Goal: Task Accomplishment & Management: Complete application form

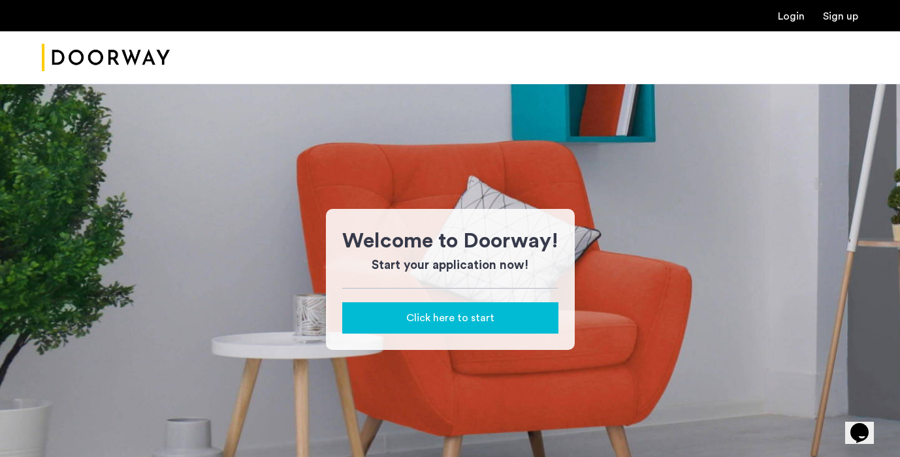
click at [454, 310] on span "Click here to start" at bounding box center [450, 318] width 88 height 16
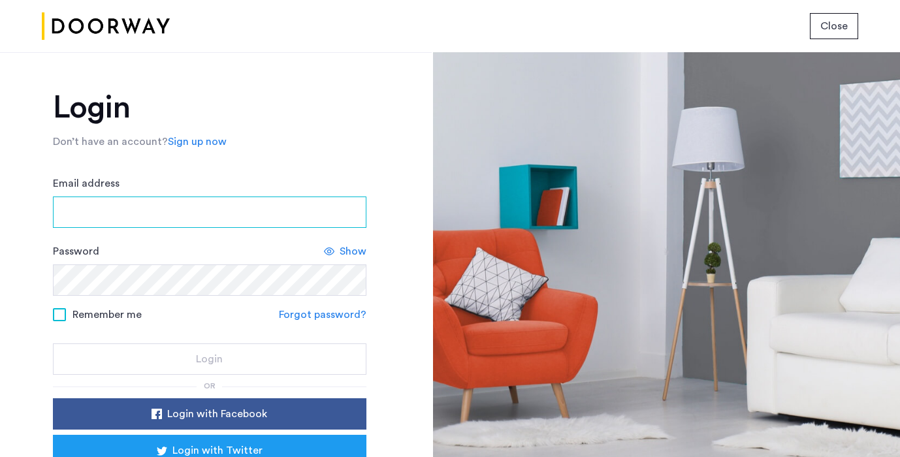
click at [255, 217] on input "Email address" at bounding box center [209, 212] width 313 height 31
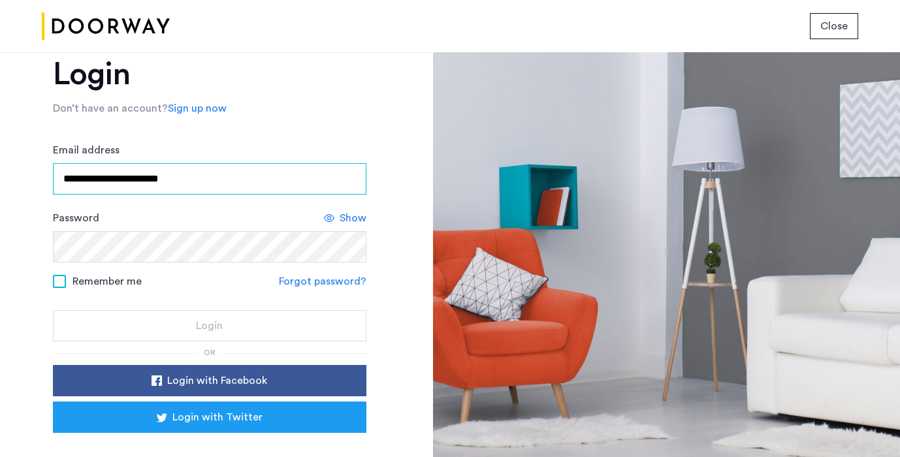
scroll to position [15, 0]
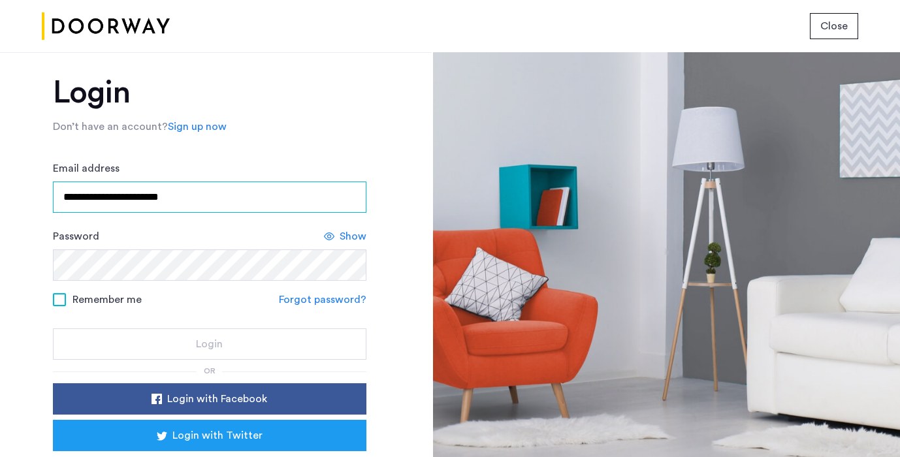
type input "**********"
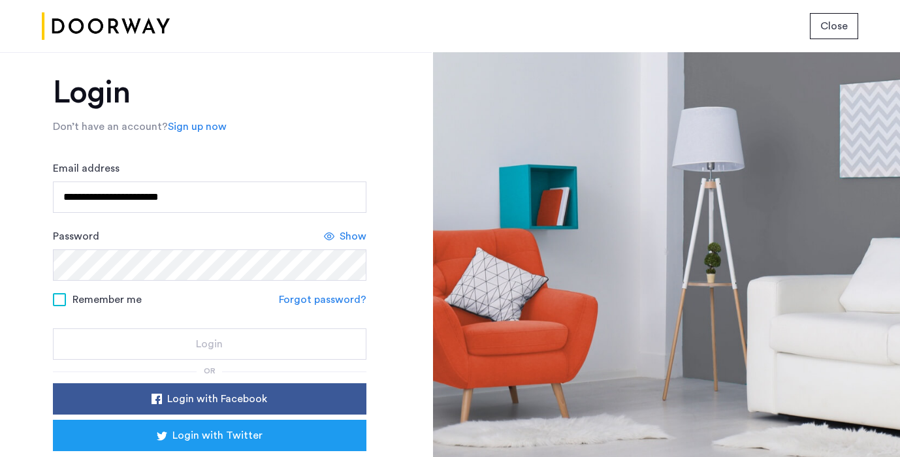
click at [211, 131] on link "Sign up now" at bounding box center [197, 127] width 59 height 16
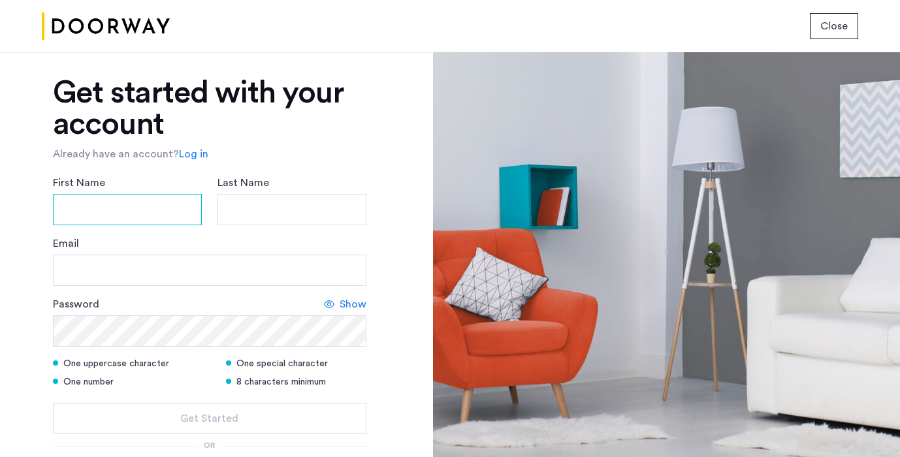
click at [151, 203] on input "First Name" at bounding box center [127, 209] width 149 height 31
type input "******"
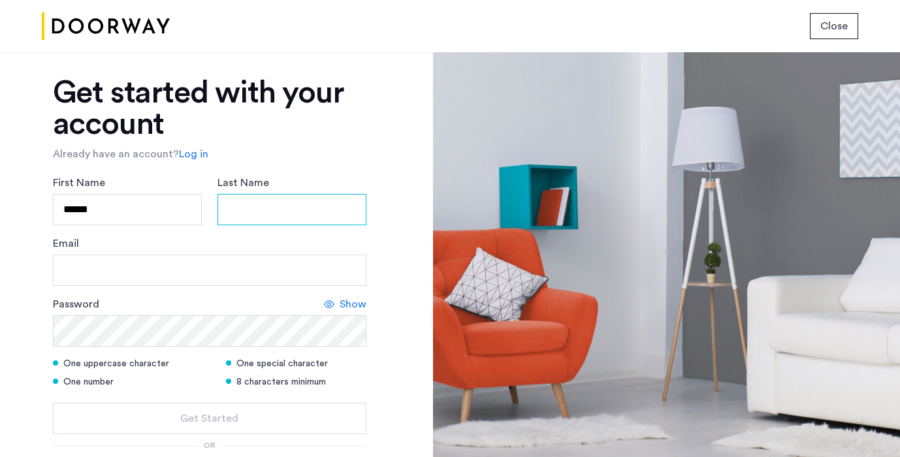
type input "*****"
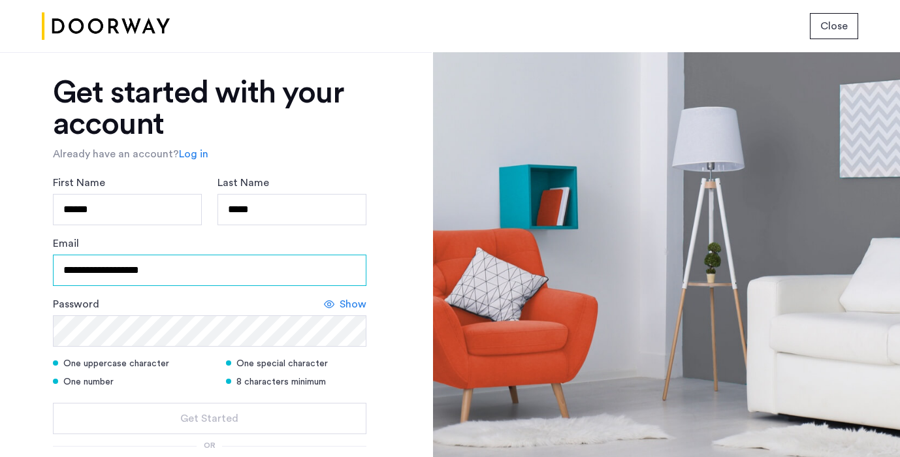
click at [187, 268] on input "**********" at bounding box center [209, 270] width 313 height 31
type input "**********"
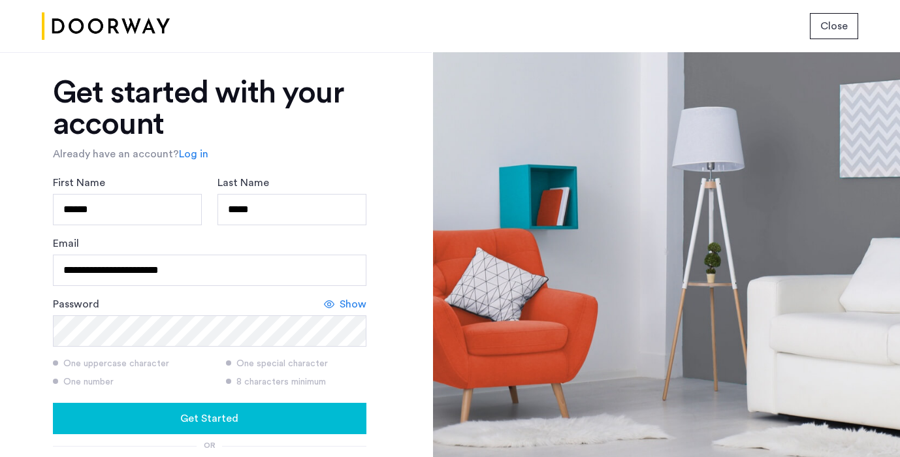
click at [389, 336] on div "**********" at bounding box center [216, 254] width 432 height 405
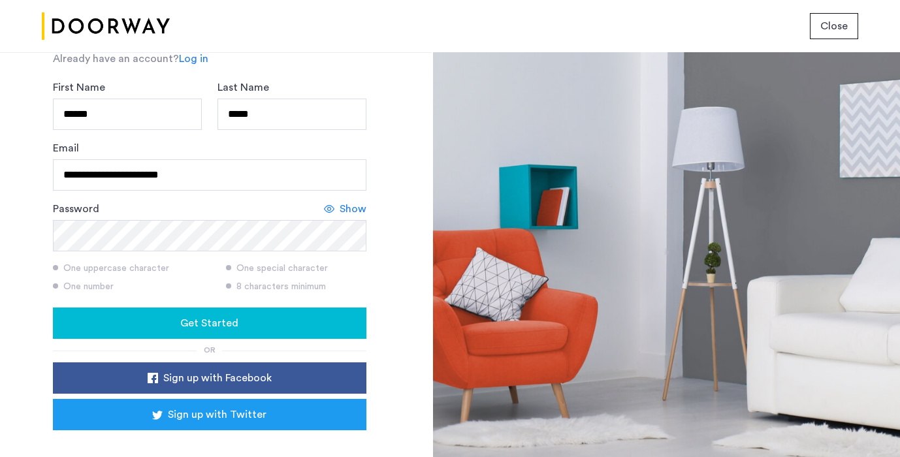
scroll to position [138, 0]
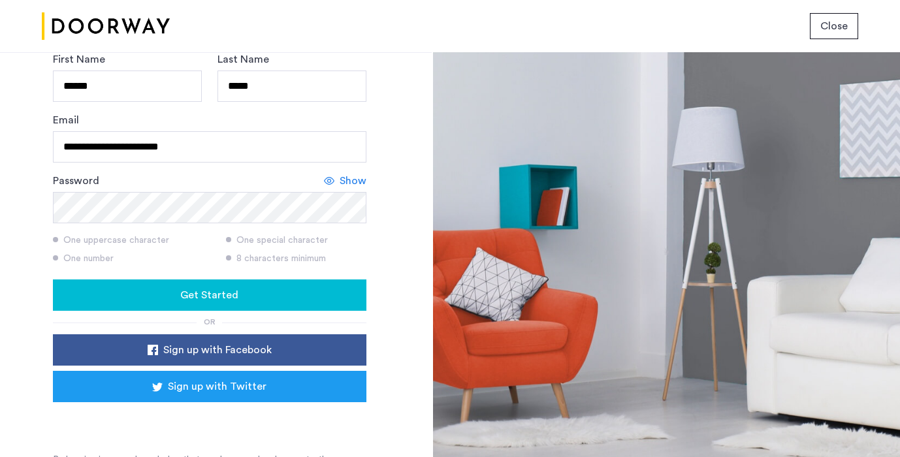
click at [293, 301] on div "Get Started" at bounding box center [209, 295] width 293 height 16
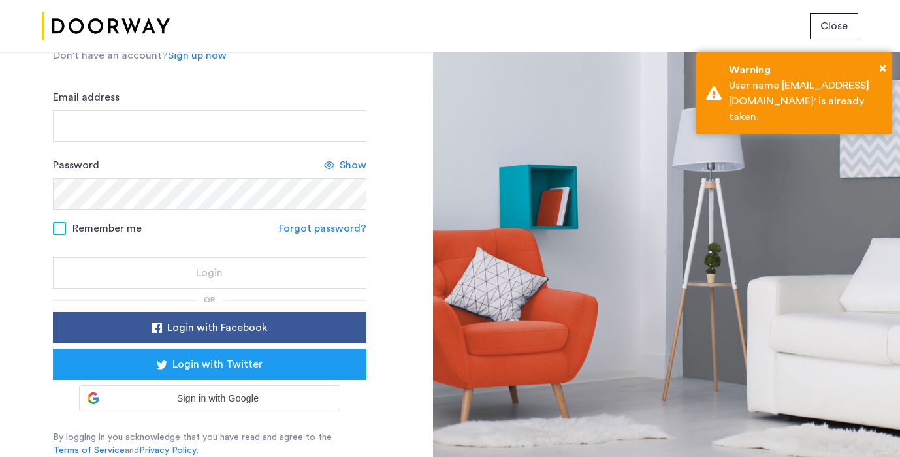
scroll to position [86, 0]
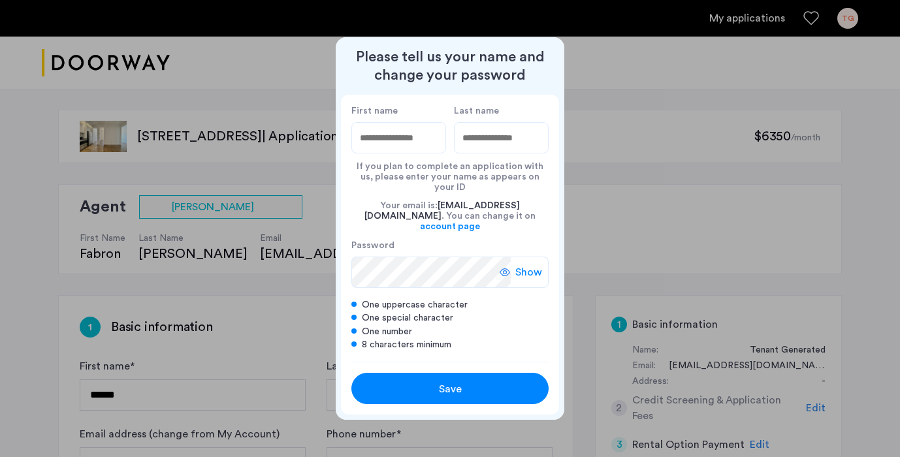
click at [407, 150] on input "First name" at bounding box center [398, 137] width 95 height 31
type input "******"
type input "*****"
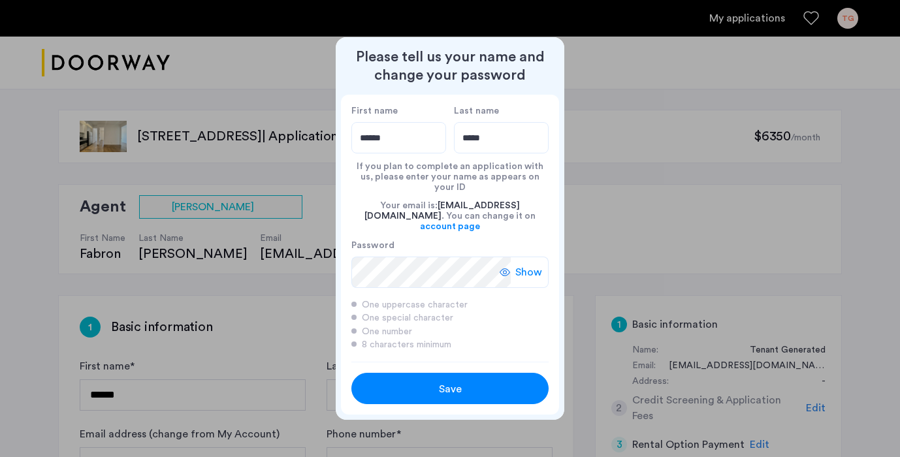
click at [400, 381] on div "Save" at bounding box center [449, 389] width 125 height 16
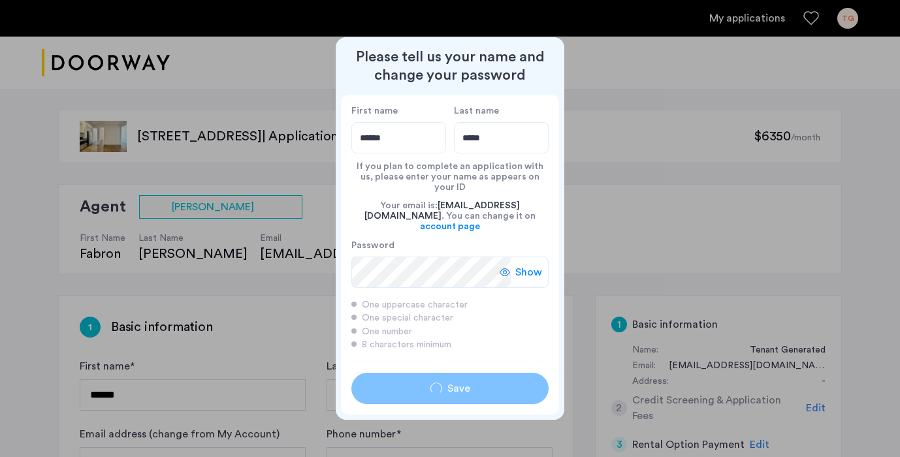
type input "******"
type input "*****"
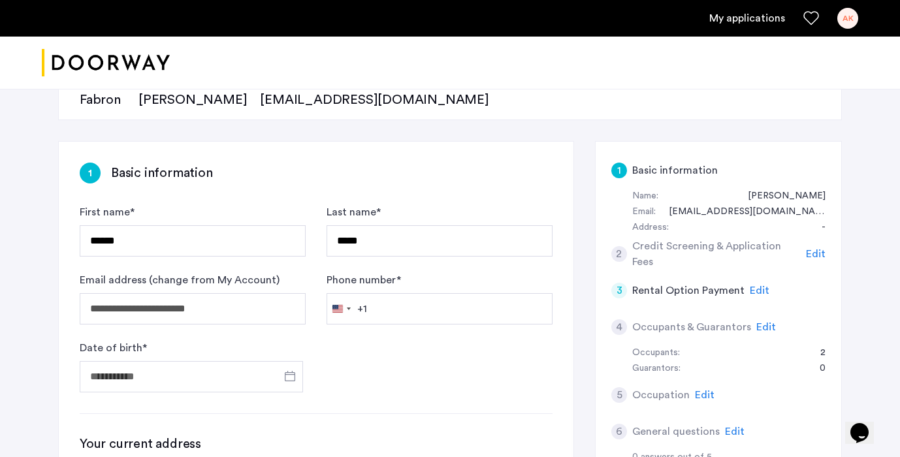
scroll to position [155, 0]
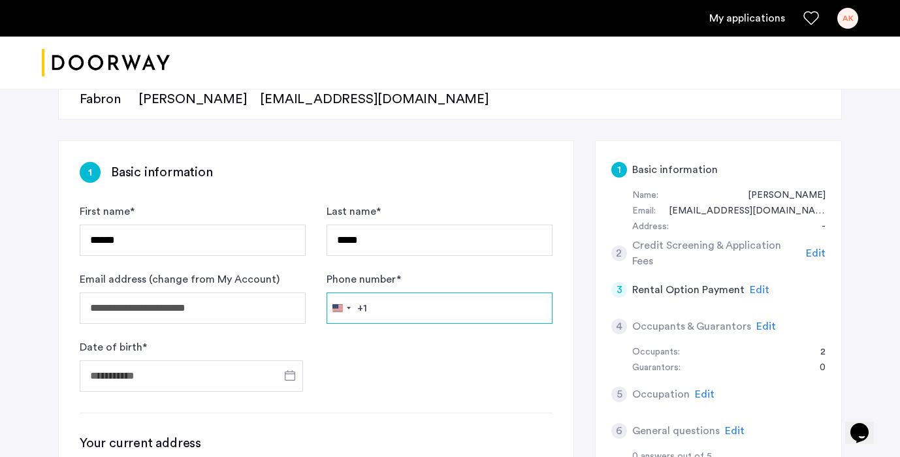
click at [401, 312] on input "Phone number *" at bounding box center [439, 308] width 226 height 31
type input "**********"
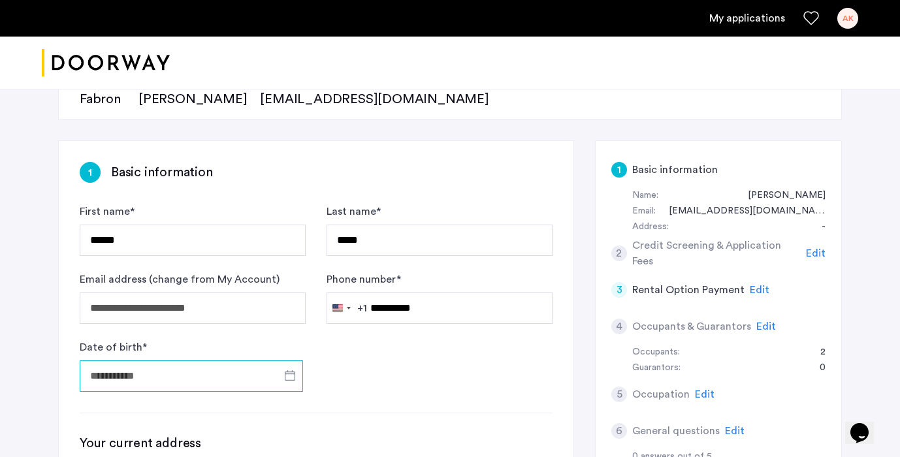
click at [193, 385] on input "Date of birth *" at bounding box center [191, 375] width 223 height 31
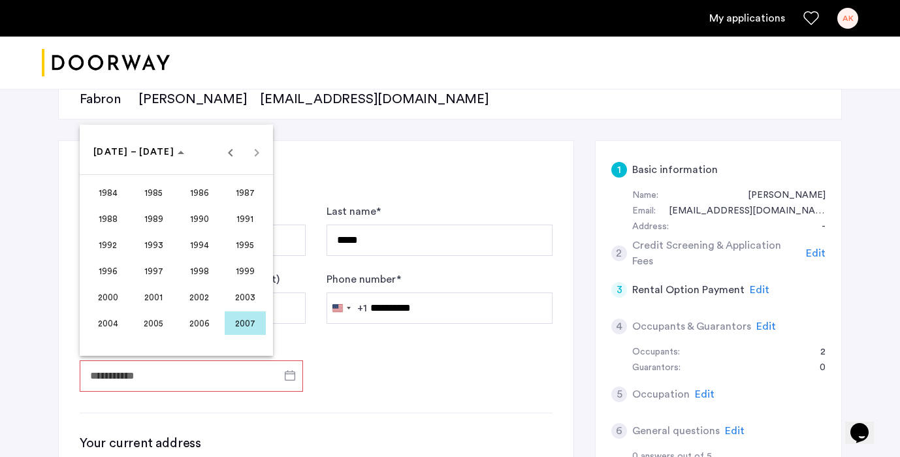
click at [203, 275] on span "1998" at bounding box center [199, 271] width 41 height 24
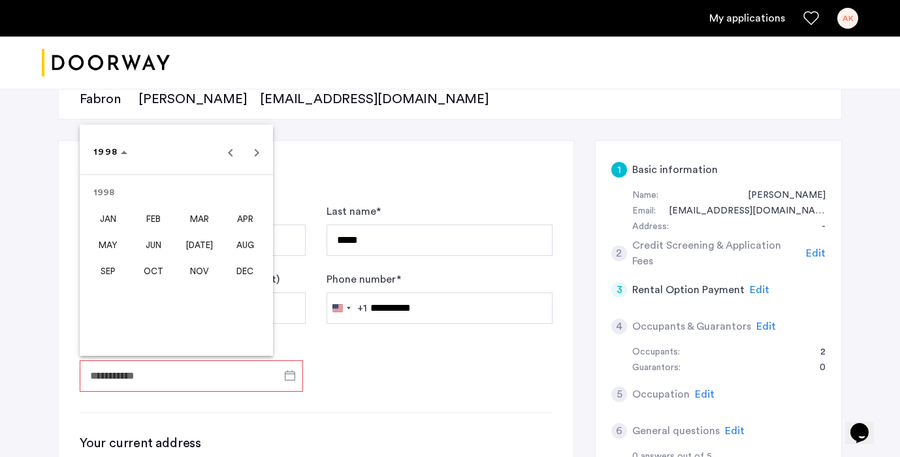
click at [203, 239] on span "[DATE]" at bounding box center [199, 245] width 41 height 24
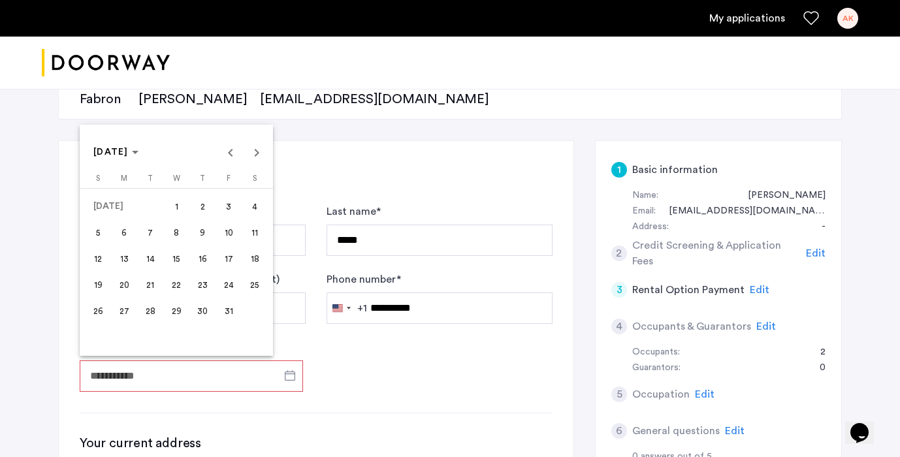
click at [97, 279] on span "19" at bounding box center [98, 285] width 24 height 24
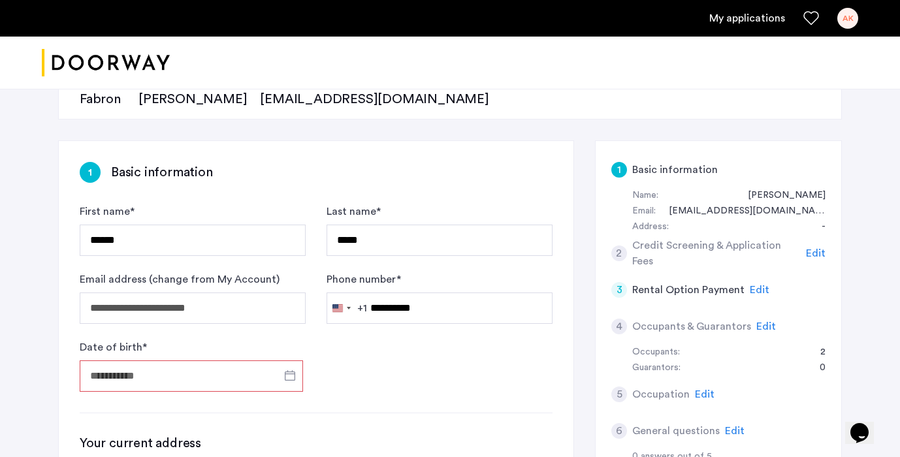
type input "**********"
click at [362, 367] on form "**********" at bounding box center [316, 298] width 473 height 188
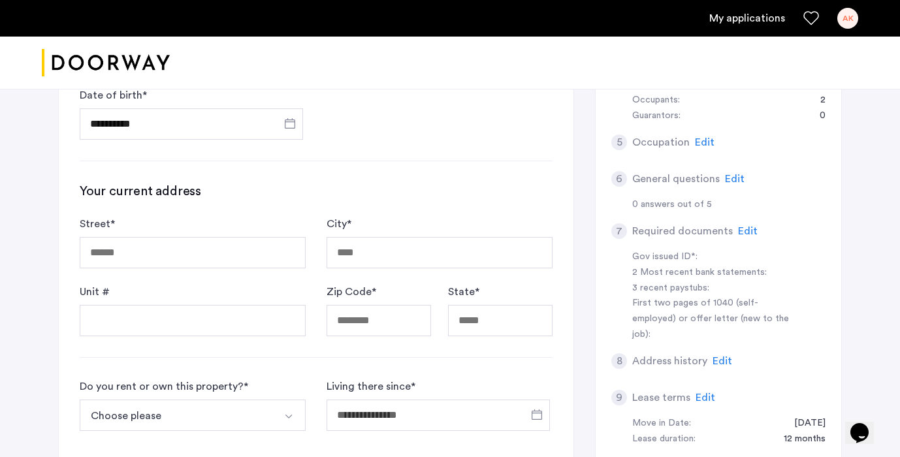
scroll to position [411, 0]
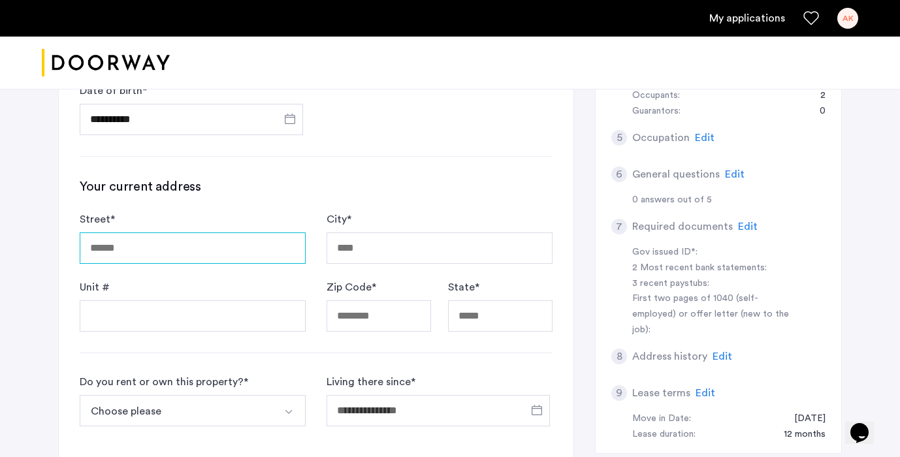
click at [148, 253] on input "Street *" at bounding box center [193, 247] width 226 height 31
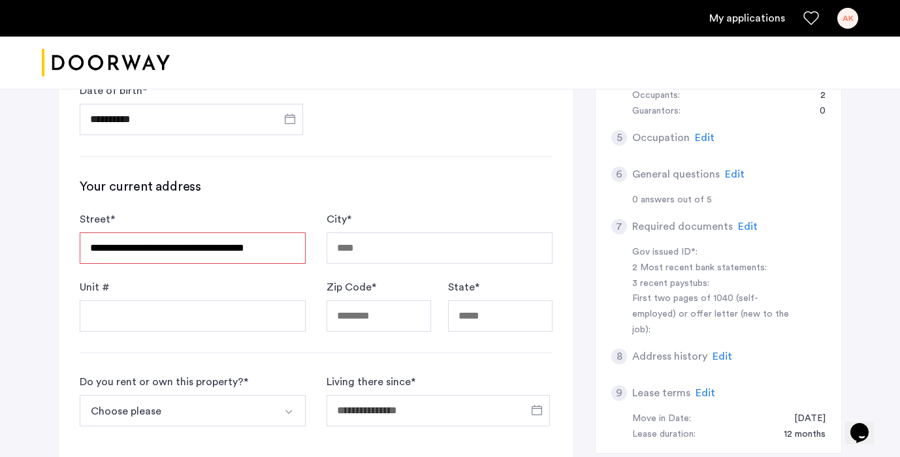
type input "**********"
type input "********"
type input "*****"
type input "**"
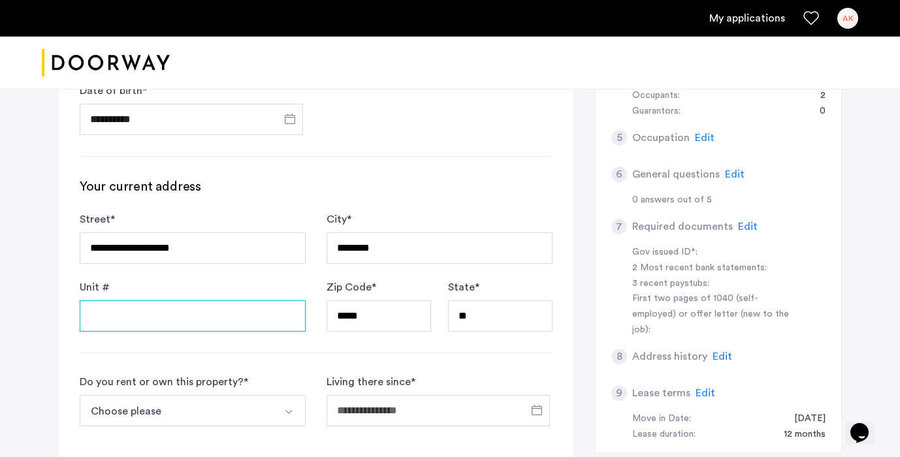
click at [215, 328] on input "Unit #" at bounding box center [193, 315] width 226 height 31
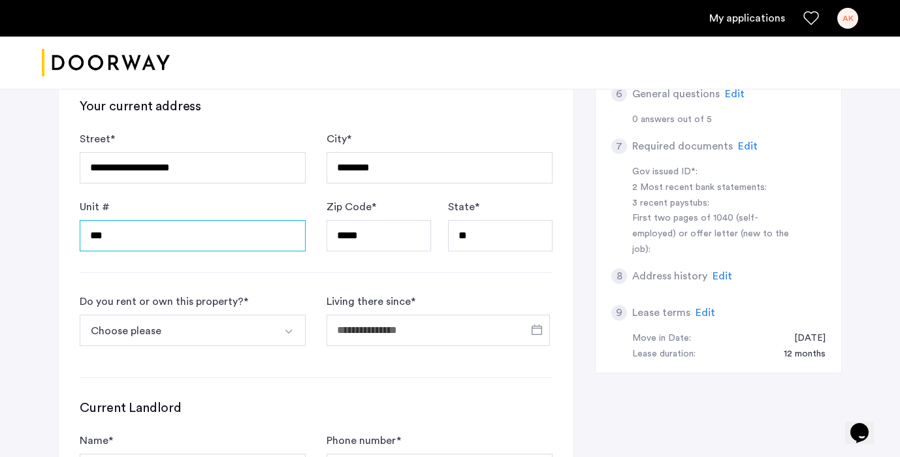
scroll to position [502, 0]
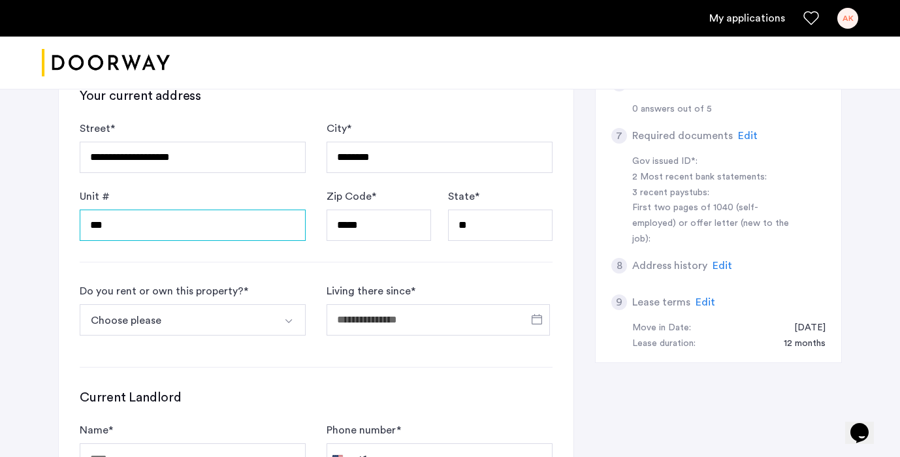
type input "***"
click at [148, 329] on button "Choose please" at bounding box center [177, 319] width 195 height 31
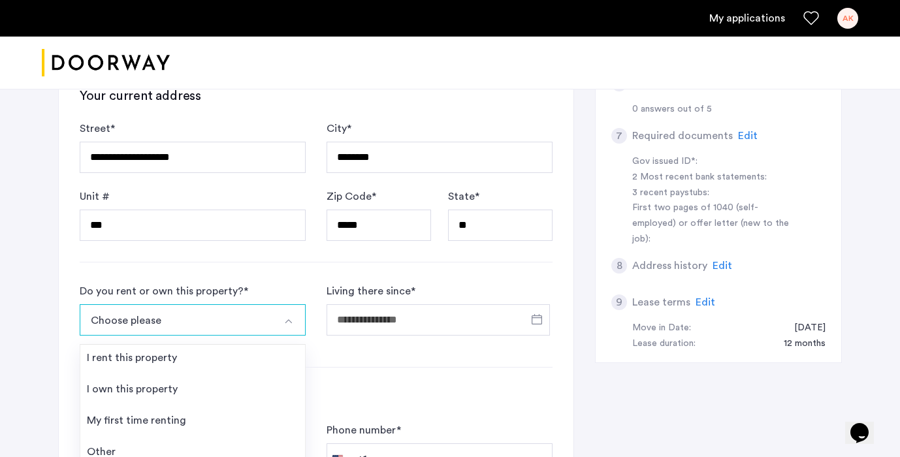
click at [183, 328] on button "Choose please" at bounding box center [177, 319] width 195 height 31
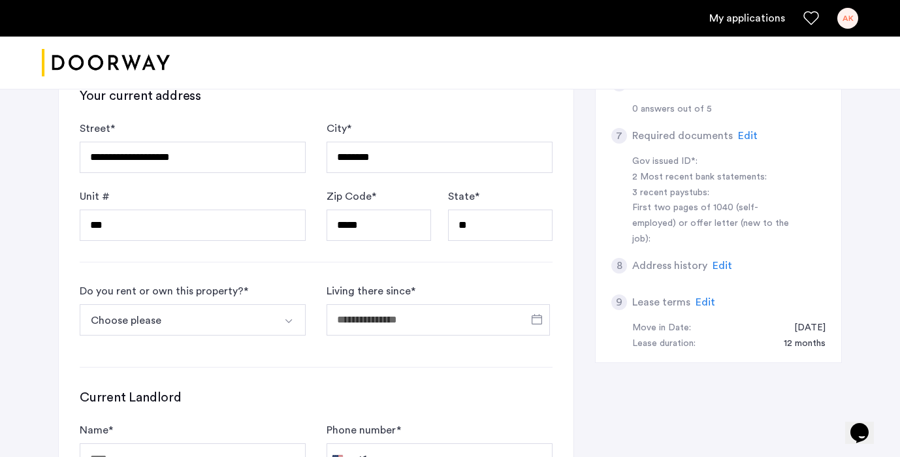
click at [183, 328] on button "Choose please" at bounding box center [177, 319] width 195 height 31
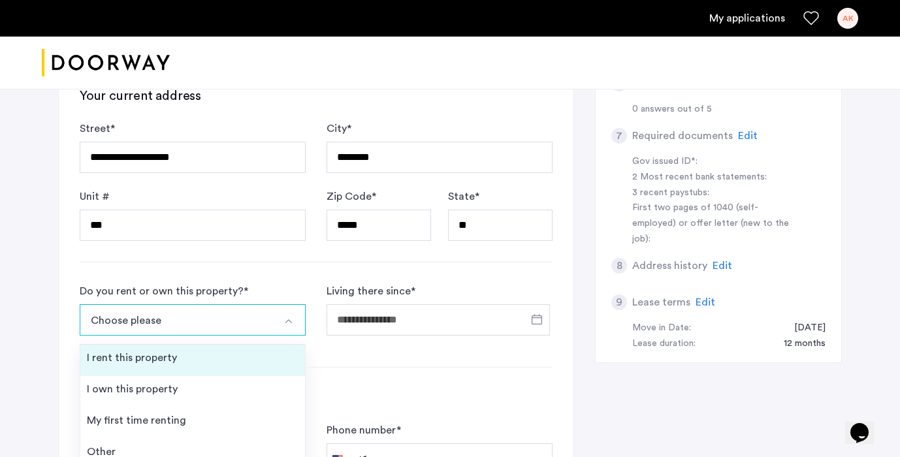
click at [163, 356] on div "I rent this property" at bounding box center [132, 358] width 90 height 16
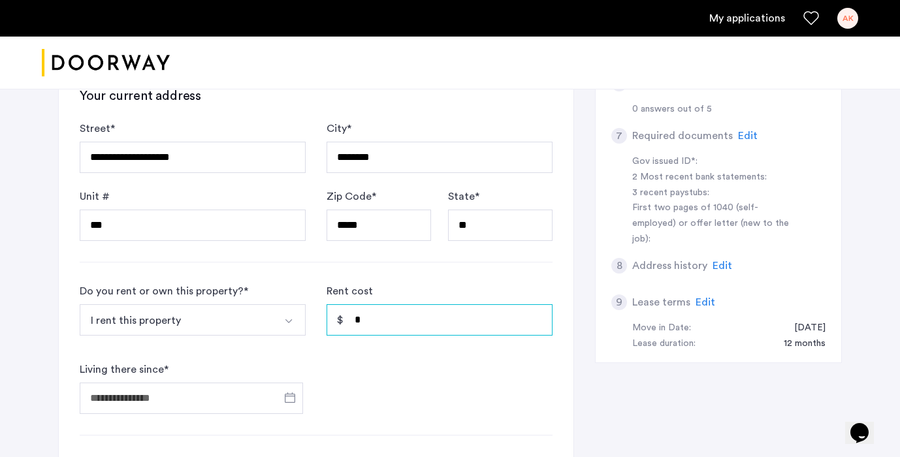
click at [394, 328] on input "*" at bounding box center [439, 319] width 226 height 31
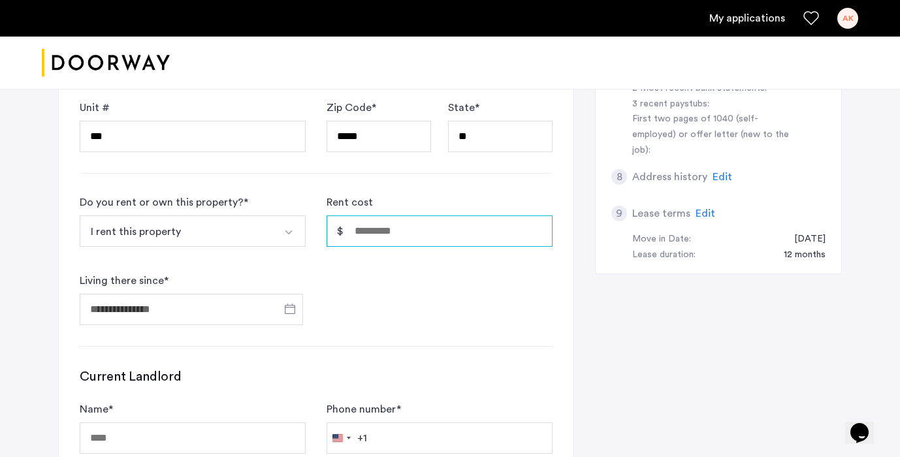
scroll to position [592, 0]
click at [383, 231] on input "Rent cost" at bounding box center [439, 229] width 226 height 31
type input "*****"
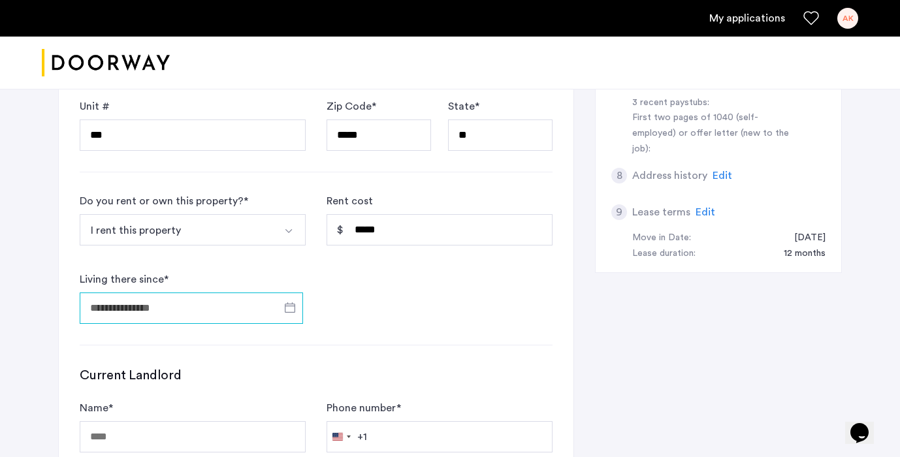
click at [216, 302] on input "Living there since *" at bounding box center [191, 308] width 223 height 31
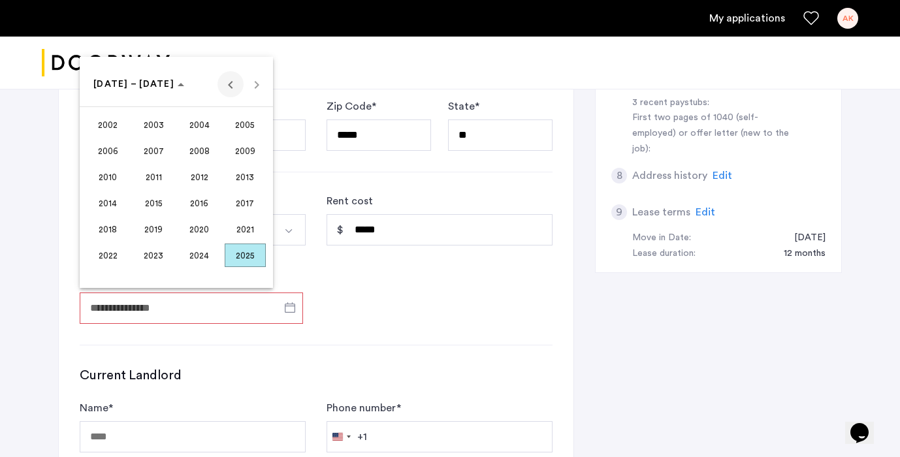
click at [225, 84] on span "Previous 24 years" at bounding box center [230, 84] width 26 height 26
click at [249, 84] on span "Next 24 years" at bounding box center [257, 84] width 26 height 26
click at [206, 257] on span "2024" at bounding box center [199, 256] width 41 height 24
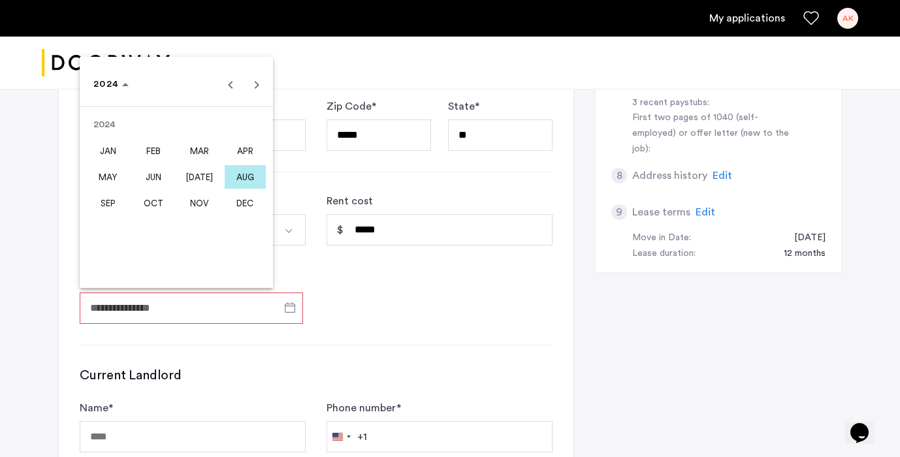
click at [245, 172] on span "AUG" at bounding box center [245, 177] width 41 height 24
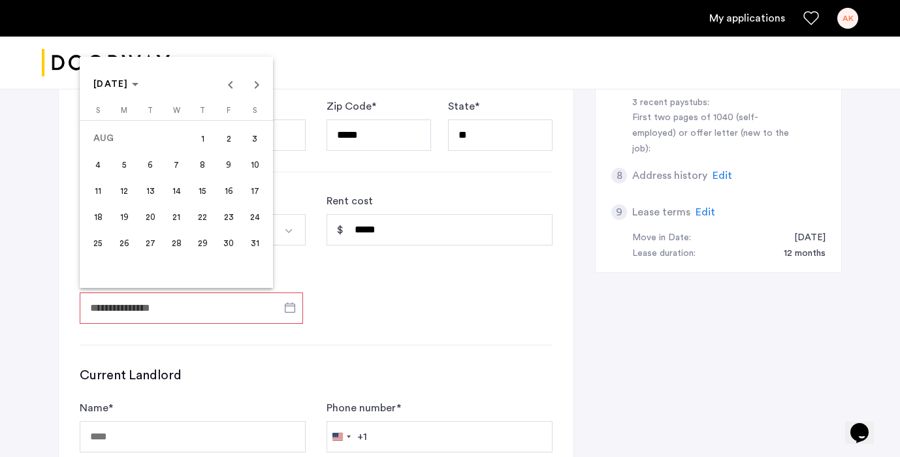
click at [200, 140] on span "1" at bounding box center [203, 139] width 24 height 24
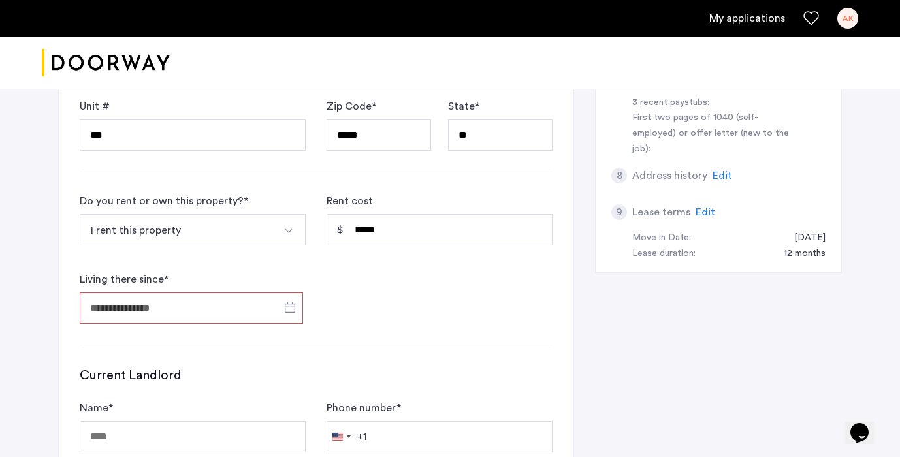
type input "**********"
click at [365, 326] on div "**********" at bounding box center [316, 133] width 515 height 859
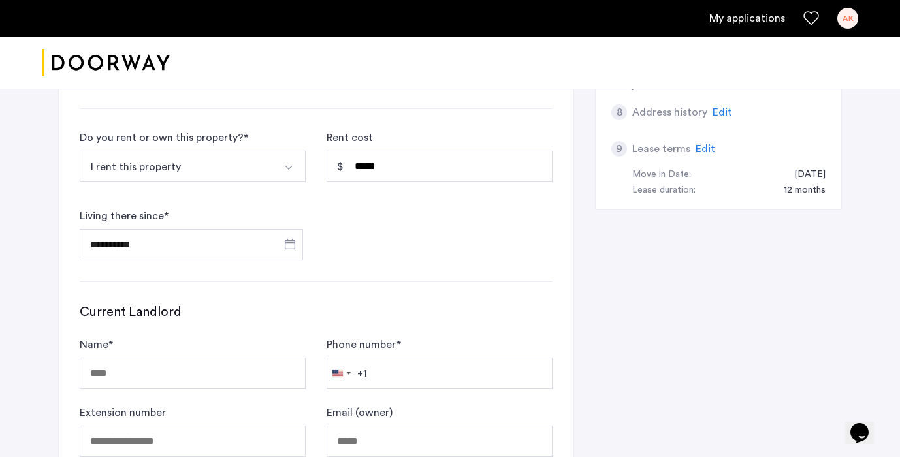
scroll to position [674, 0]
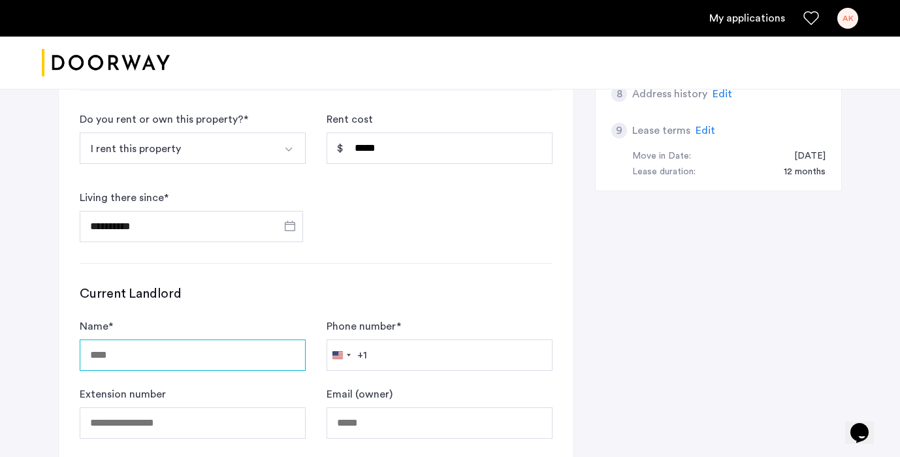
click at [223, 353] on input "Name *" at bounding box center [193, 355] width 226 height 31
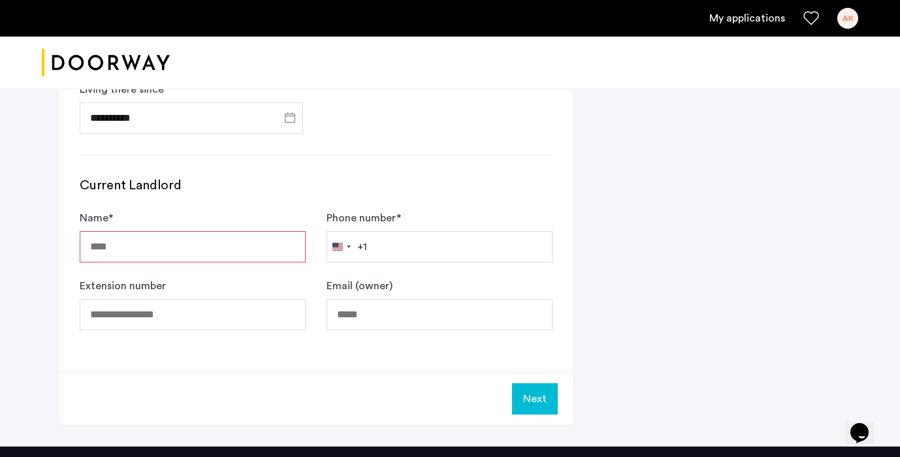
scroll to position [782, 0]
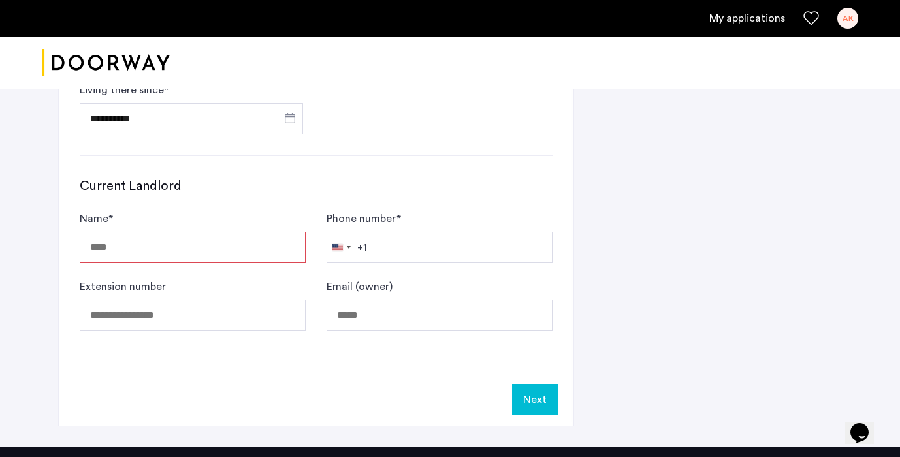
type input "*"
type input "*******"
click at [378, 314] on input "Email (owner)" at bounding box center [439, 315] width 226 height 31
click at [513, 246] on input "Phone number *" at bounding box center [439, 247] width 226 height 31
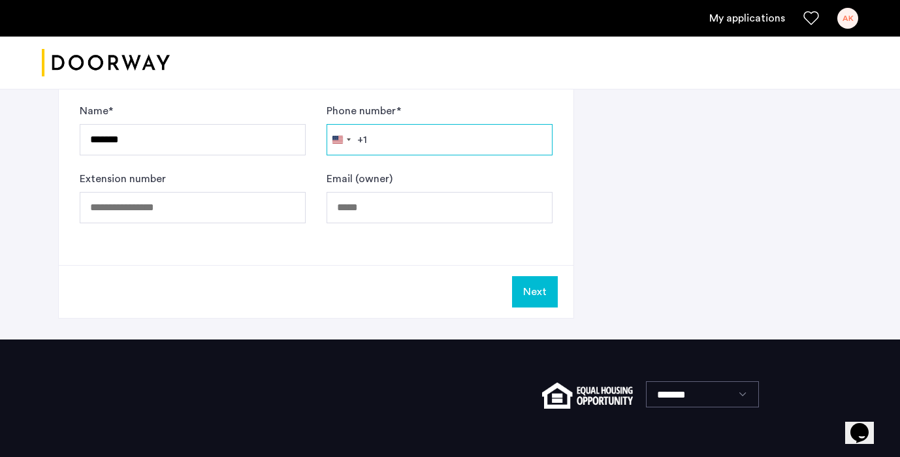
click at [448, 143] on input "Phone number *" at bounding box center [439, 139] width 226 height 31
type input "**********"
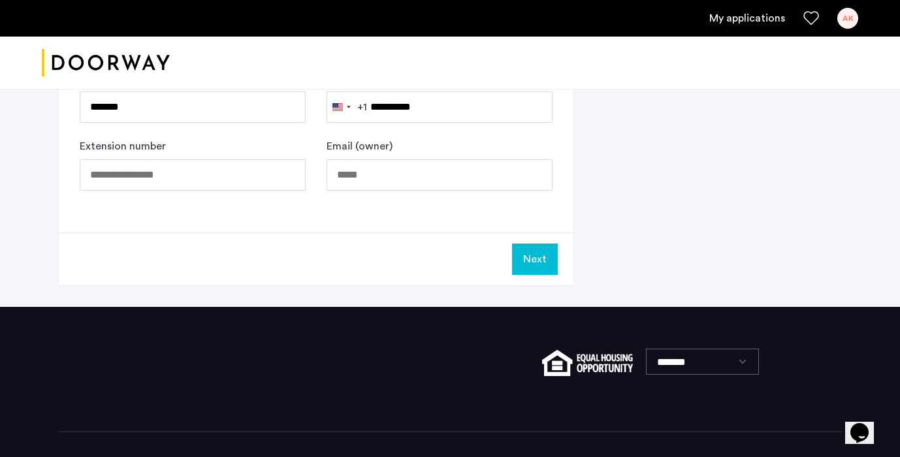
scroll to position [919, 0]
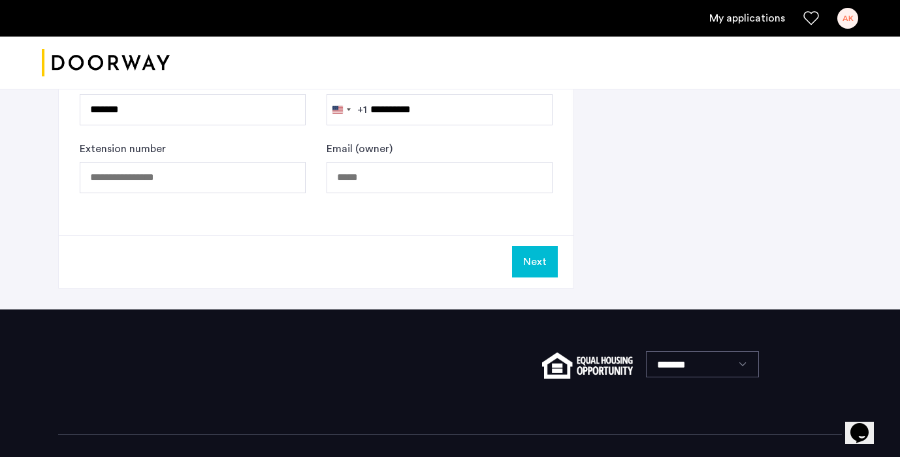
click at [544, 259] on button "Next" at bounding box center [535, 261] width 46 height 31
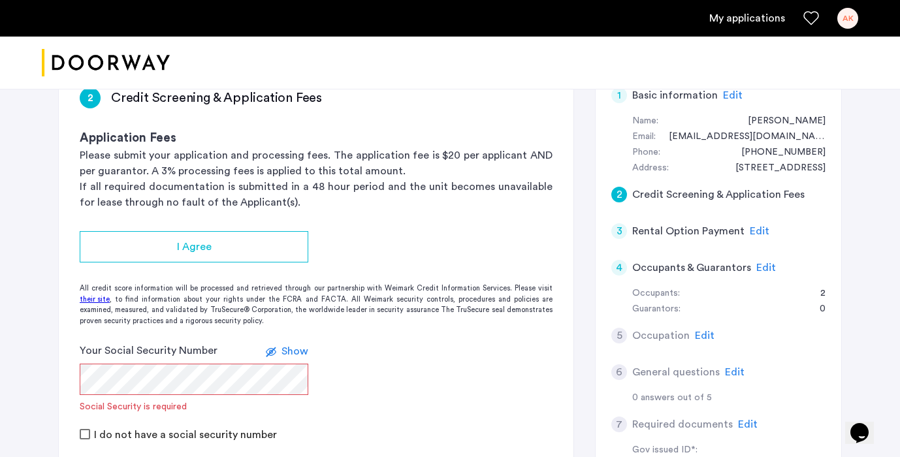
scroll to position [232, 0]
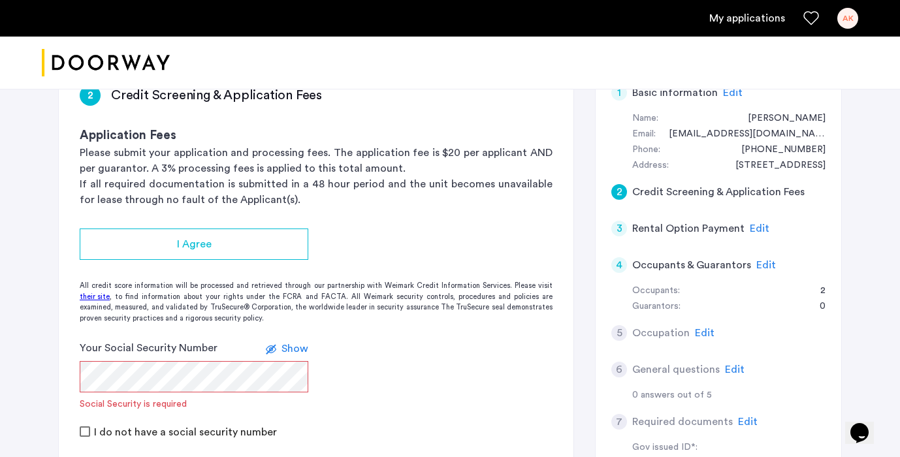
click at [333, 384] on form "Your Social Security Number Show Social Security is required I do not have a so…" at bounding box center [316, 389] width 515 height 99
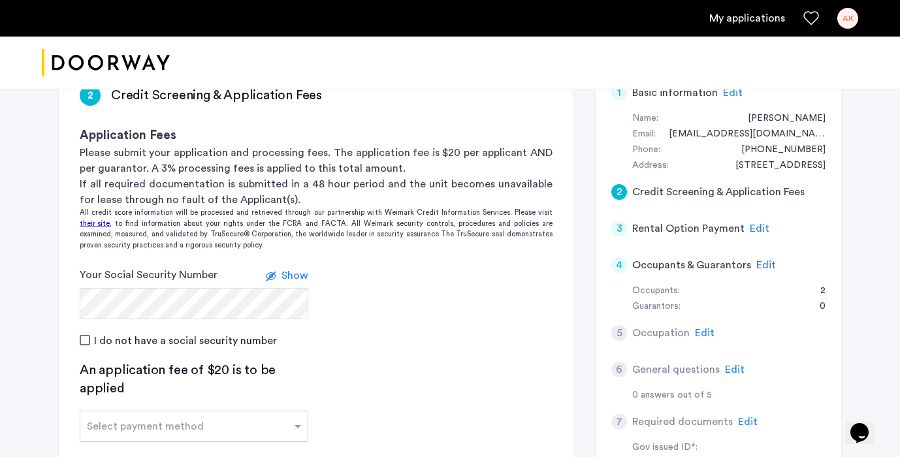
click at [278, 270] on label at bounding box center [274, 276] width 16 height 16
click at [278, 270] on label at bounding box center [278, 276] width 16 height 16
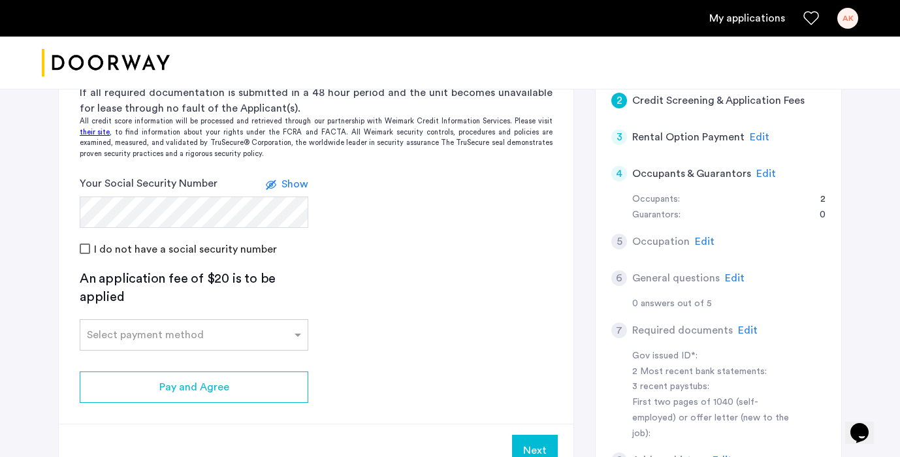
scroll to position [324, 0]
click at [261, 338] on div "Select payment method" at bounding box center [185, 334] width 211 height 16
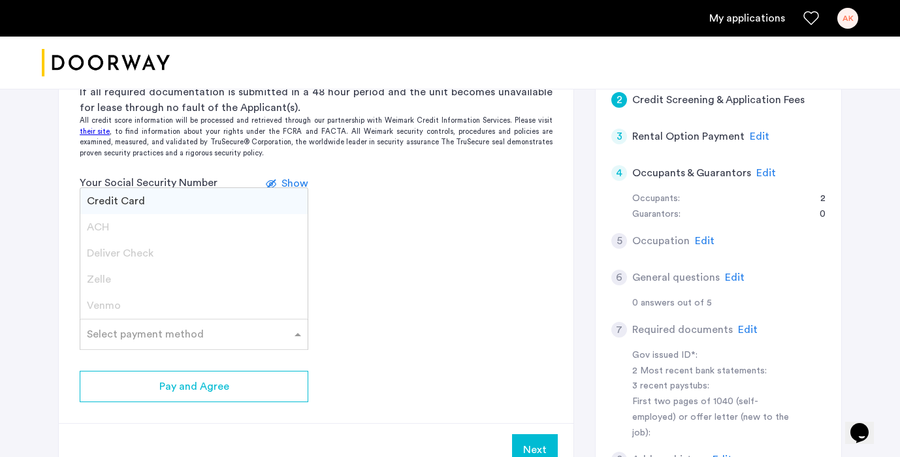
click at [165, 202] on div "Credit Card" at bounding box center [193, 201] width 227 height 26
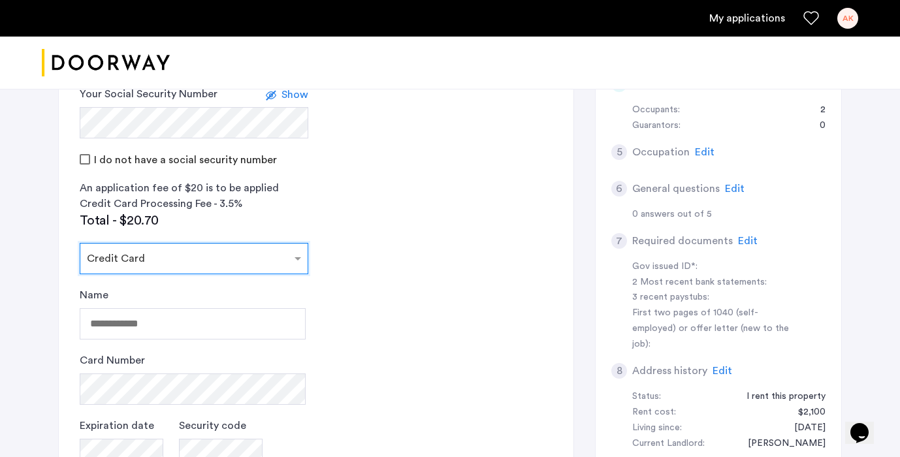
scroll to position [421, 0]
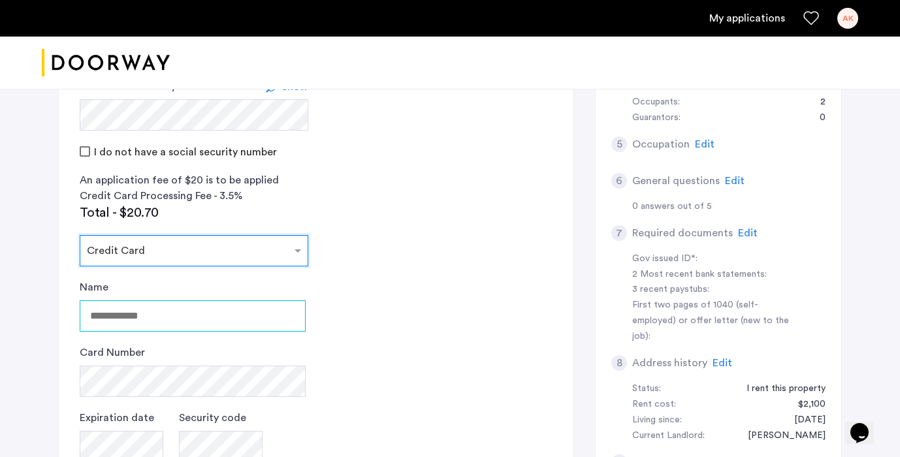
click at [209, 322] on input "Name" at bounding box center [193, 315] width 226 height 31
type input "**********"
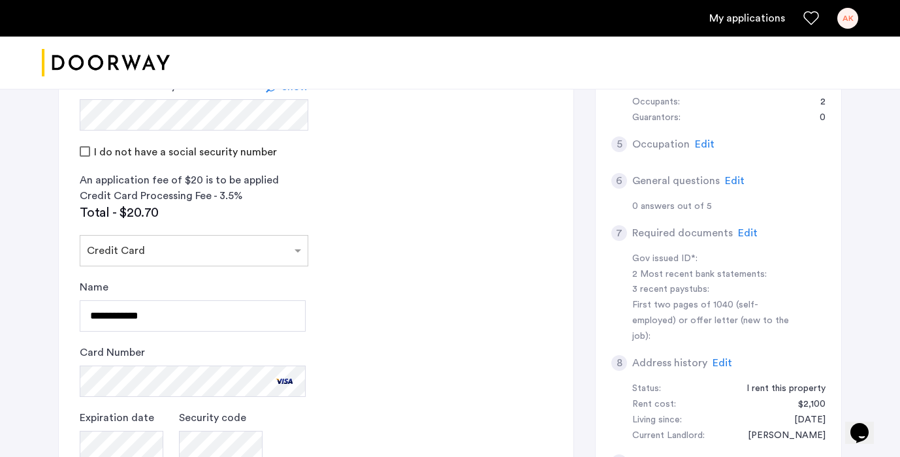
click at [361, 411] on app-credit-screening "2 Credit Screening & Application Fees Application Fees Please submit your appli…" at bounding box center [316, 244] width 515 height 739
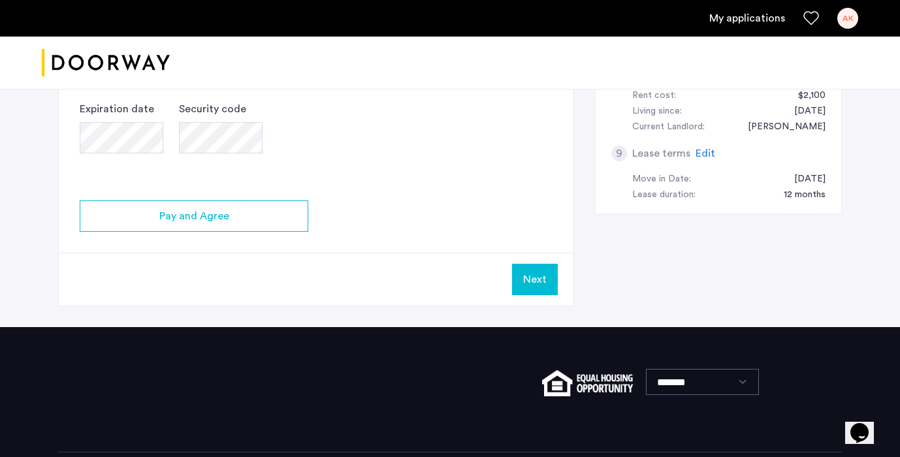
scroll to position [732, 0]
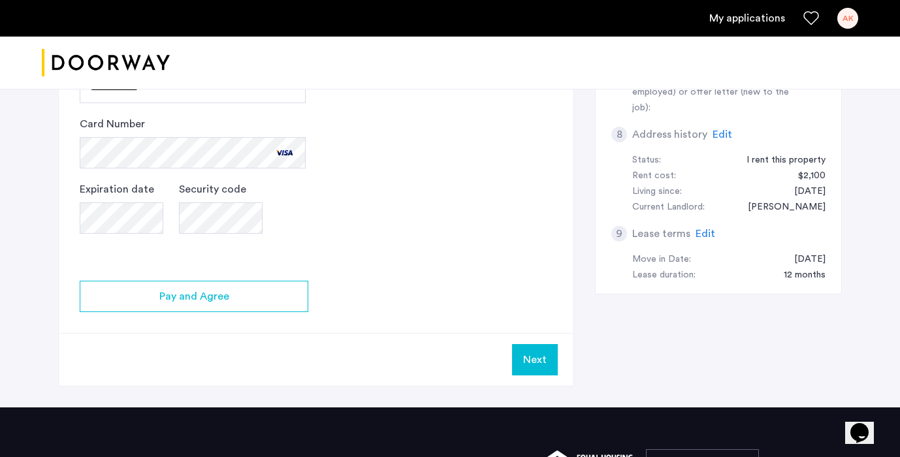
scroll to position [703, 0]
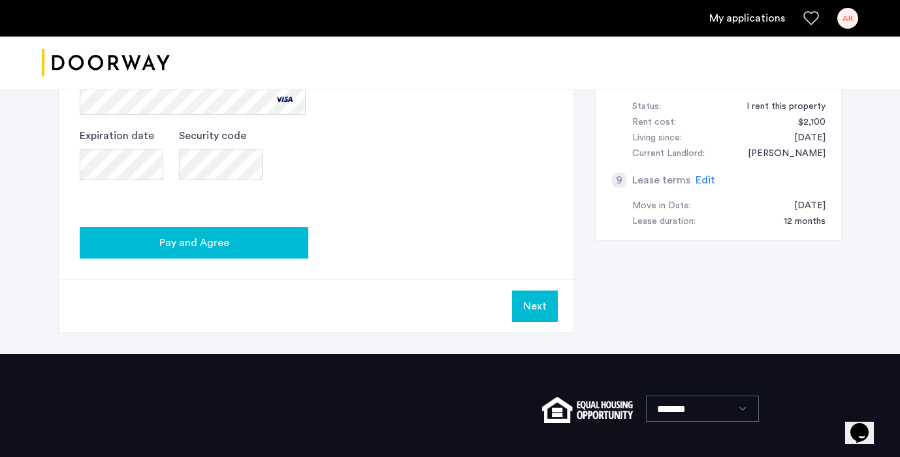
click at [296, 236] on div "Pay and Agree" at bounding box center [194, 243] width 208 height 16
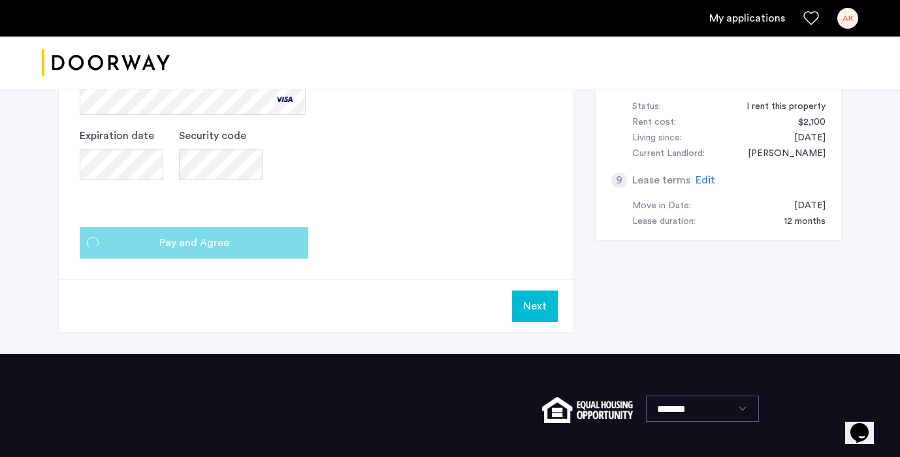
scroll to position [0, 0]
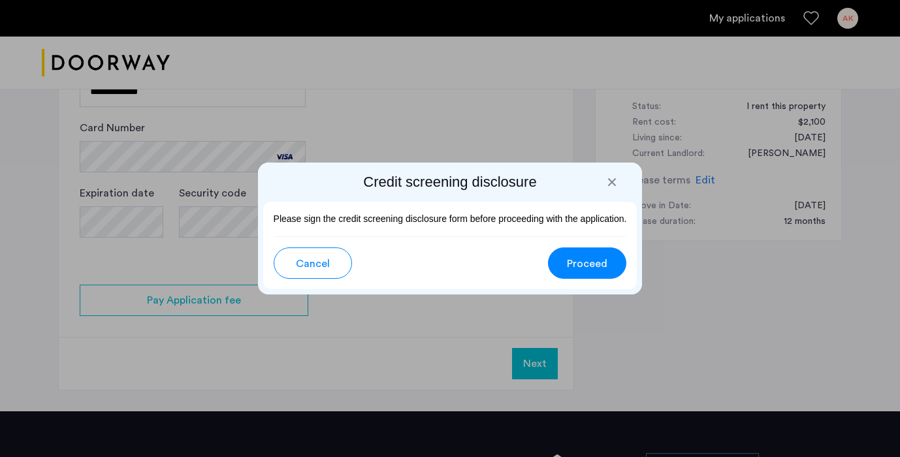
click at [611, 270] on button "Proceed" at bounding box center [587, 262] width 78 height 31
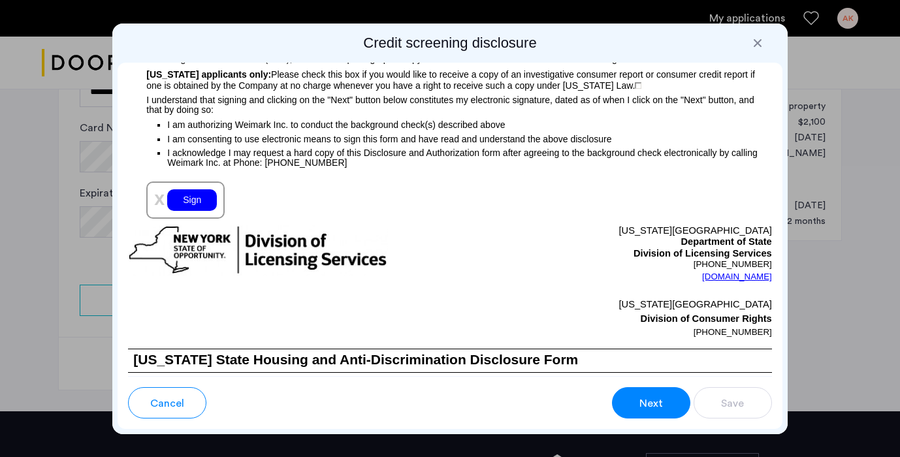
scroll to position [1526, 0]
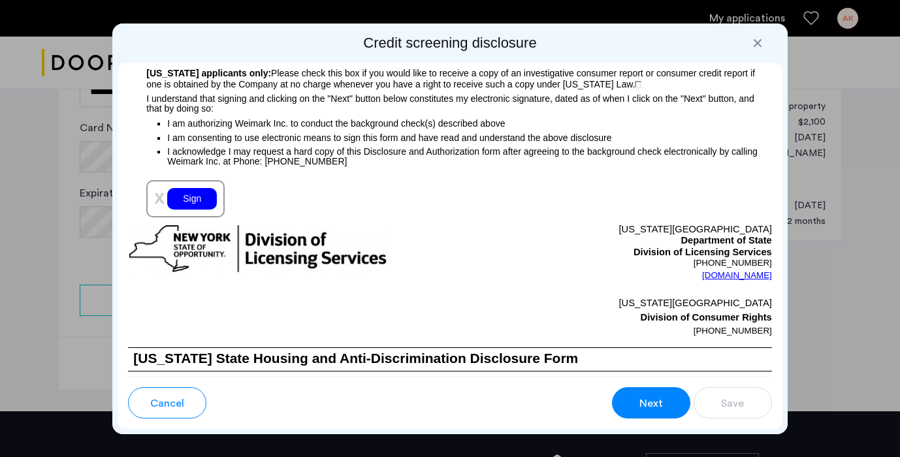
click at [197, 210] on div "Sign" at bounding box center [192, 199] width 50 height 22
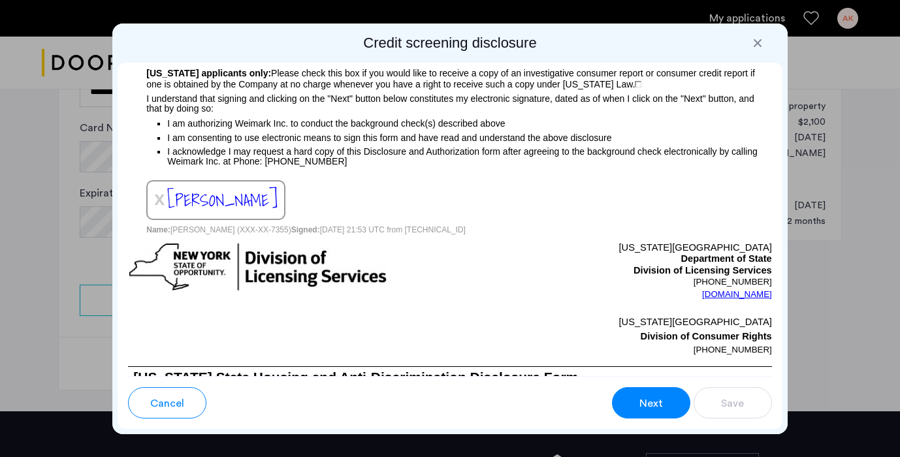
click at [202, 214] on span "[PERSON_NAME]" at bounding box center [222, 200] width 110 height 27
click at [281, 232] on div "Para información en español, visite [DOMAIN_NAME][URL] o escribe a la Consumer …" at bounding box center [450, 219] width 665 height 313
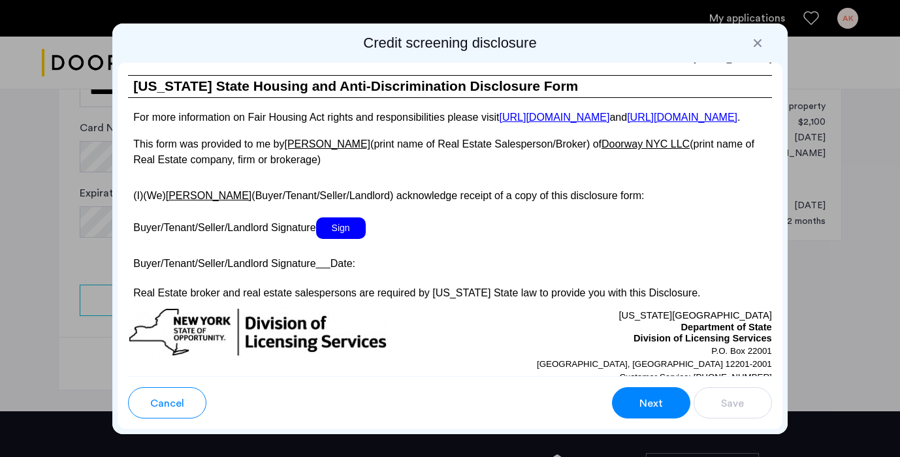
scroll to position [2483, 0]
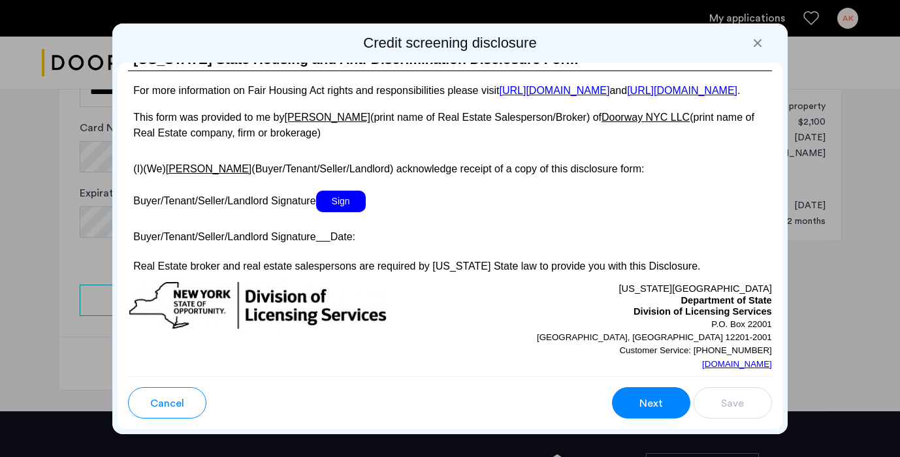
click at [343, 212] on span "Sign" at bounding box center [341, 202] width 50 height 22
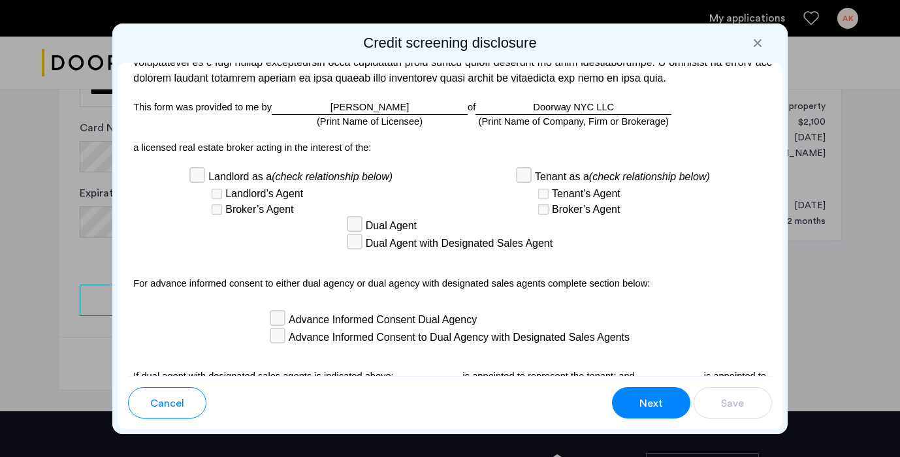
scroll to position [3732, 0]
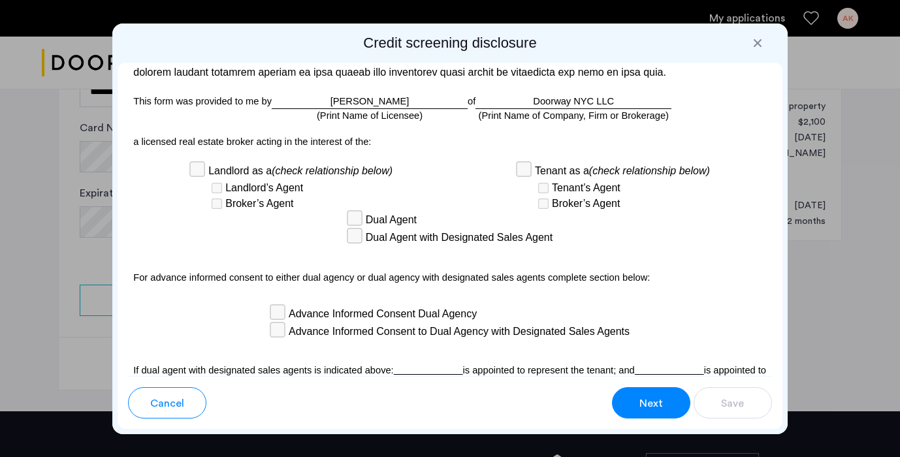
click at [360, 109] on div "[PERSON_NAME] (Print Name of Licensee)" at bounding box center [370, 101] width 196 height 15
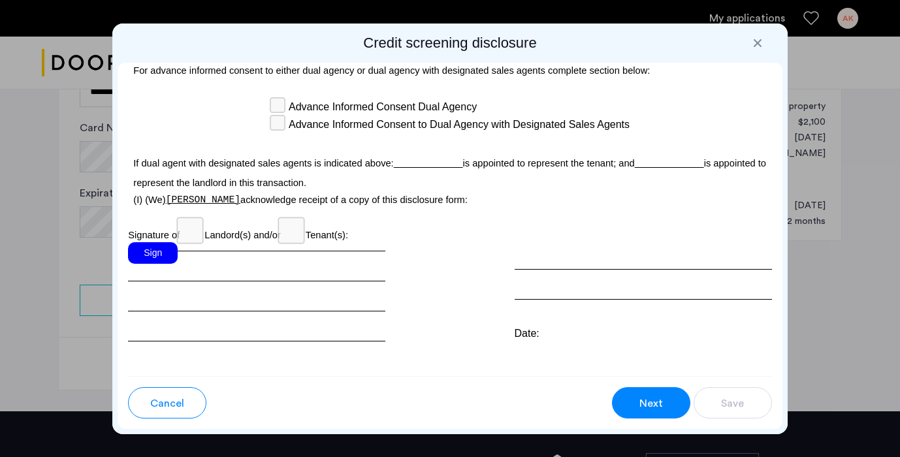
scroll to position [3939, 0]
click at [154, 263] on div "Sign" at bounding box center [153, 253] width 50 height 22
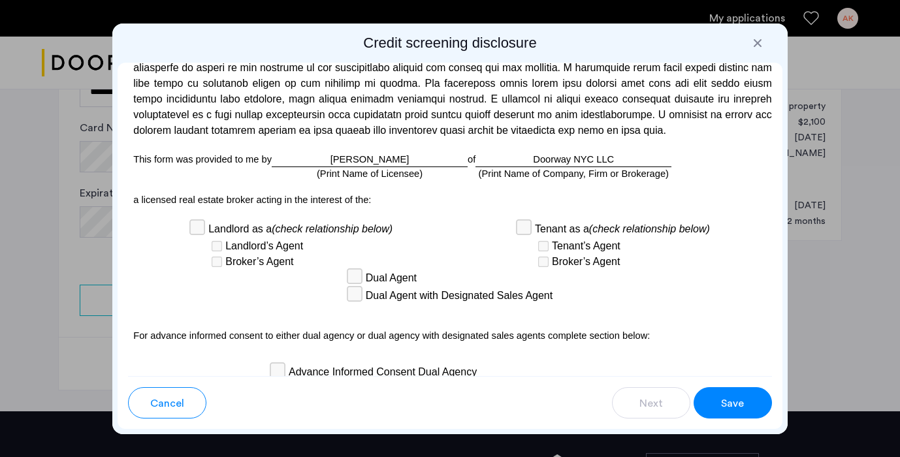
scroll to position [3988, 0]
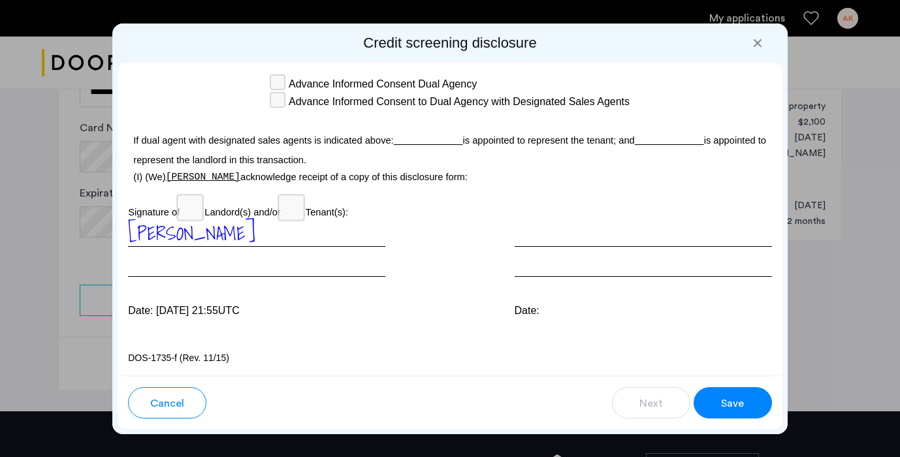
click at [723, 409] on span "Save" at bounding box center [732, 404] width 23 height 16
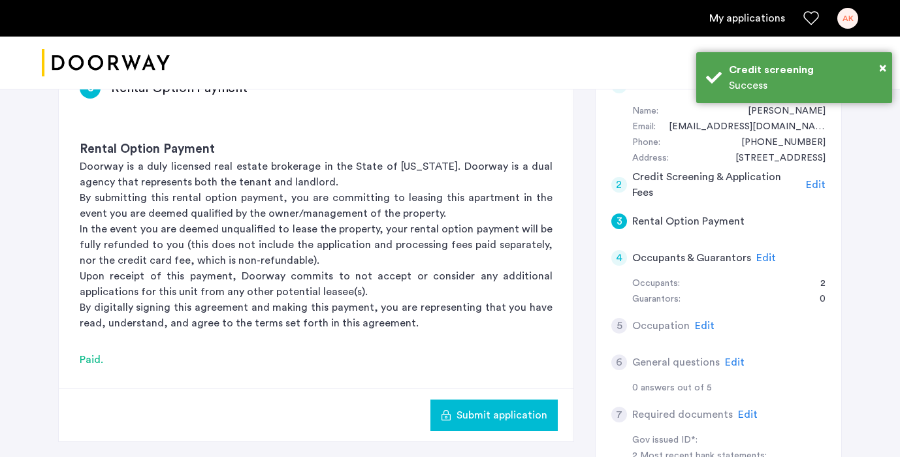
scroll to position [0, 0]
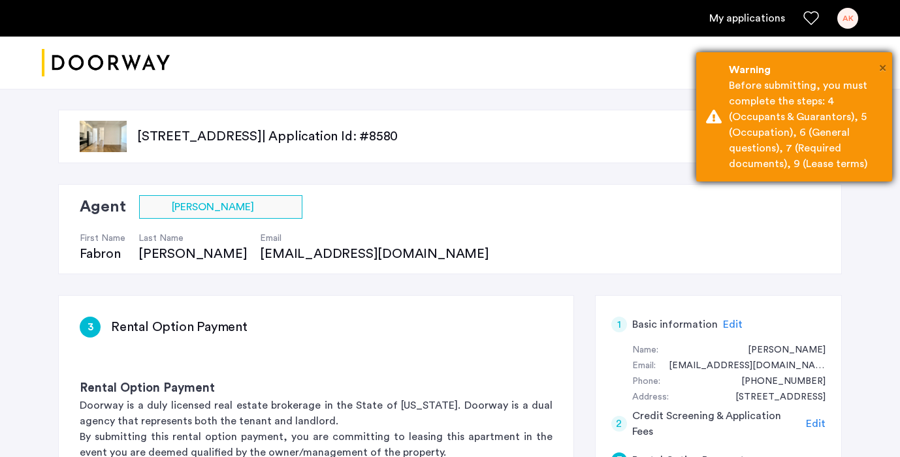
click at [881, 69] on span "×" at bounding box center [882, 67] width 7 height 13
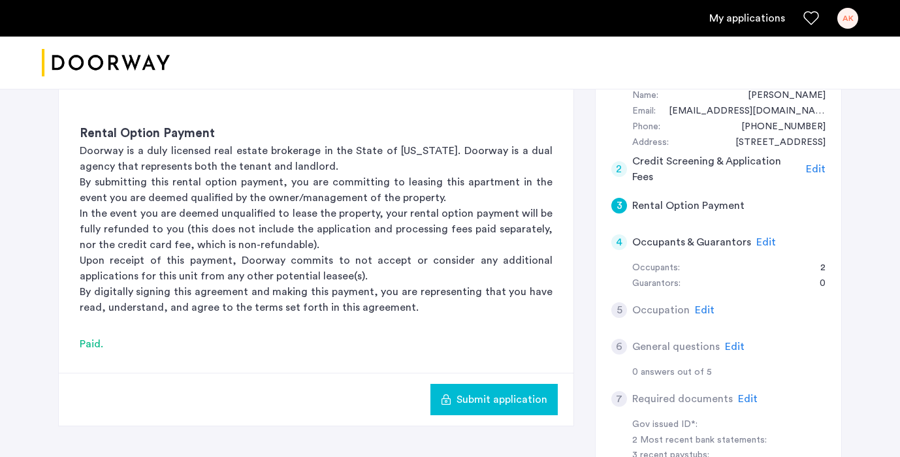
scroll to position [263, 0]
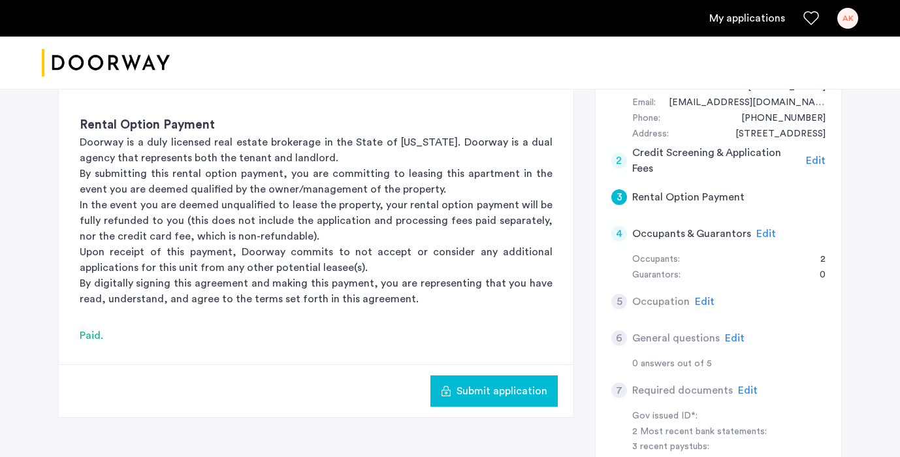
click at [470, 392] on span "Submit application" at bounding box center [501, 391] width 91 height 16
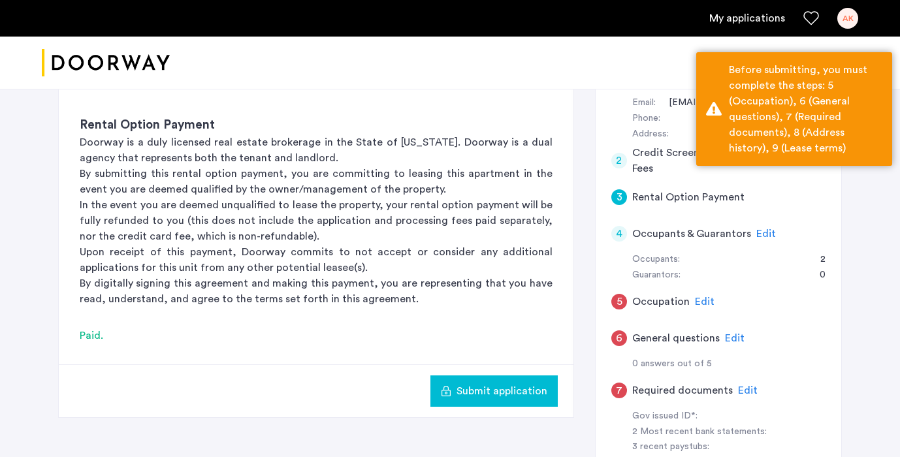
click at [779, 277] on div "Guarantors: 0" at bounding box center [728, 276] width 193 height 16
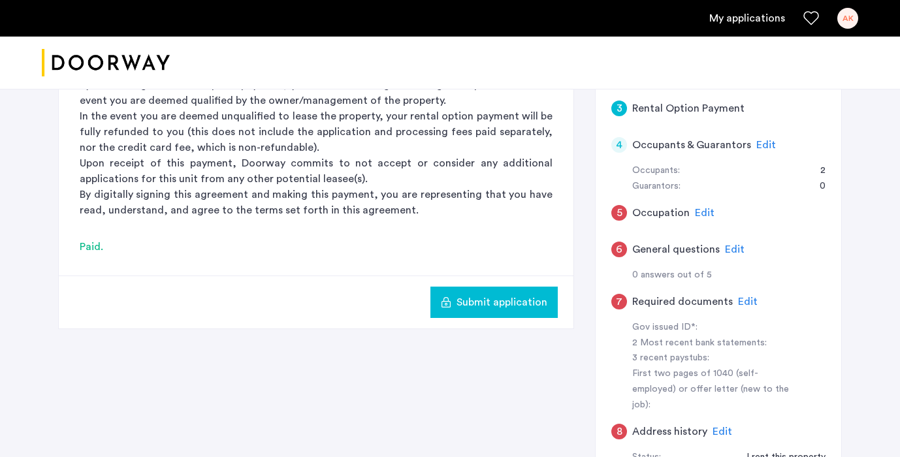
scroll to position [346, 0]
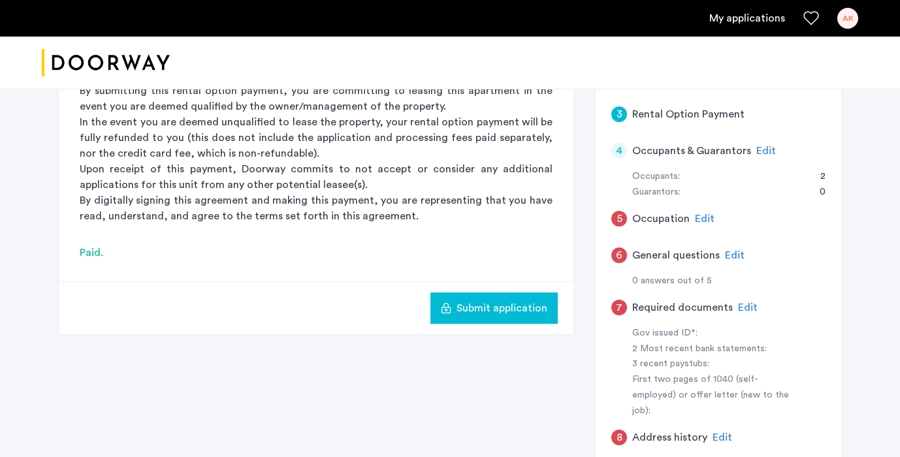
click at [707, 216] on span "Edit" at bounding box center [705, 219] width 20 height 10
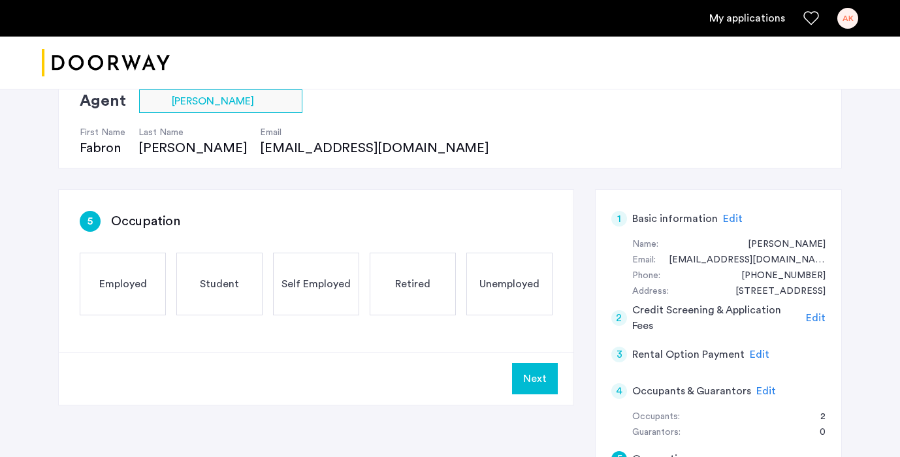
scroll to position [100, 0]
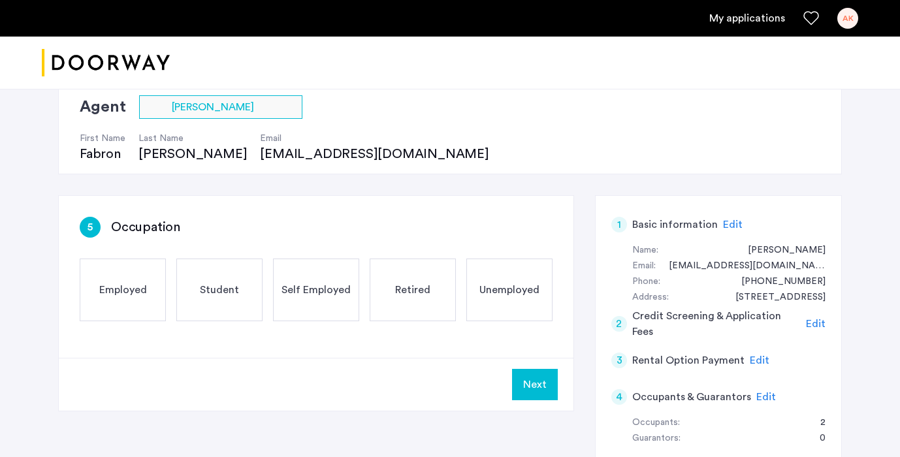
click at [110, 312] on div "Employed" at bounding box center [123, 290] width 86 height 63
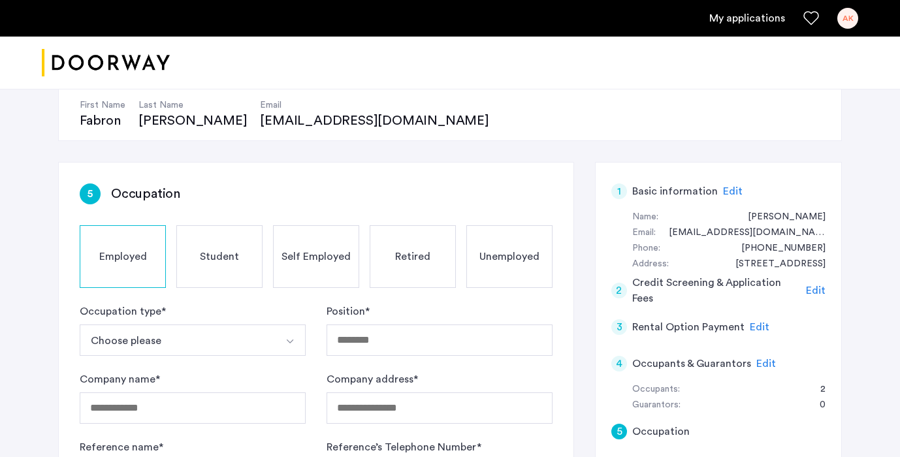
click at [163, 332] on button "Choose please" at bounding box center [177, 340] width 195 height 31
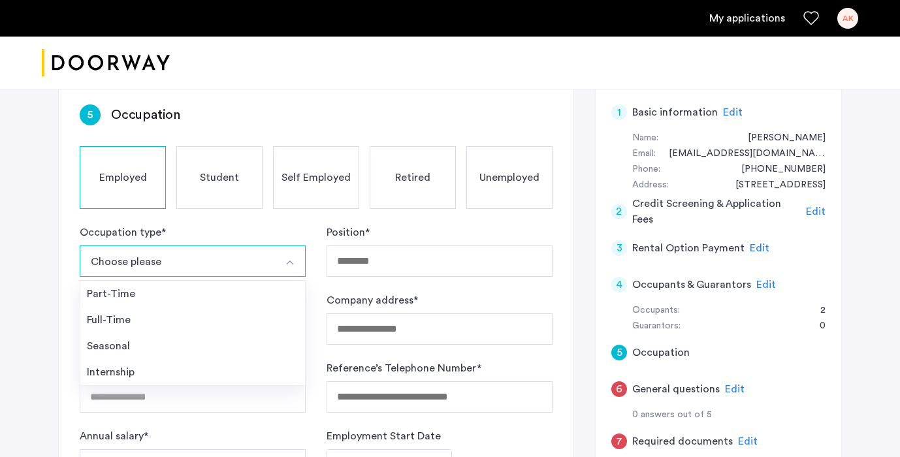
scroll to position [216, 0]
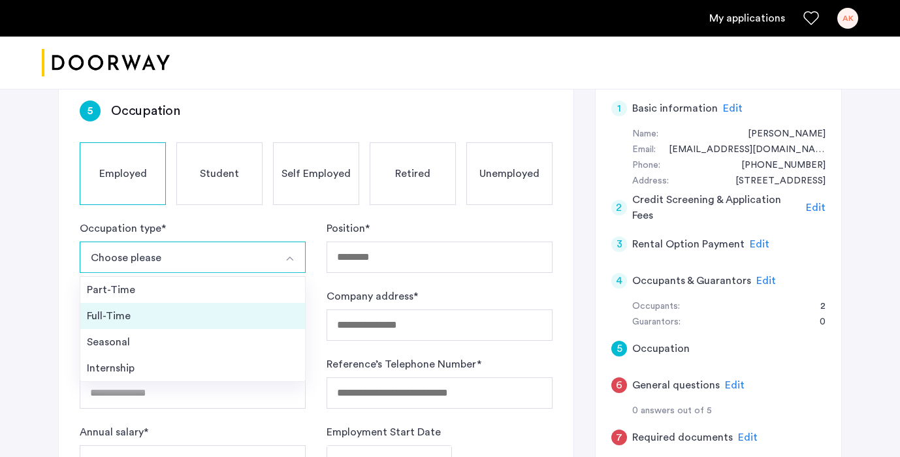
click at [138, 313] on div "Full-Time" at bounding box center [193, 316] width 212 height 16
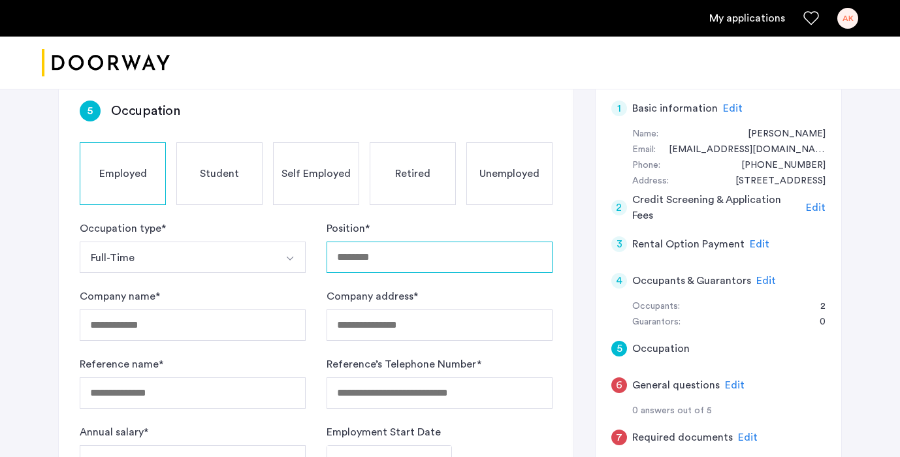
click at [362, 264] on input "Position *" at bounding box center [439, 257] width 226 height 31
type input "**********"
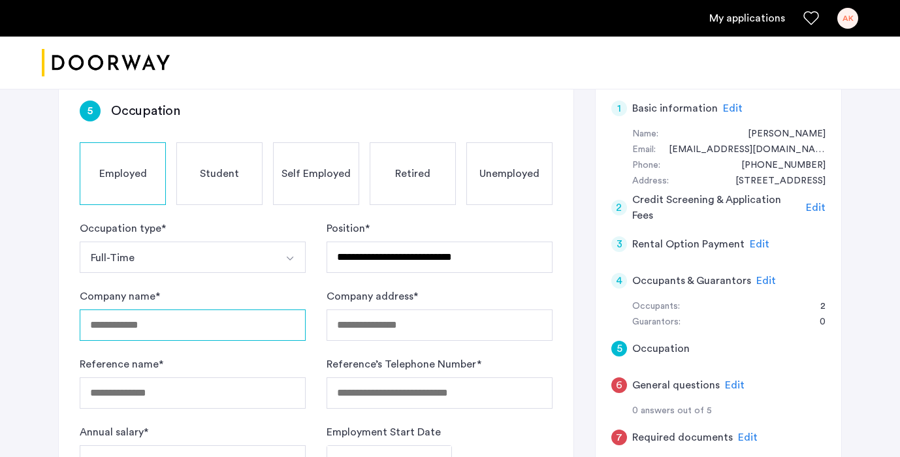
click at [217, 318] on input "Company name *" at bounding box center [193, 325] width 226 height 31
type input "**********"
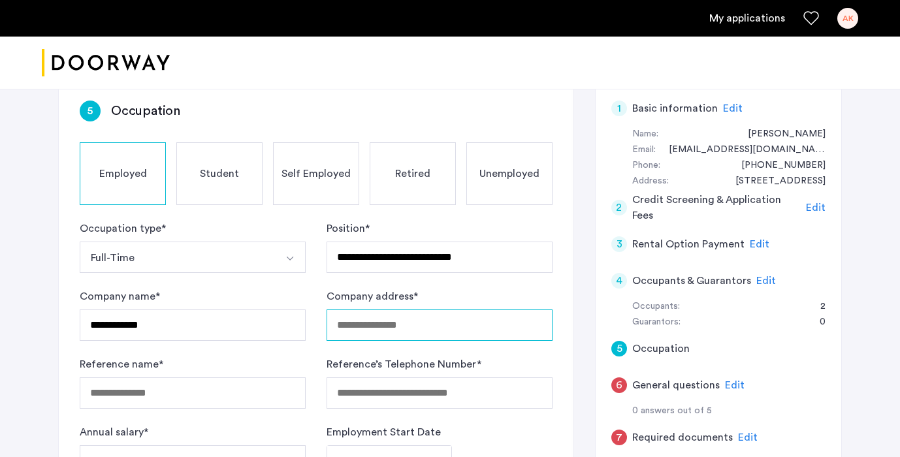
click at [373, 324] on input "Company address *" at bounding box center [439, 325] width 226 height 31
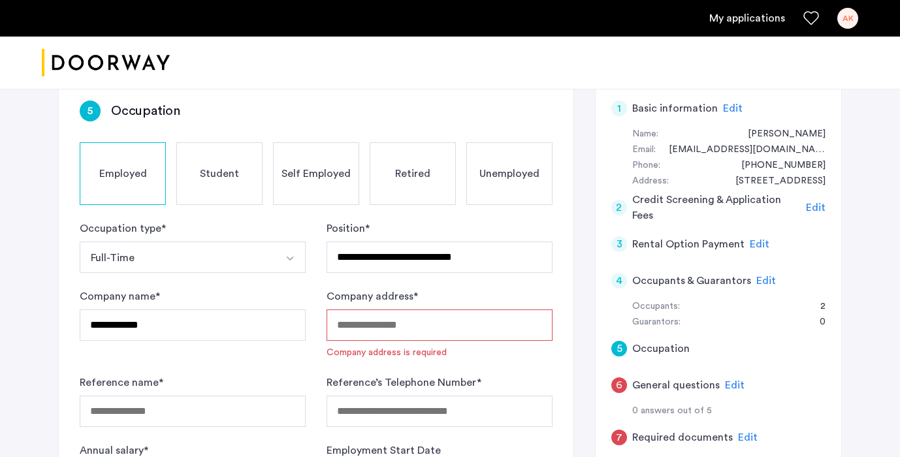
click at [376, 328] on input "Company address *" at bounding box center [439, 325] width 226 height 31
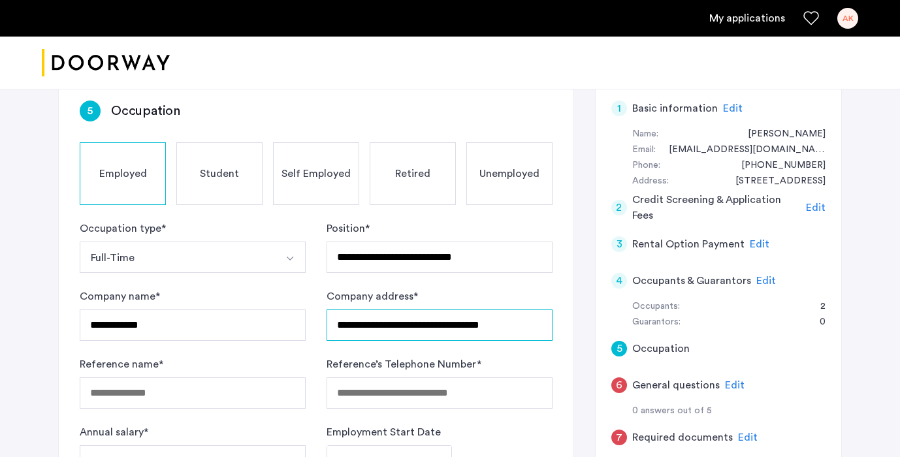
type input "**********"
click at [39, 307] on div "**********" at bounding box center [450, 311] width 823 height 876
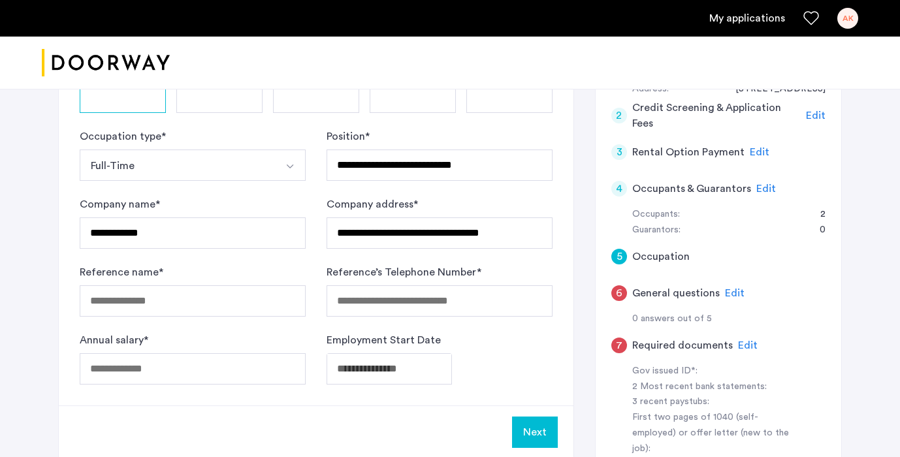
scroll to position [315, 0]
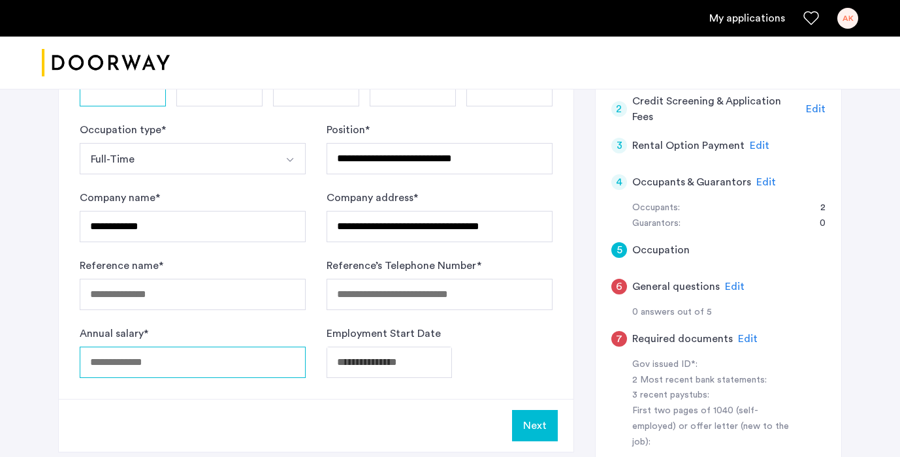
click at [135, 362] on input "Annual salary *" at bounding box center [193, 362] width 226 height 31
type input "******"
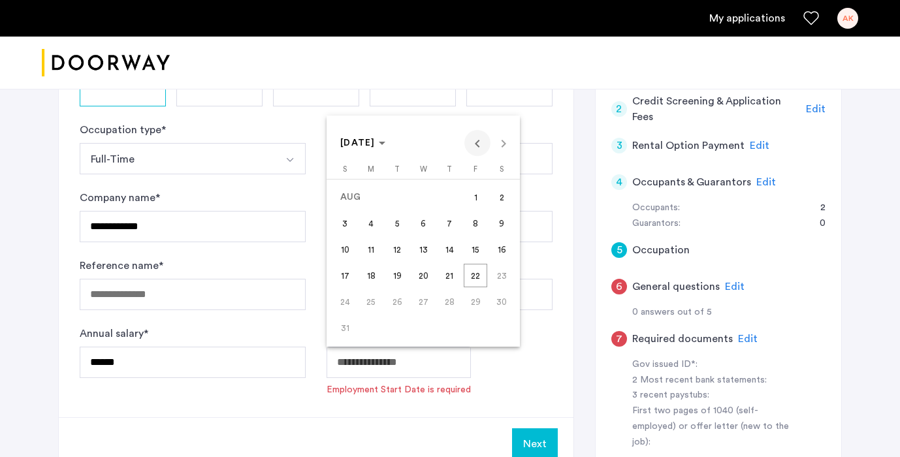
click at [476, 142] on span "Previous month" at bounding box center [477, 143] width 26 height 26
click at [392, 215] on span "1" at bounding box center [397, 224] width 24 height 24
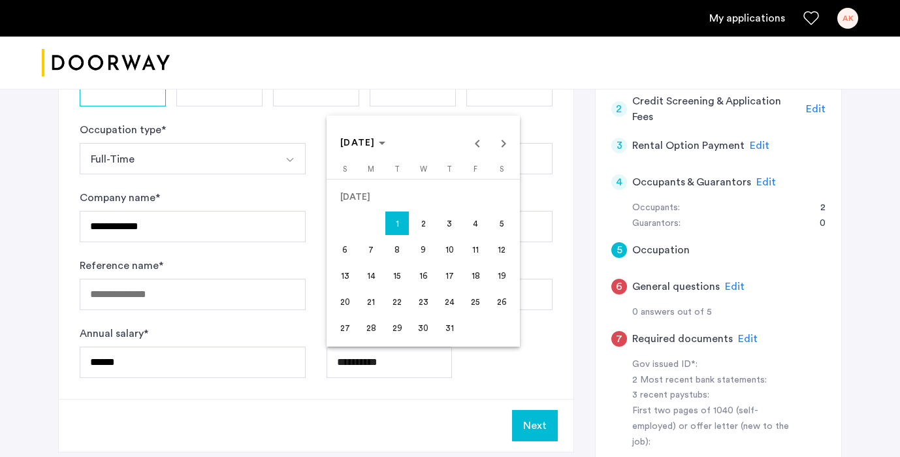
click at [385, 144] on icon "Choose month and year" at bounding box center [382, 143] width 7 height 3
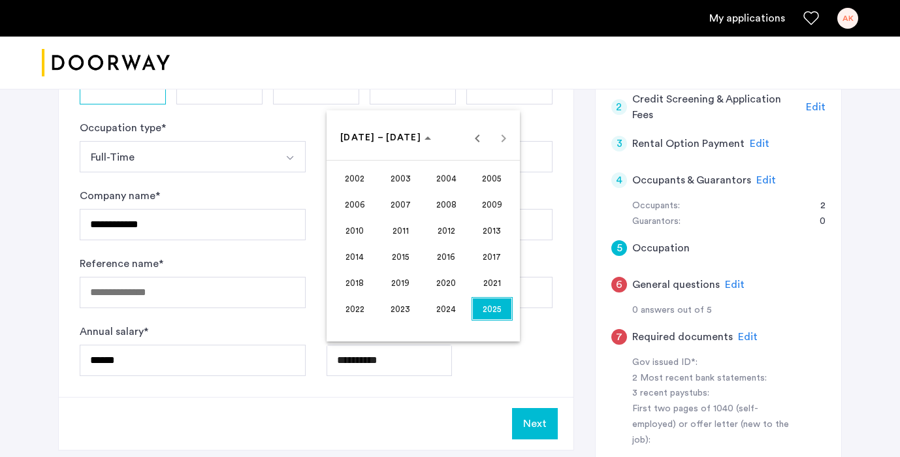
scroll to position [328, 0]
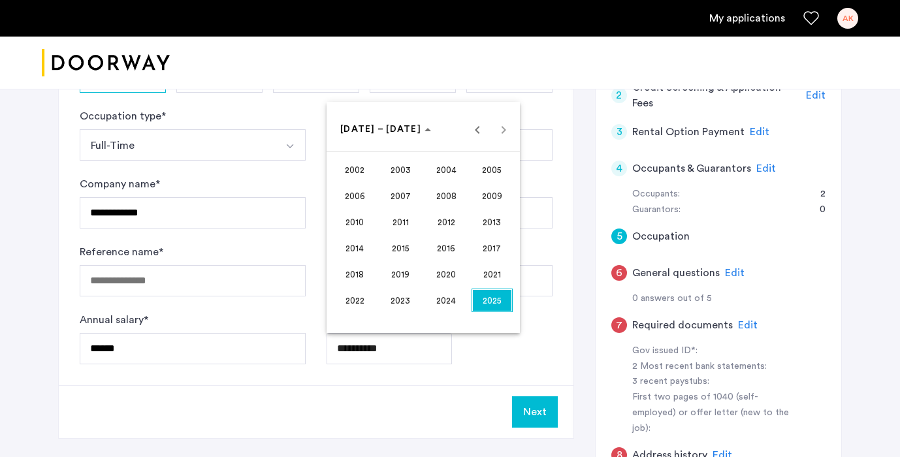
click at [449, 302] on span "2024" at bounding box center [446, 301] width 41 height 24
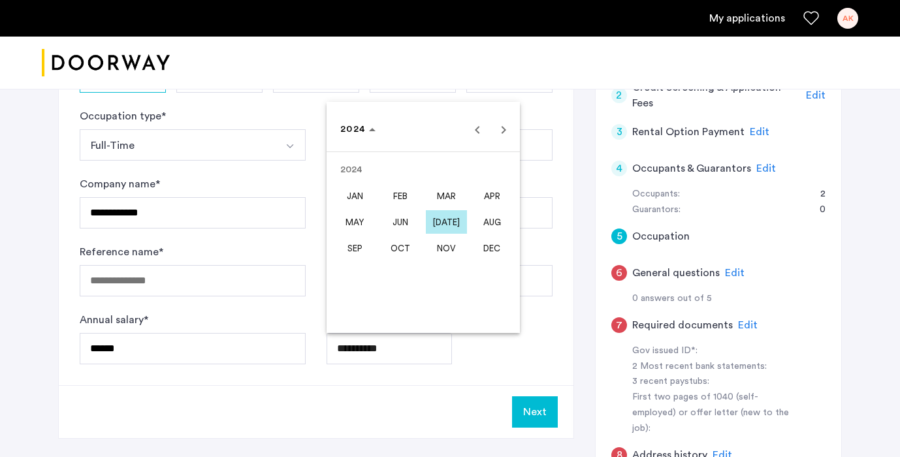
click at [536, 378] on div at bounding box center [450, 228] width 900 height 457
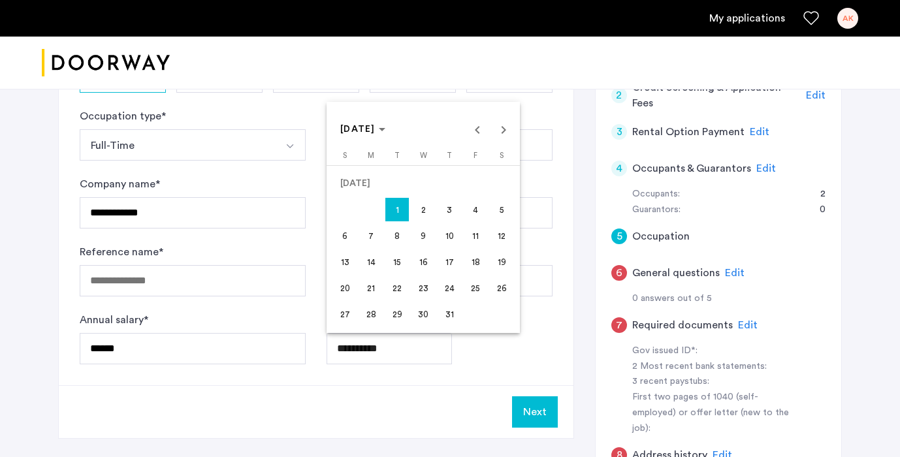
click at [390, 135] on span "Choose month and year" at bounding box center [363, 129] width 56 height 31
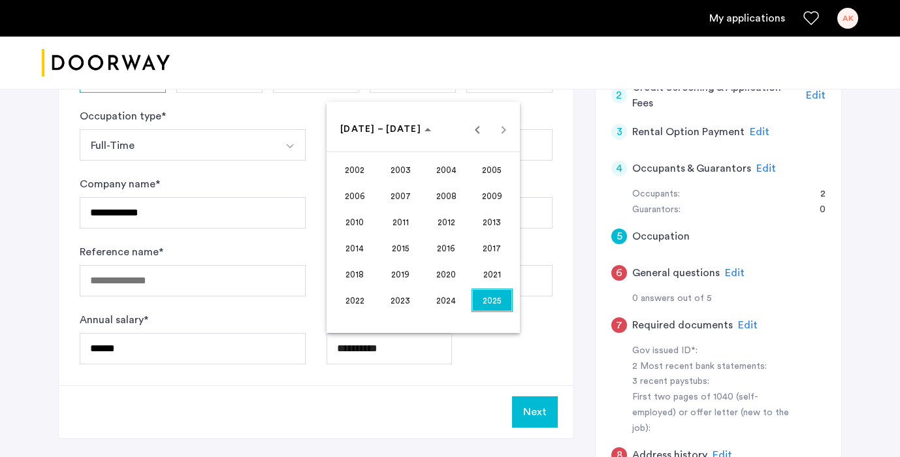
click at [453, 291] on span "2024" at bounding box center [446, 301] width 41 height 24
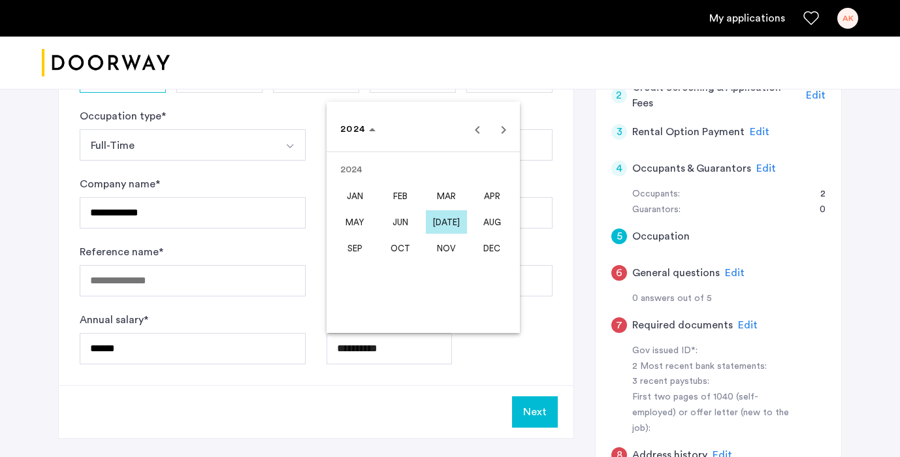
click at [454, 224] on span "[DATE]" at bounding box center [446, 222] width 41 height 24
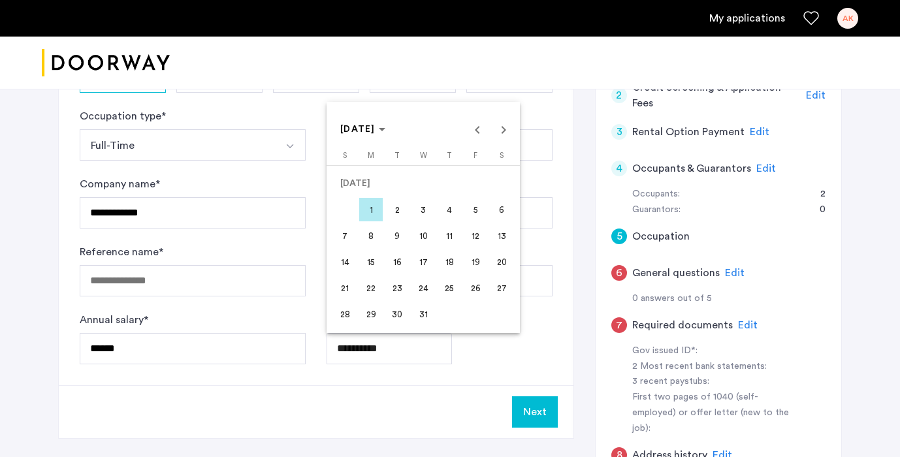
click at [372, 207] on span "1" at bounding box center [371, 210] width 24 height 24
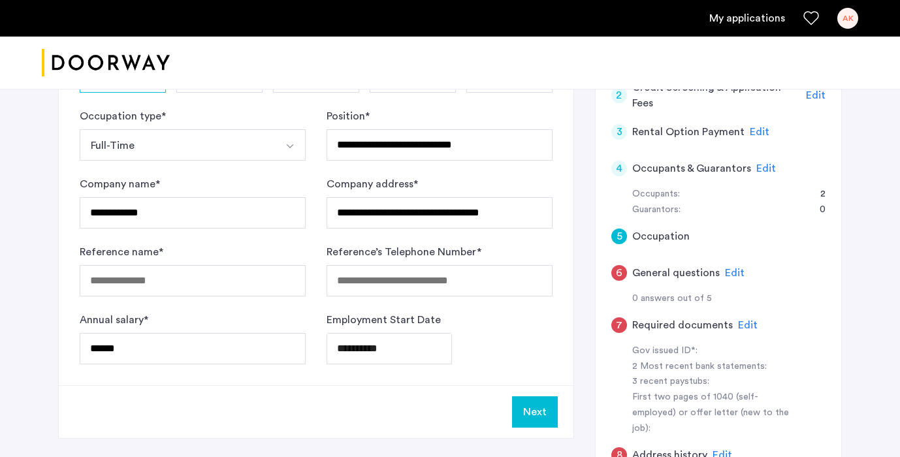
type input "**********"
click at [161, 287] on input "Reference name *" at bounding box center [193, 280] width 226 height 31
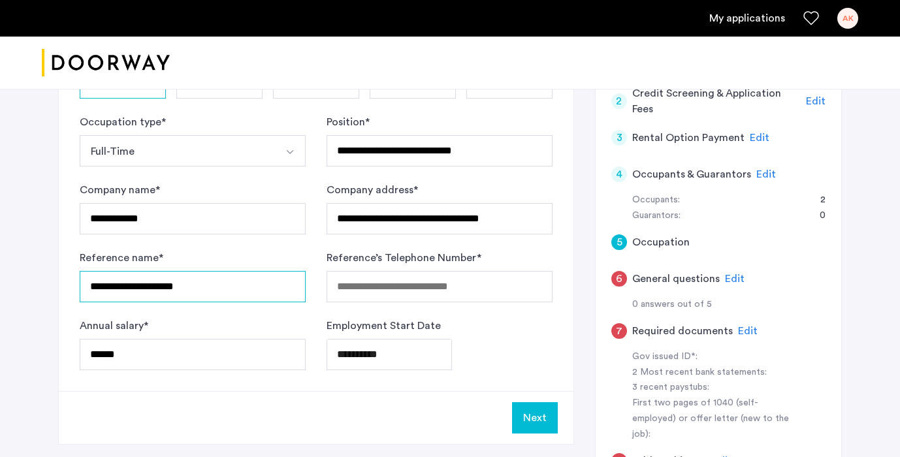
scroll to position [329, 0]
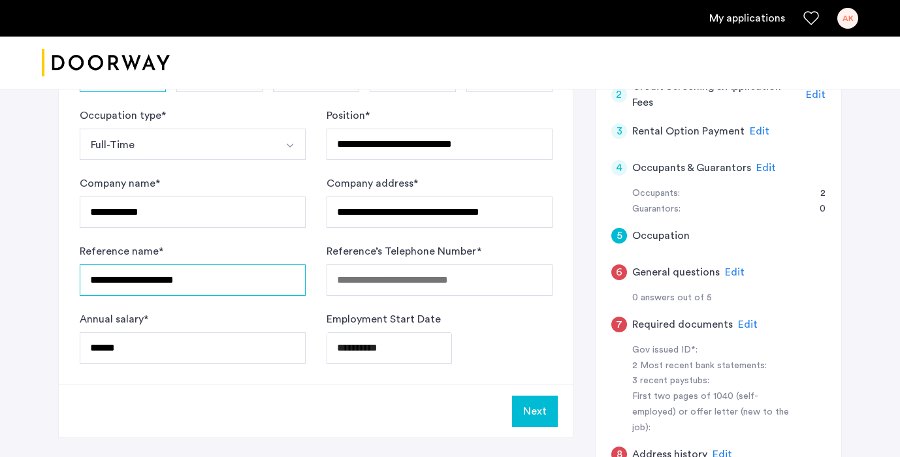
type input "**********"
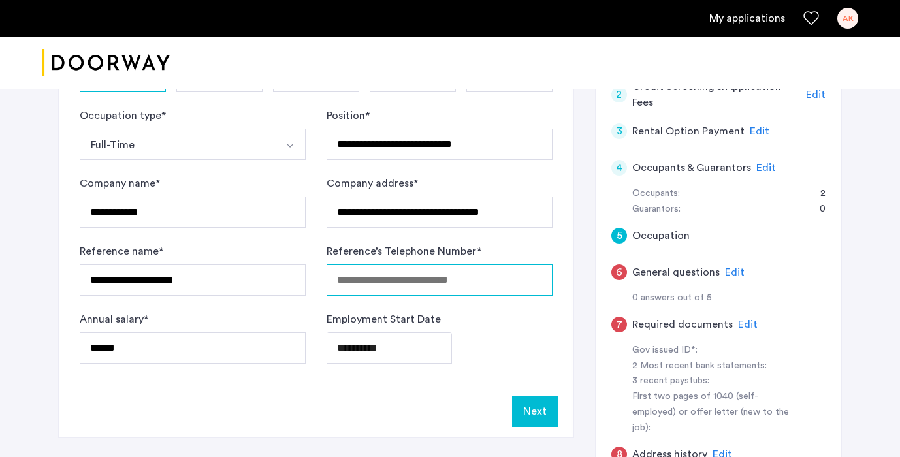
click at [407, 285] on input "Reference’s Telephone Number *" at bounding box center [439, 279] width 226 height 31
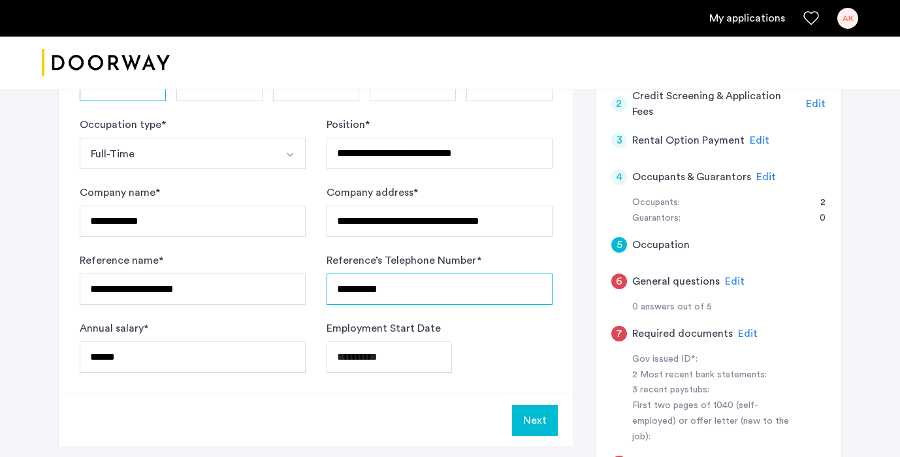
scroll to position [323, 0]
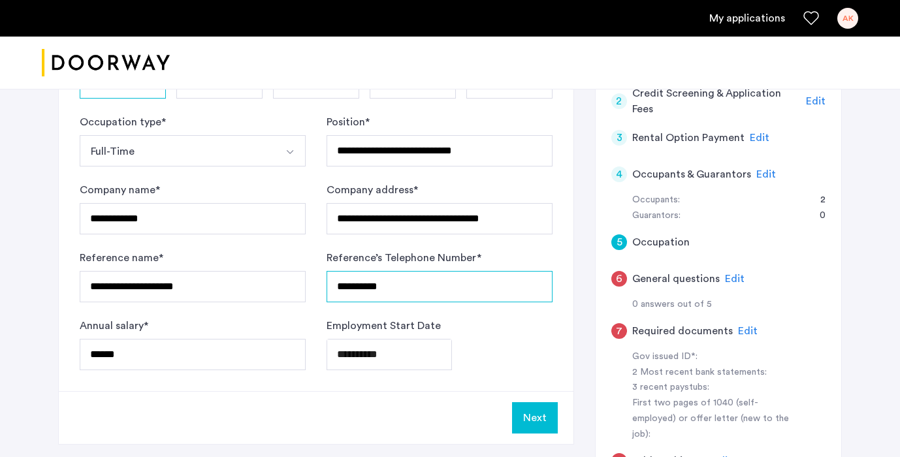
type input "**********"
click at [276, 402] on div "Next" at bounding box center [316, 417] width 515 height 53
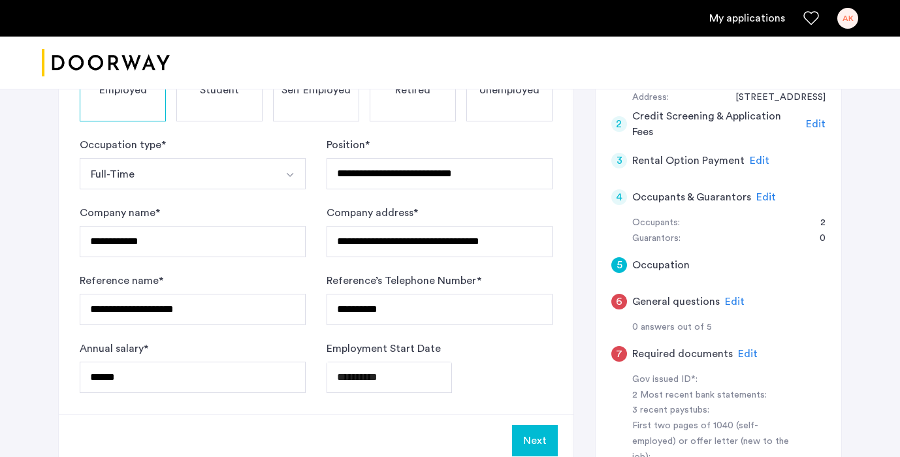
scroll to position [296, 0]
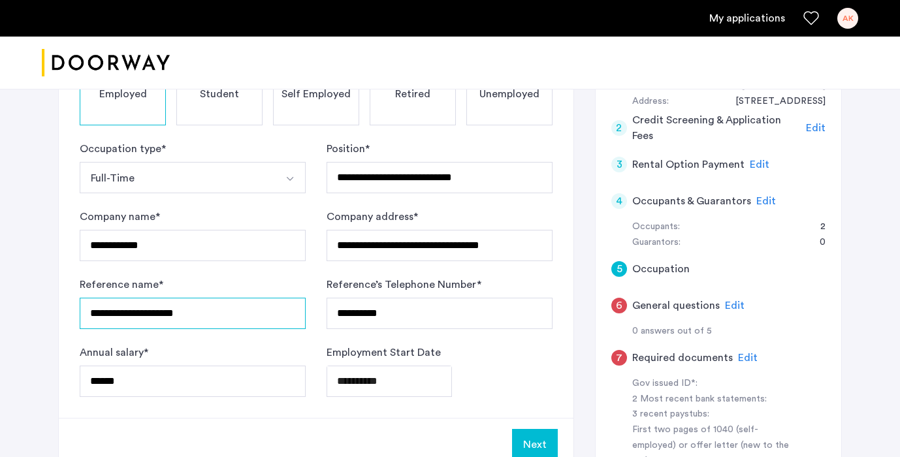
click at [259, 317] on input "**********" at bounding box center [193, 313] width 226 height 31
type input "*********"
click at [543, 377] on div "**********" at bounding box center [439, 381] width 226 height 31
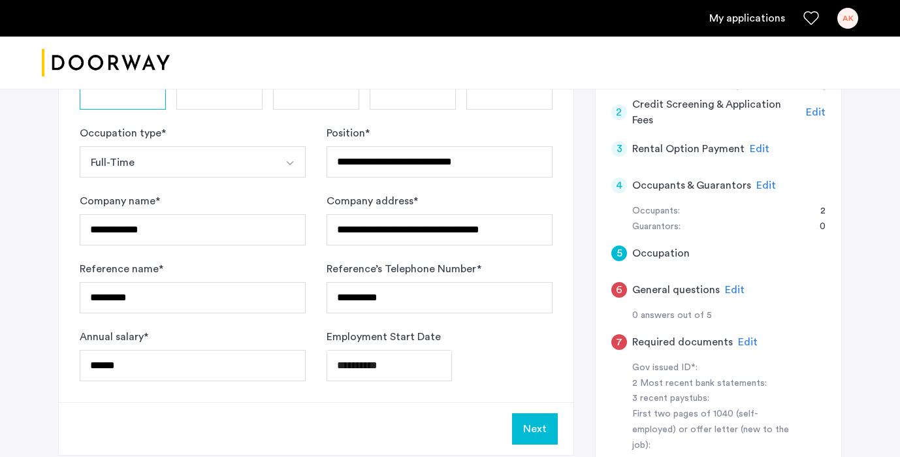
scroll to position [308, 0]
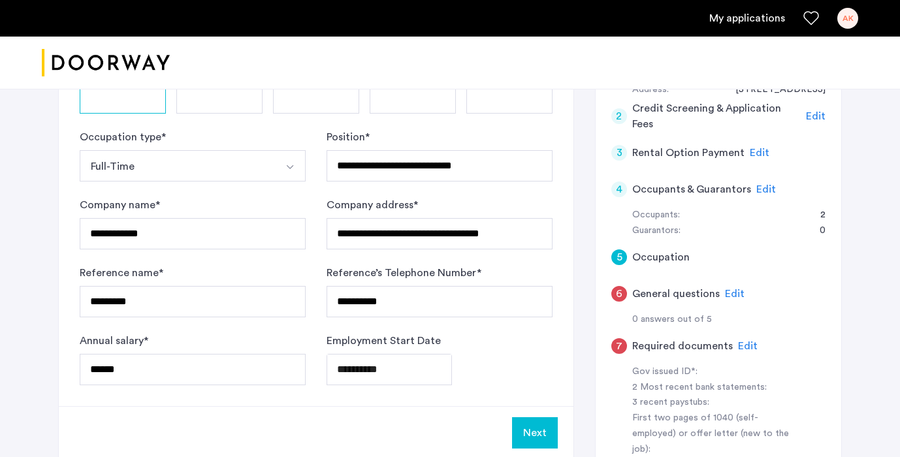
click at [542, 424] on button "Next" at bounding box center [535, 432] width 46 height 31
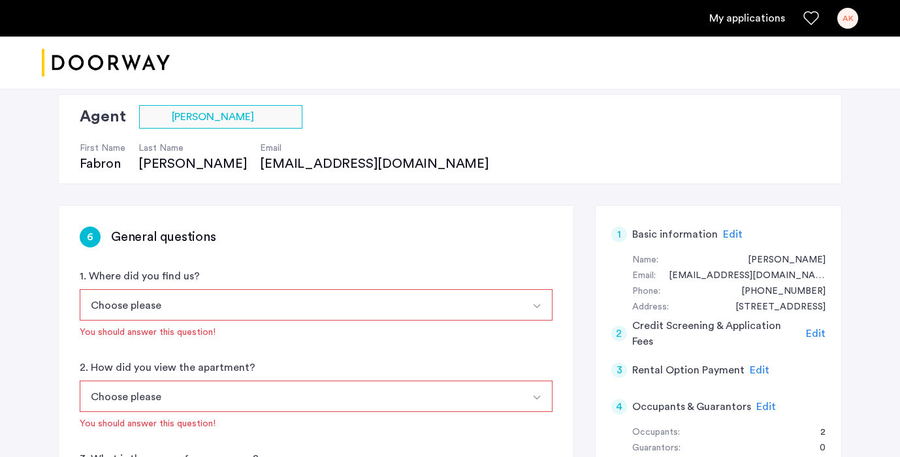
scroll to position [91, 0]
click at [219, 307] on button "Choose please" at bounding box center [301, 304] width 442 height 31
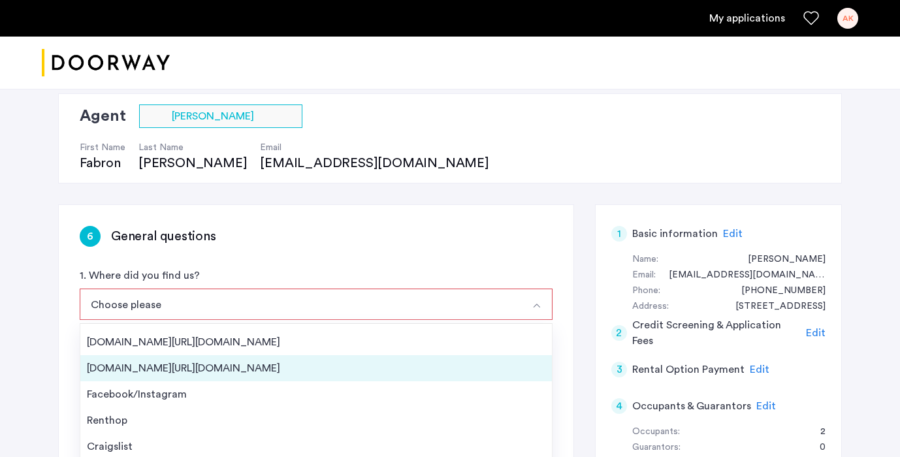
scroll to position [0, 0]
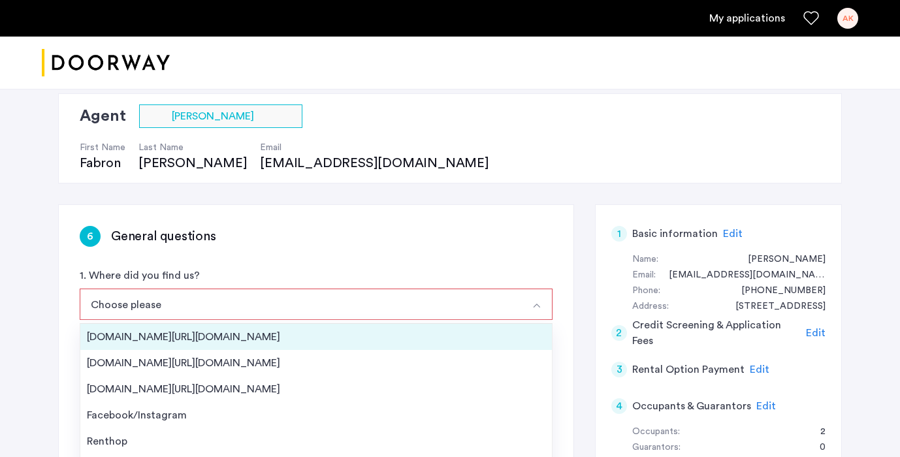
click at [174, 343] on div "[DOMAIN_NAME][URL][DOMAIN_NAME]" at bounding box center [316, 337] width 458 height 16
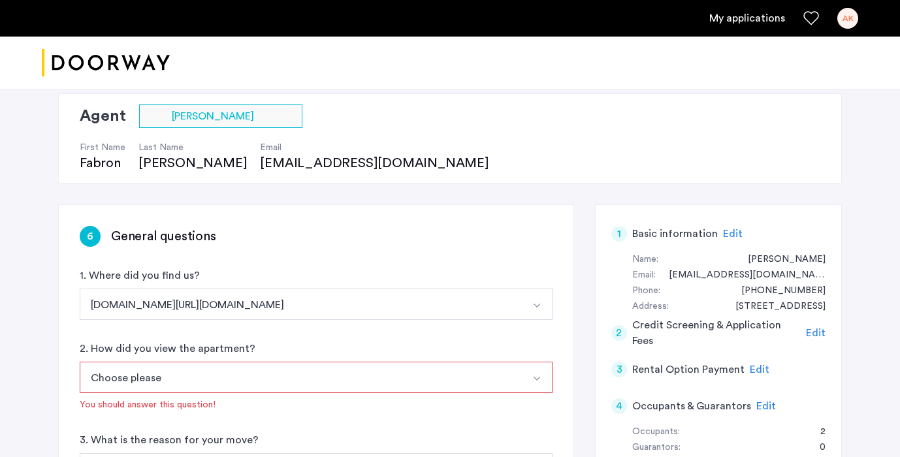
click at [212, 375] on button "Choose please" at bounding box center [301, 377] width 442 height 31
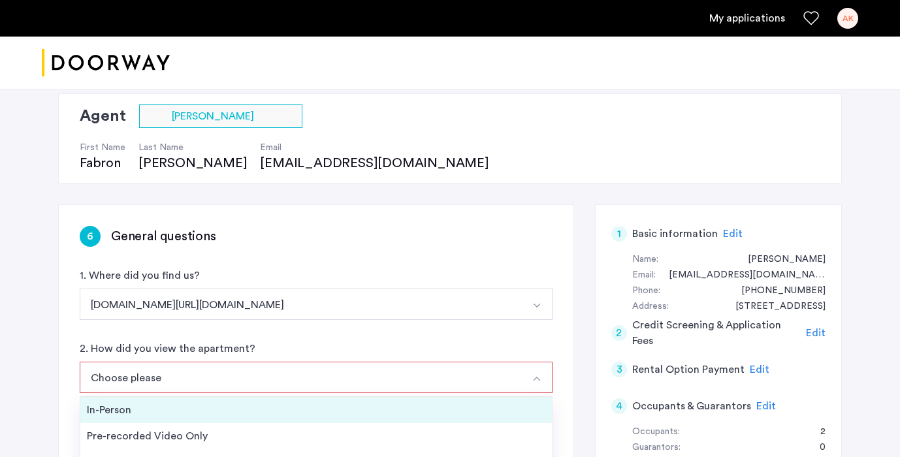
click at [170, 405] on div "In-Person" at bounding box center [316, 410] width 458 height 16
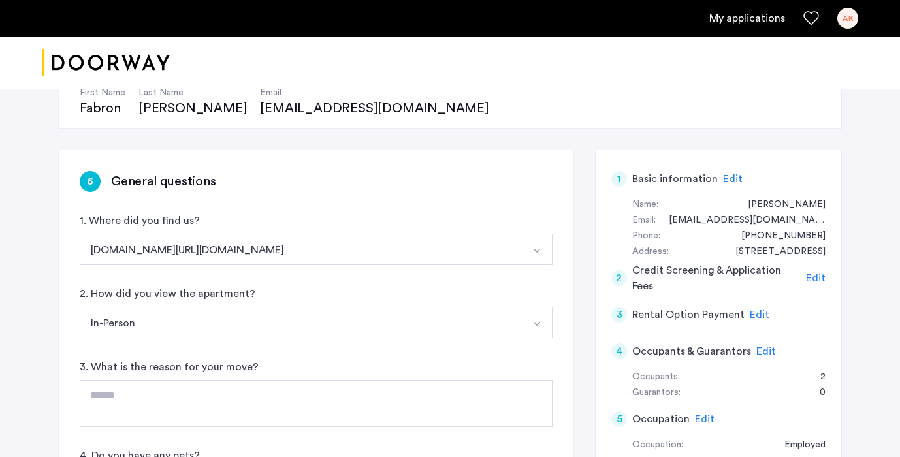
scroll to position [174, 0]
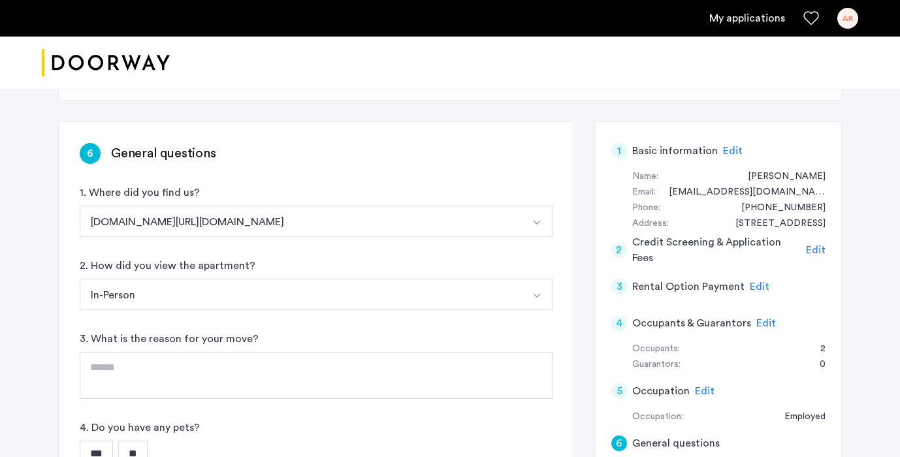
click at [147, 304] on button "In-Person" at bounding box center [301, 294] width 442 height 31
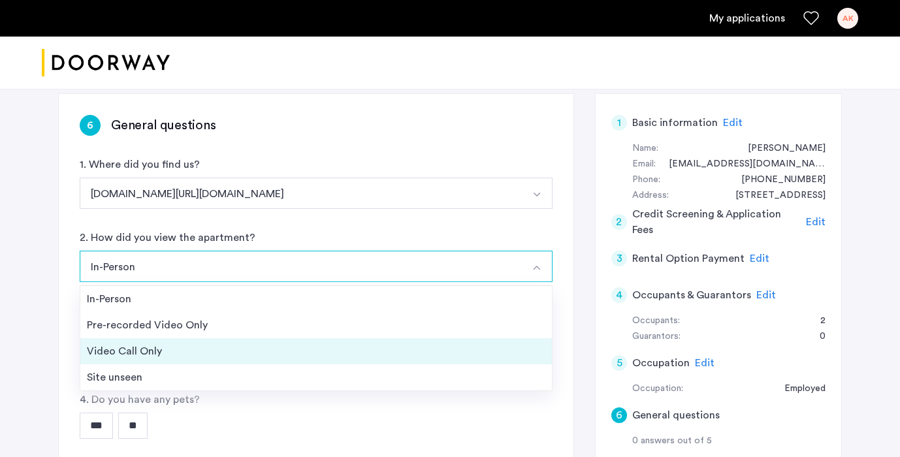
scroll to position [202, 0]
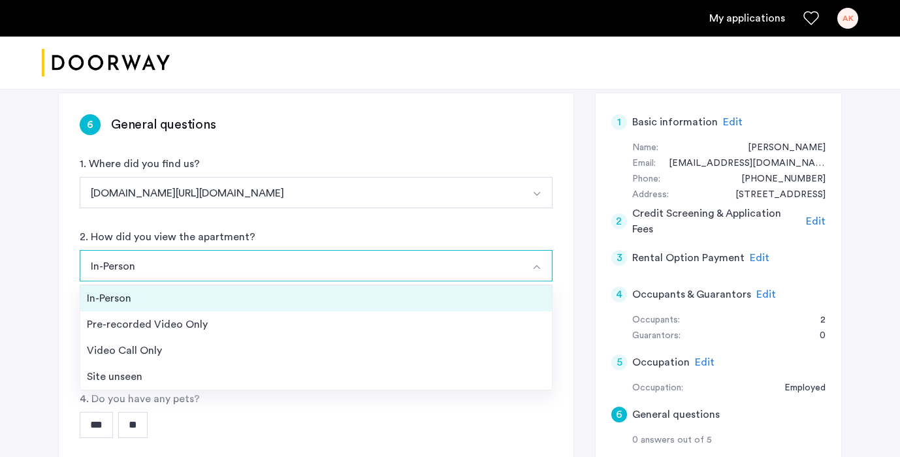
click at [155, 296] on div "In-Person" at bounding box center [316, 299] width 458 height 16
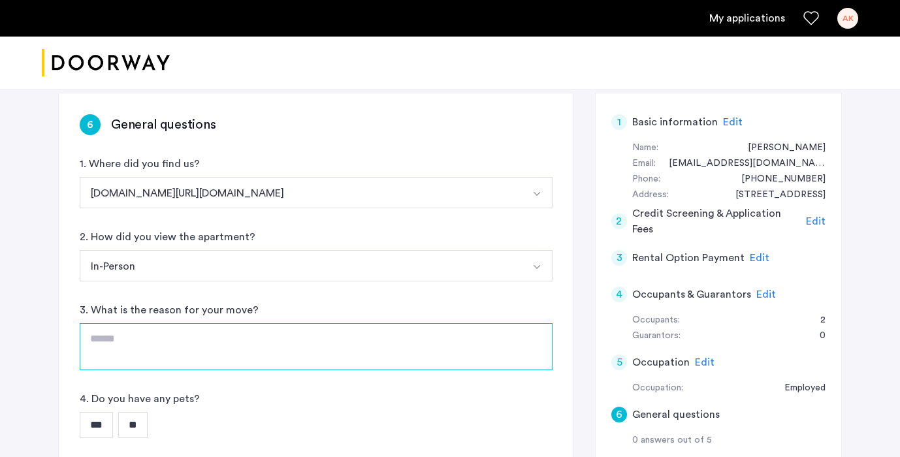
click at [117, 347] on textarea at bounding box center [316, 346] width 473 height 47
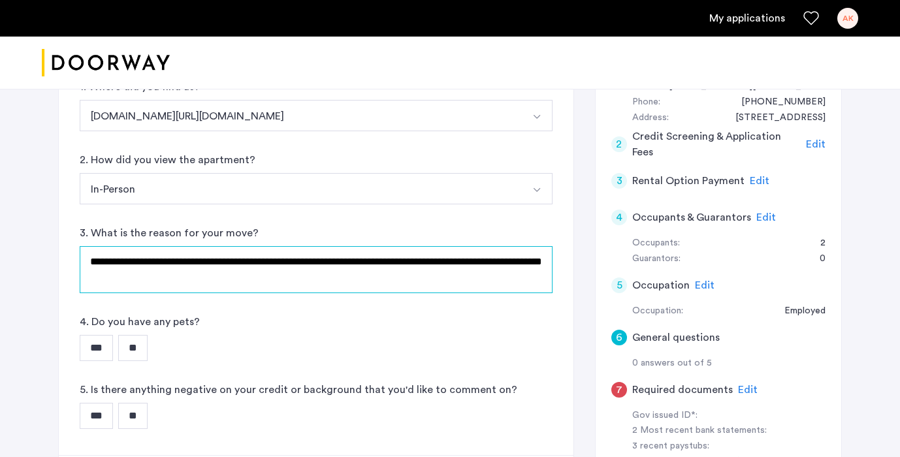
scroll to position [299, 0]
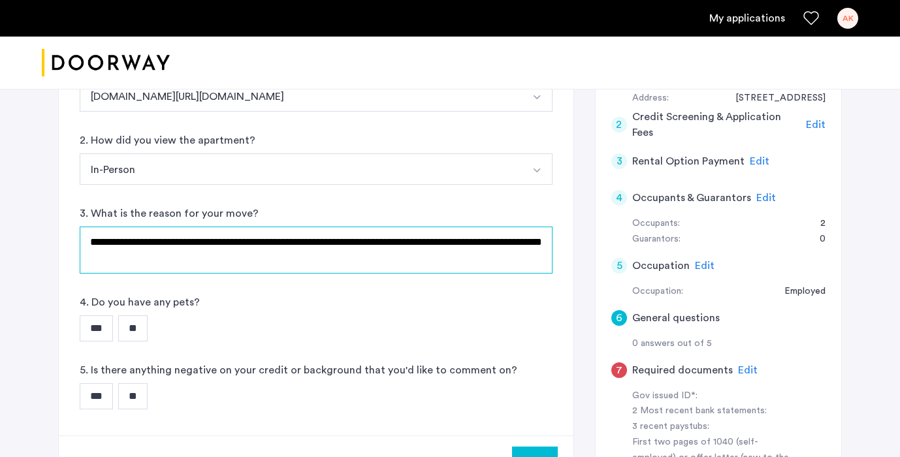
type textarea "**********"
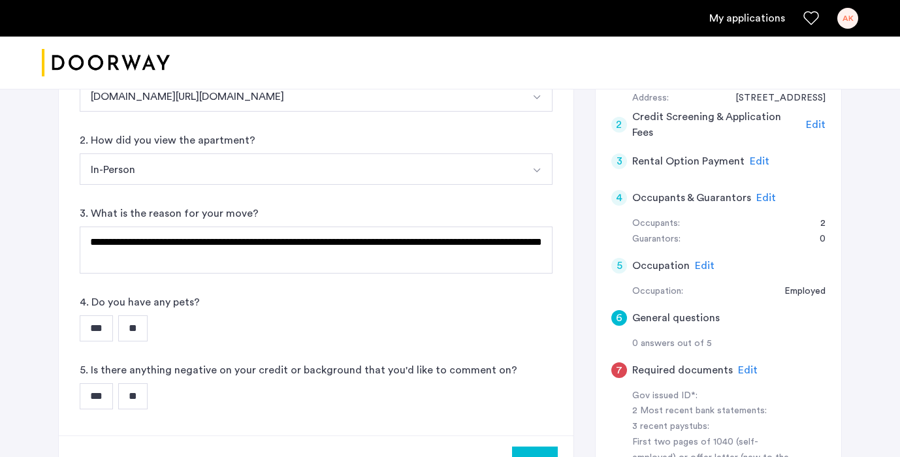
click at [157, 330] on div "*** **" at bounding box center [316, 328] width 473 height 26
click at [148, 330] on input "**" at bounding box center [132, 328] width 29 height 26
click at [148, 394] on input "**" at bounding box center [132, 396] width 29 height 26
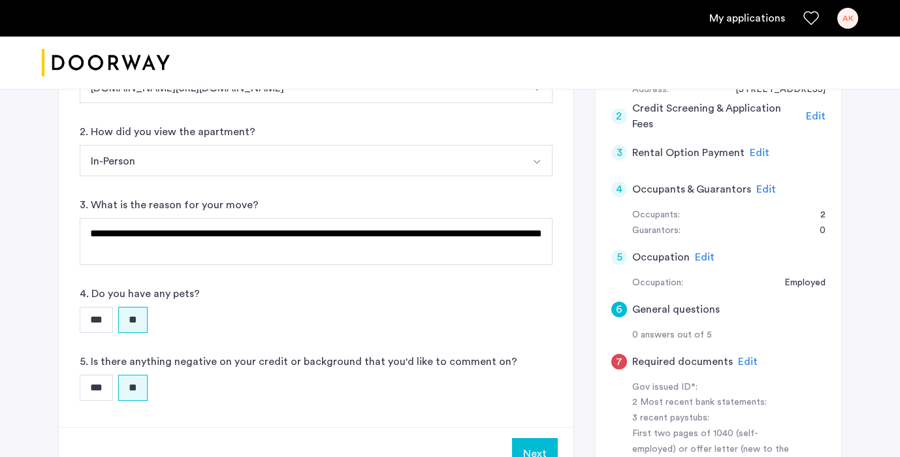
scroll to position [330, 0]
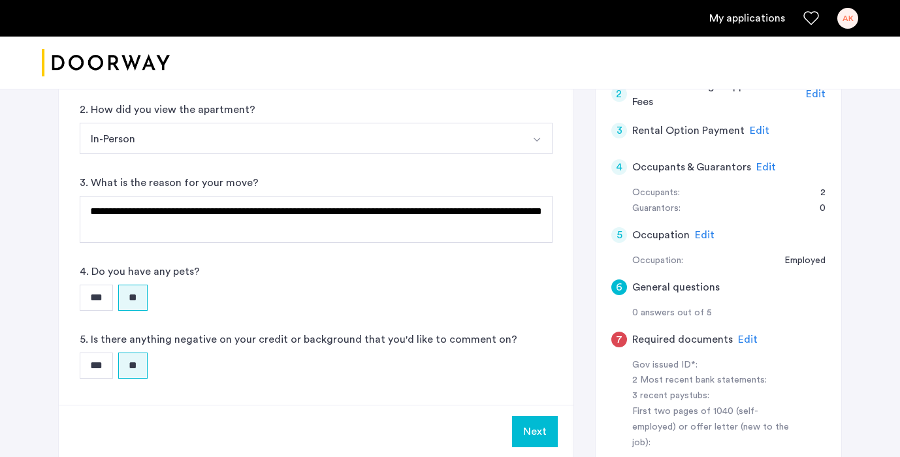
click at [534, 426] on button "Next" at bounding box center [535, 431] width 46 height 31
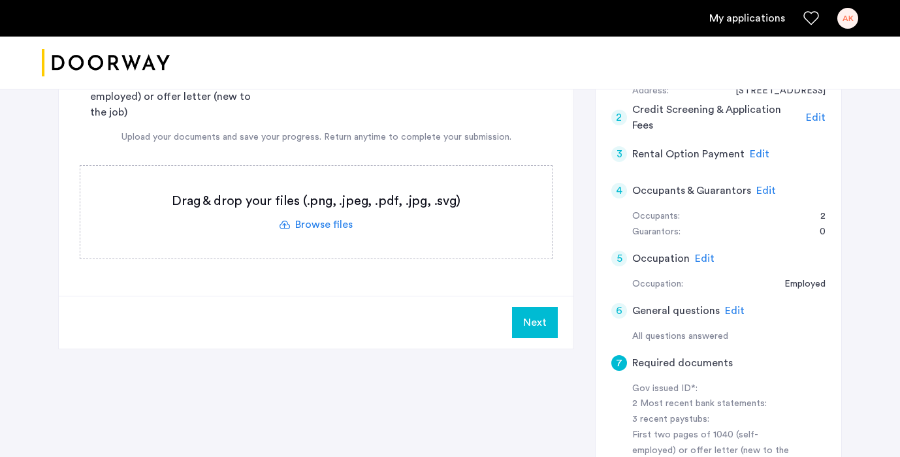
scroll to position [315, 0]
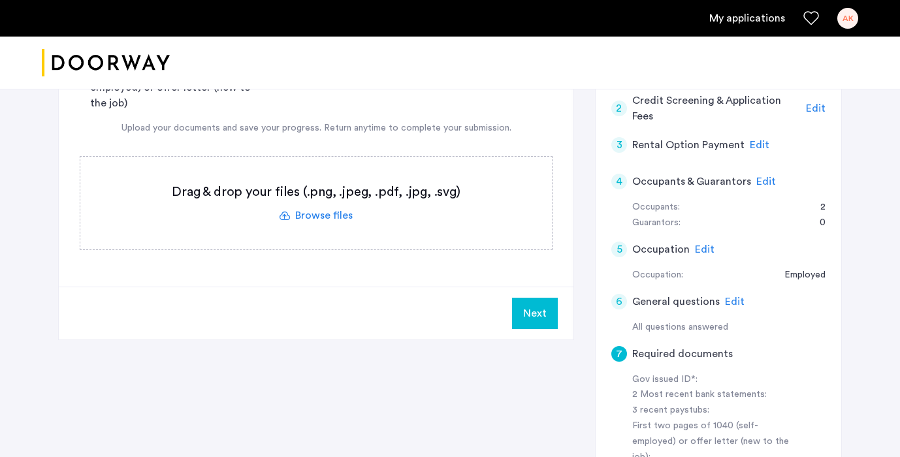
click at [703, 253] on span "Edit" at bounding box center [705, 249] width 20 height 10
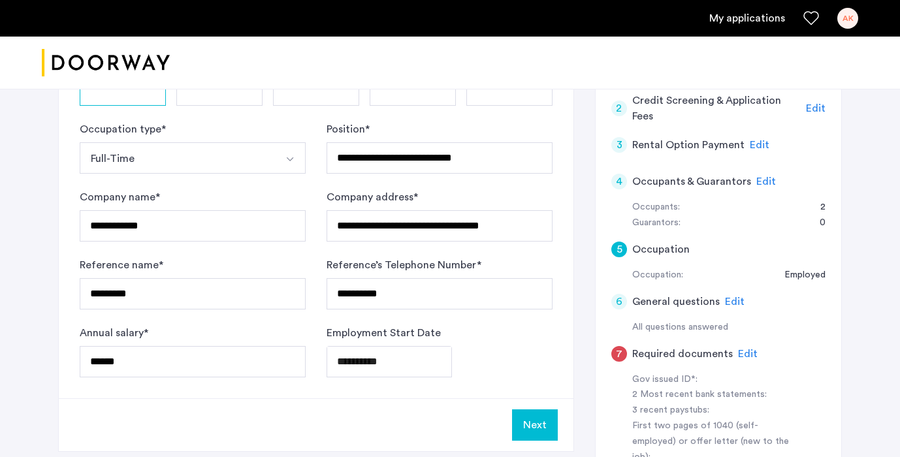
click at [547, 416] on button "Next" at bounding box center [535, 424] width 46 height 31
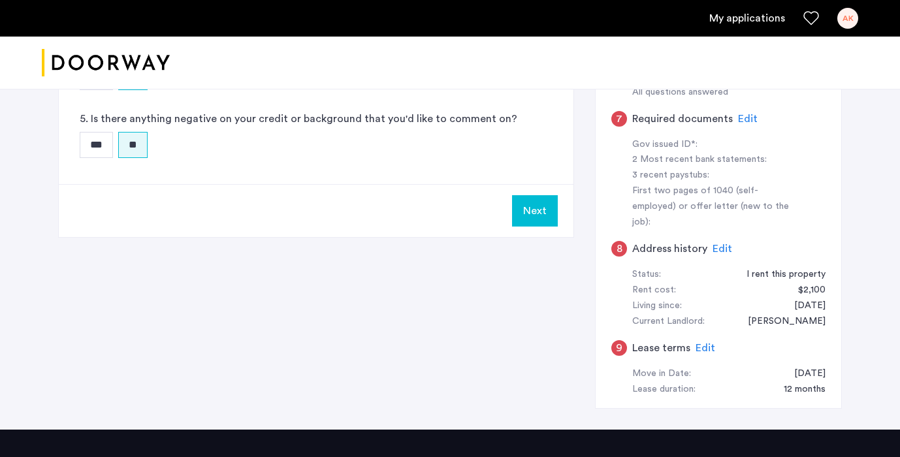
scroll to position [598, 0]
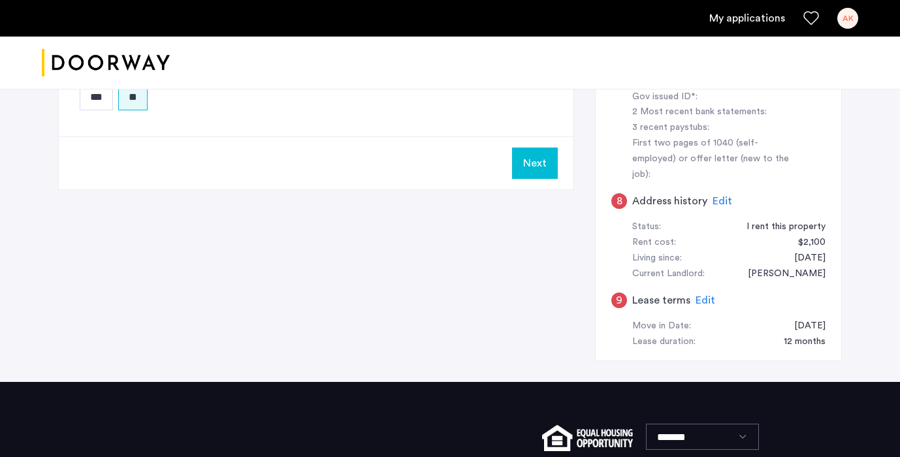
click at [531, 159] on button "Next" at bounding box center [535, 163] width 46 height 31
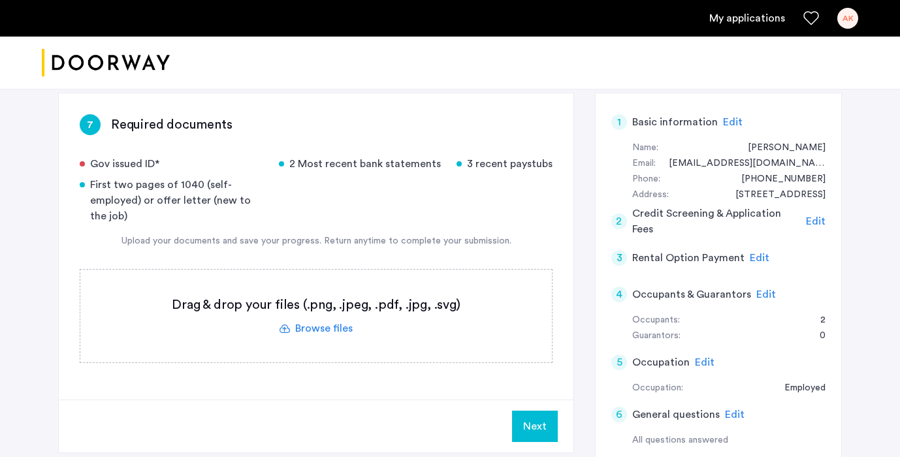
scroll to position [208, 0]
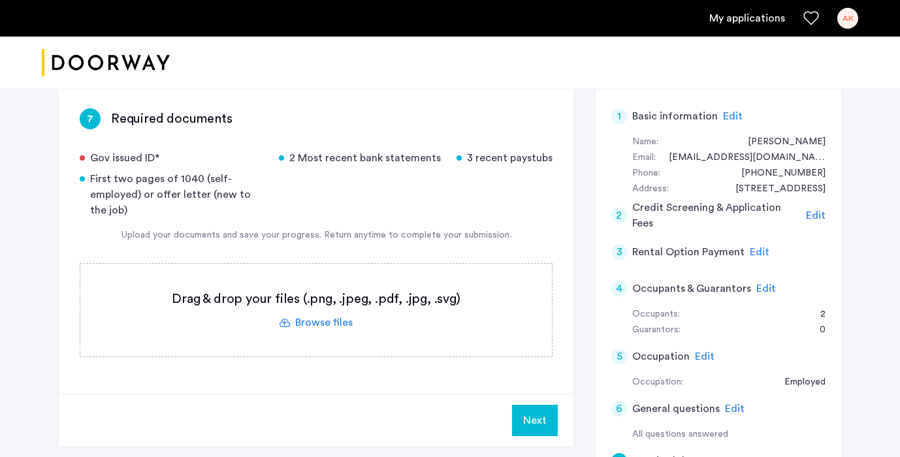
click at [326, 321] on label at bounding box center [315, 310] width 471 height 93
click at [0, 0] on input "file" at bounding box center [0, 0] width 0 height 0
click at [317, 326] on label at bounding box center [315, 310] width 471 height 93
click at [0, 0] on input "file" at bounding box center [0, 0] width 0 height 0
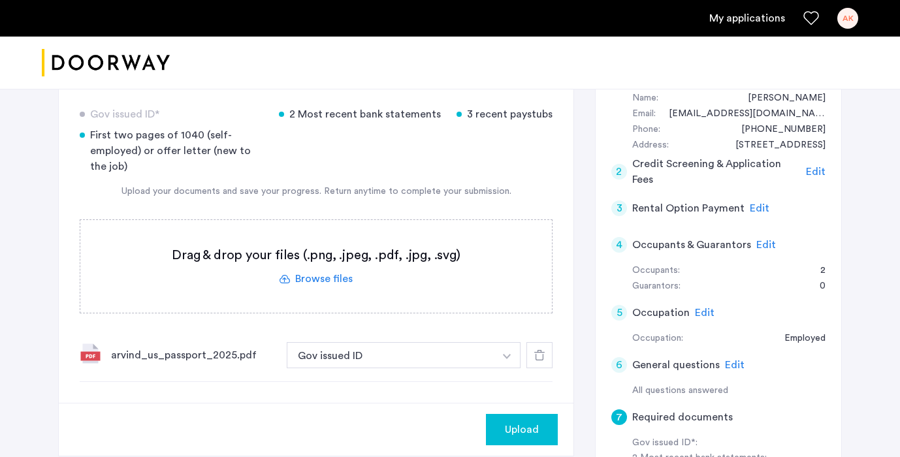
scroll to position [249, 0]
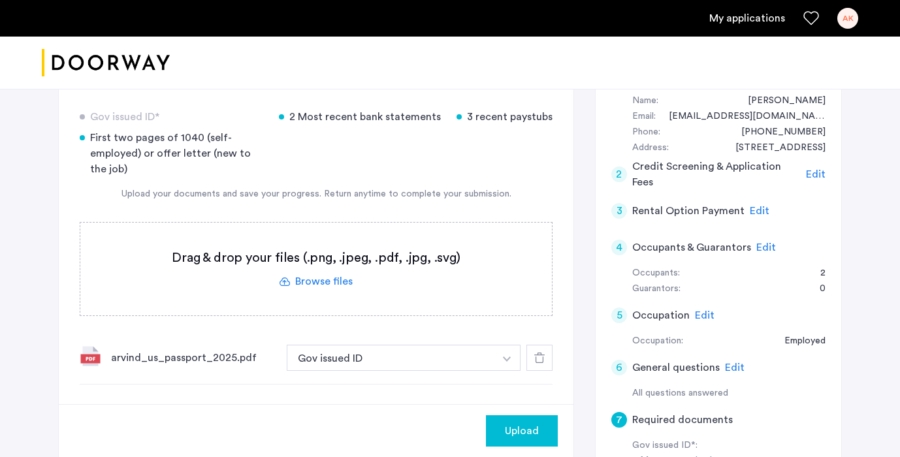
click at [329, 279] on label at bounding box center [315, 269] width 471 height 93
click at [0, 0] on input "file" at bounding box center [0, 0] width 0 height 0
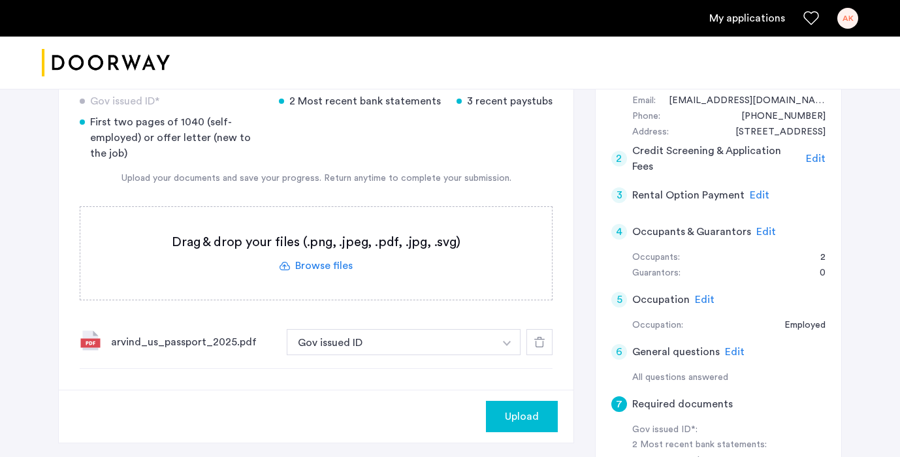
scroll to position [272, 0]
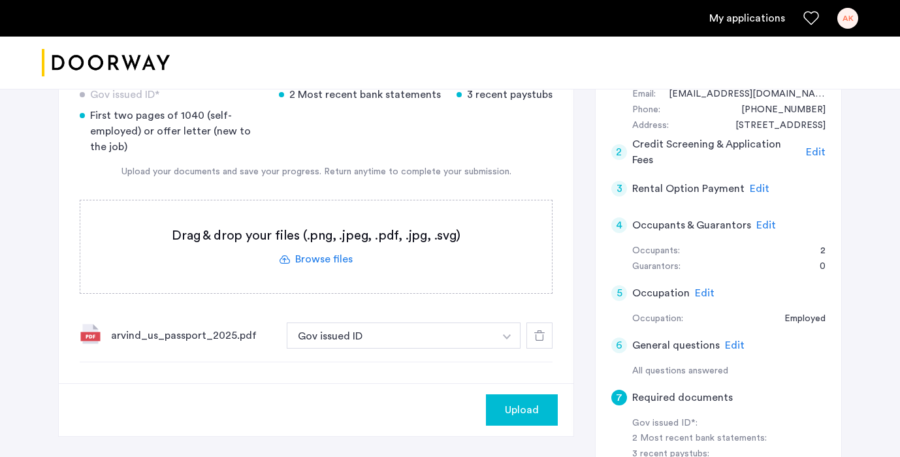
click at [711, 290] on div "5 Occupation Edit" at bounding box center [718, 293] width 214 height 37
click at [710, 290] on div "5 Occupation Edit" at bounding box center [718, 293] width 214 height 37
click at [703, 293] on span "Edit" at bounding box center [705, 293] width 20 height 10
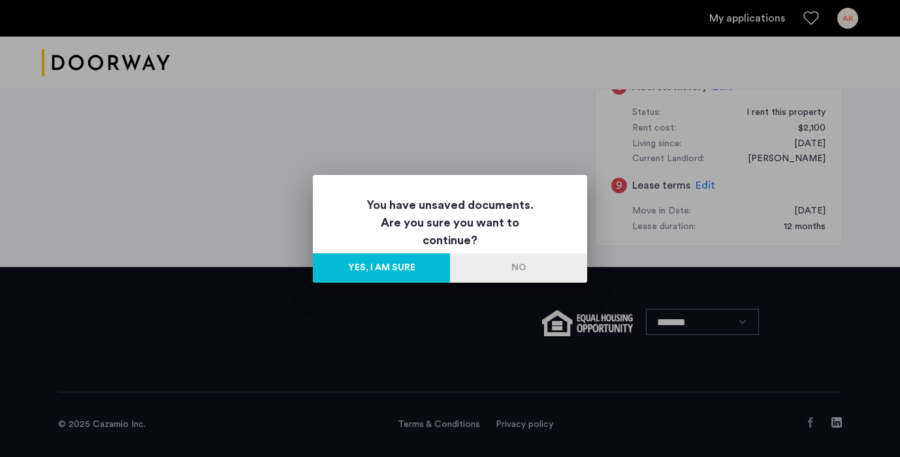
scroll to position [0, 0]
click at [535, 262] on button "No" at bounding box center [518, 267] width 137 height 29
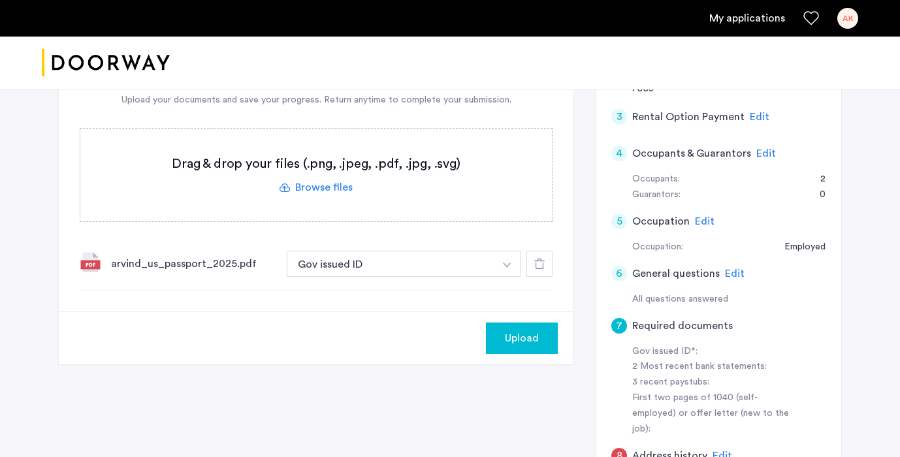
scroll to position [344, 0]
click at [714, 226] on div "5 Occupation Edit" at bounding box center [718, 220] width 214 height 37
click at [702, 219] on span "Edit" at bounding box center [705, 220] width 20 height 10
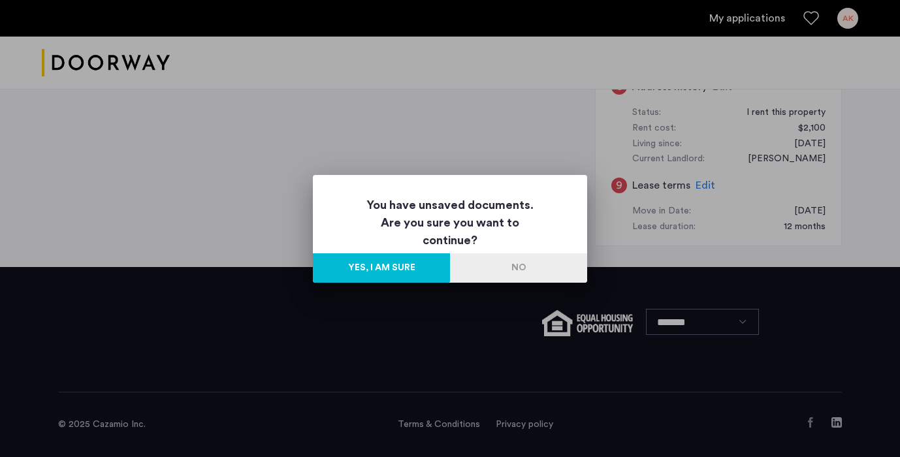
click at [400, 263] on button "Yes, I am sure" at bounding box center [381, 267] width 137 height 29
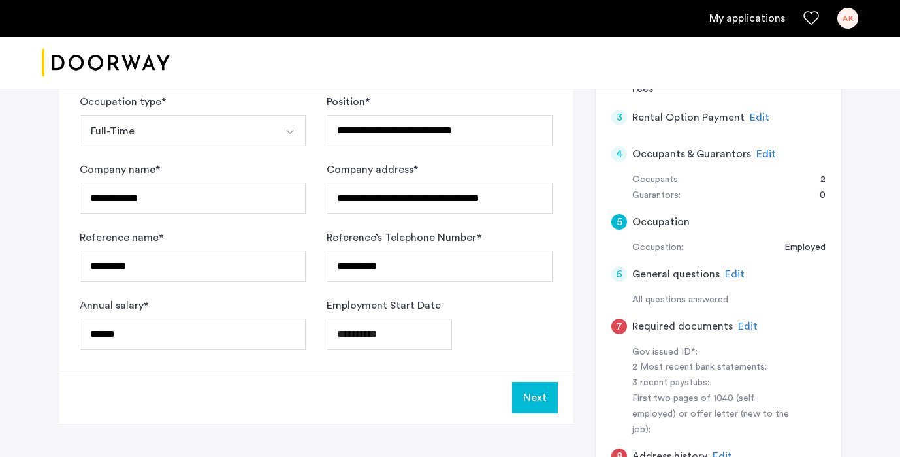
scroll to position [355, 0]
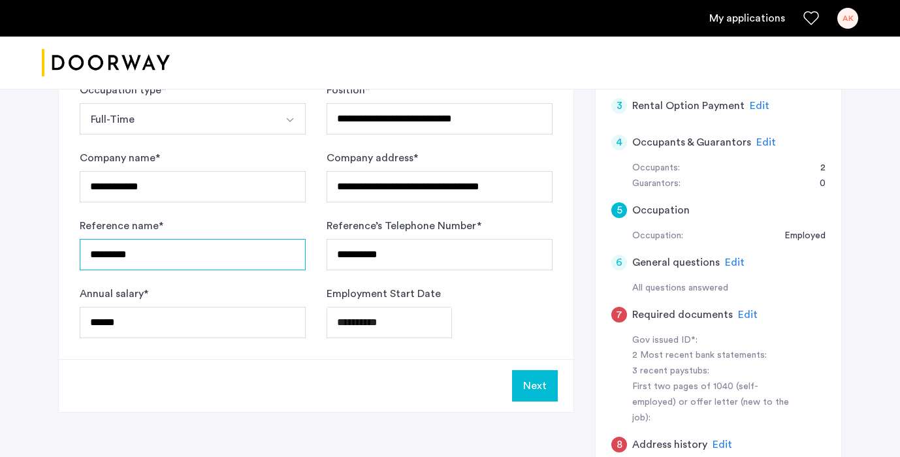
click at [248, 250] on input "*********" at bounding box center [193, 254] width 226 height 31
type input "**********"
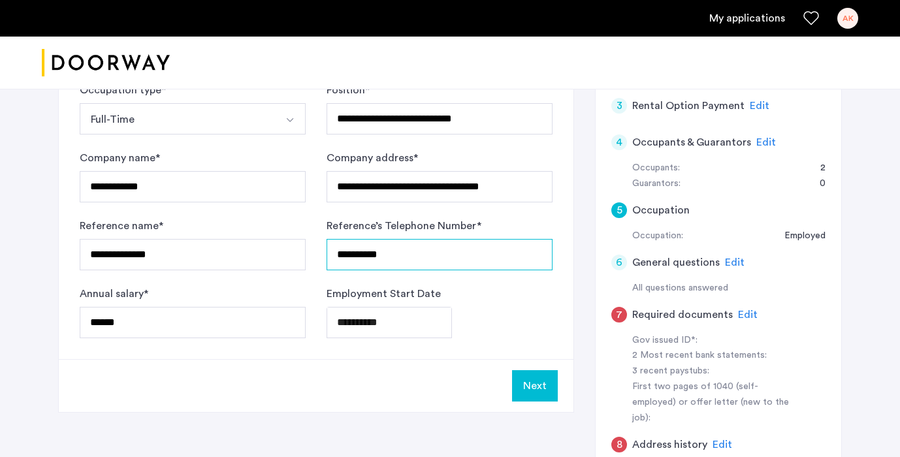
click at [400, 259] on input "**********" at bounding box center [439, 254] width 226 height 31
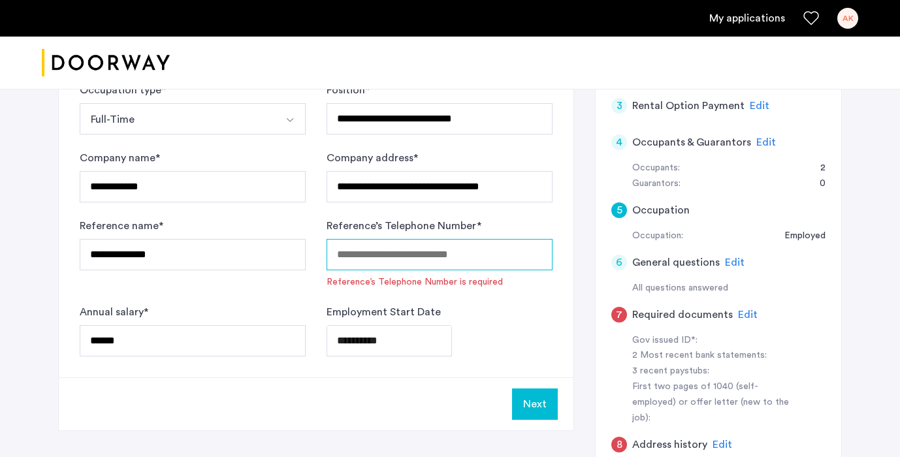
click at [357, 250] on input "Reference’s Telephone Number *" at bounding box center [439, 254] width 226 height 31
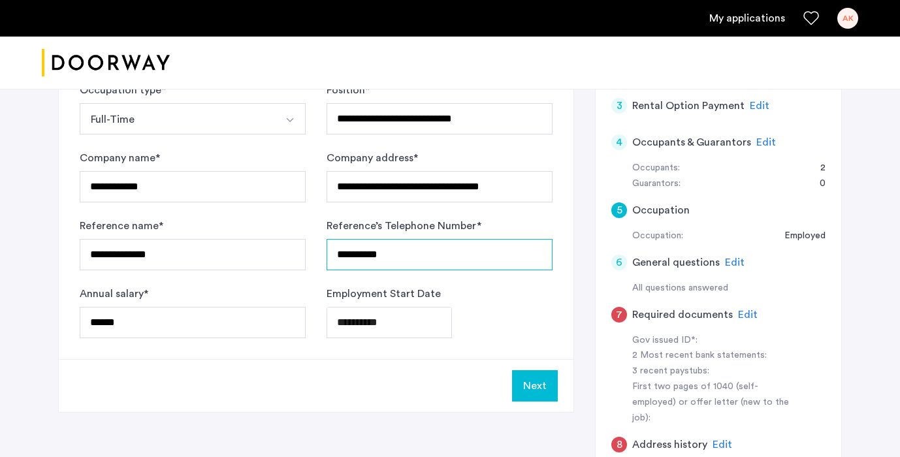
type input "**********"
click at [539, 382] on button "Next" at bounding box center [535, 385] width 46 height 31
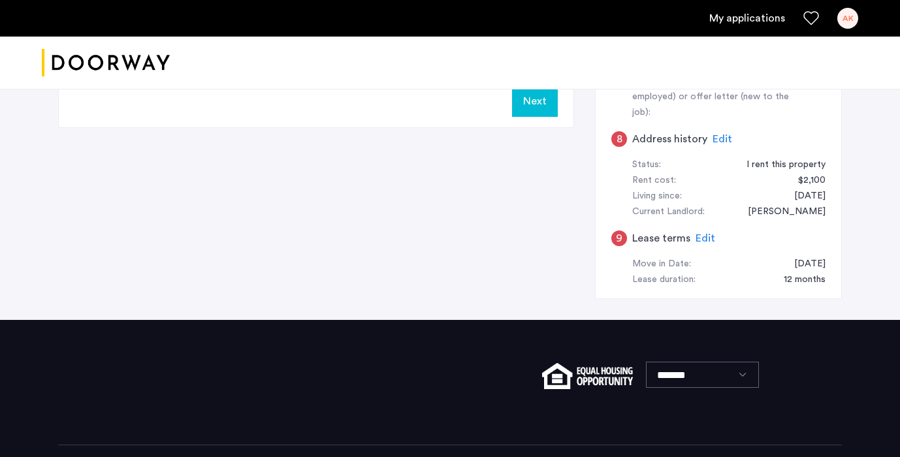
scroll to position [669, 0]
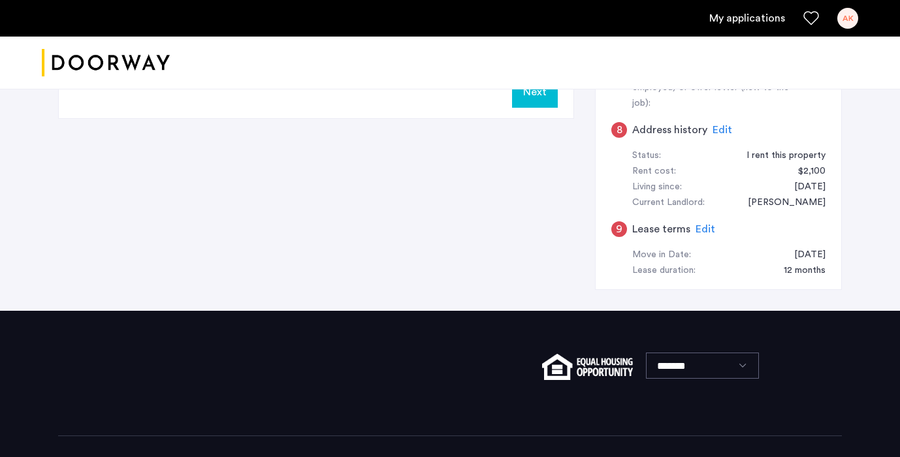
click at [545, 100] on button "Next" at bounding box center [535, 91] width 46 height 31
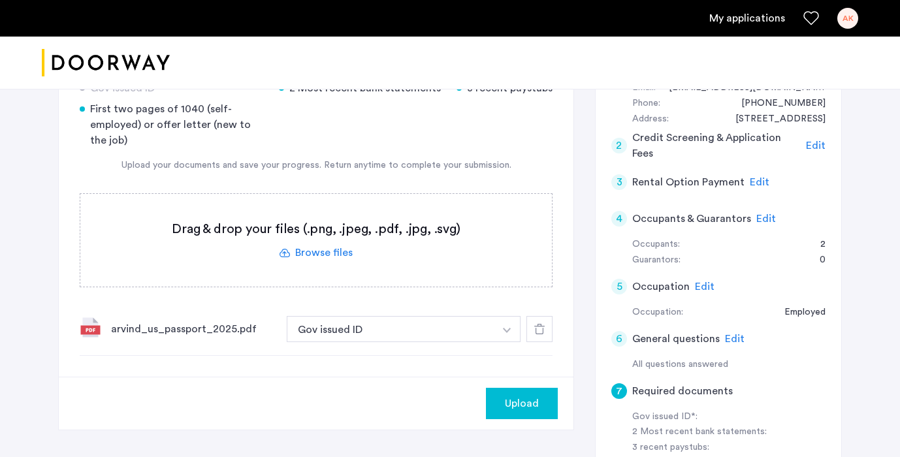
scroll to position [284, 0]
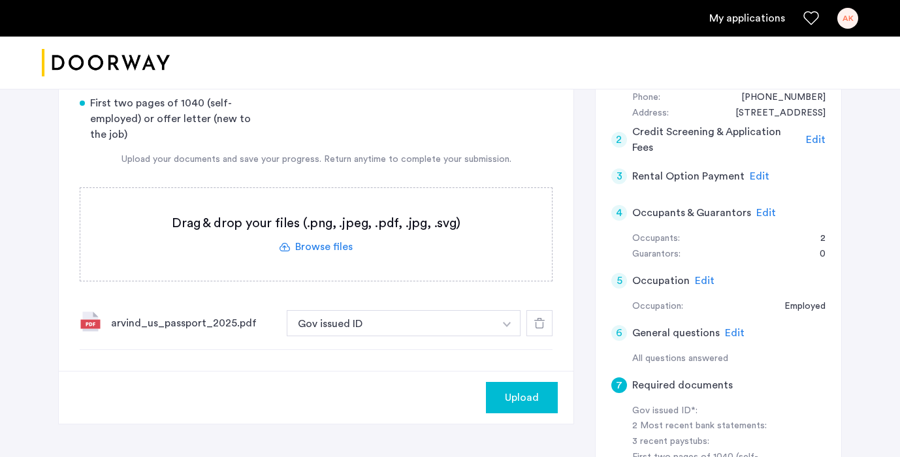
click at [326, 249] on label at bounding box center [315, 234] width 471 height 93
click at [0, 0] on input "file" at bounding box center [0, 0] width 0 height 0
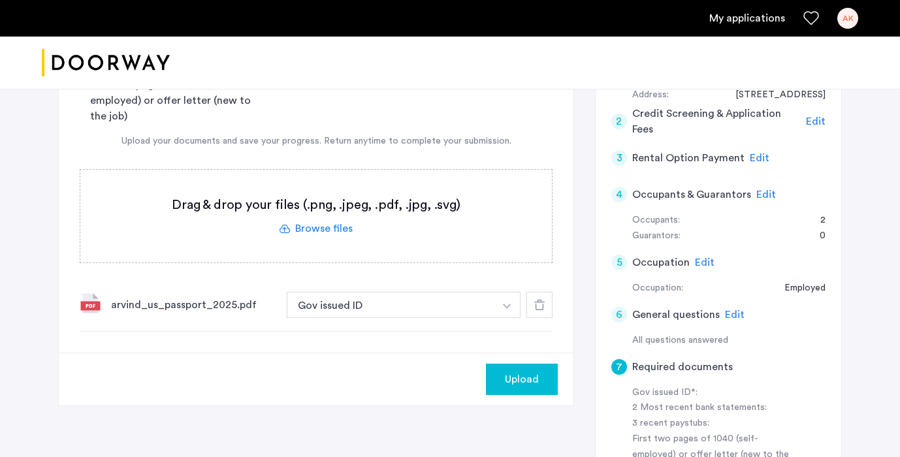
scroll to position [300, 0]
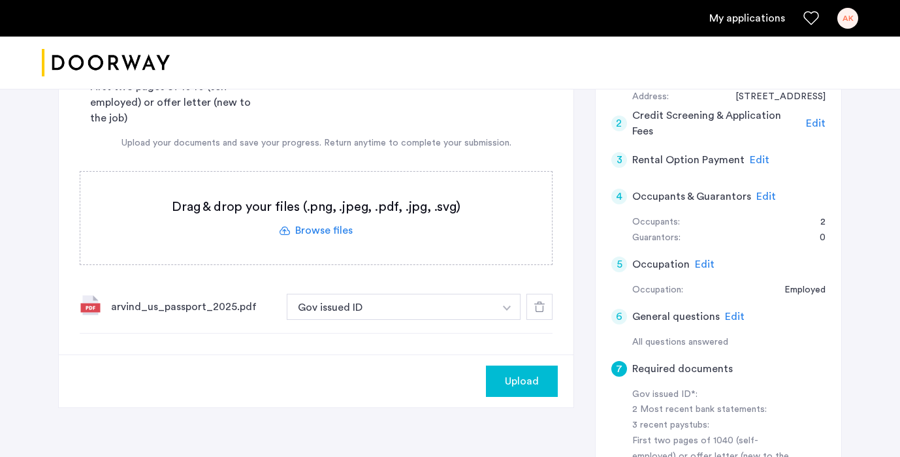
click at [320, 227] on label at bounding box center [315, 218] width 471 height 93
click at [0, 0] on input "file" at bounding box center [0, 0] width 0 height 0
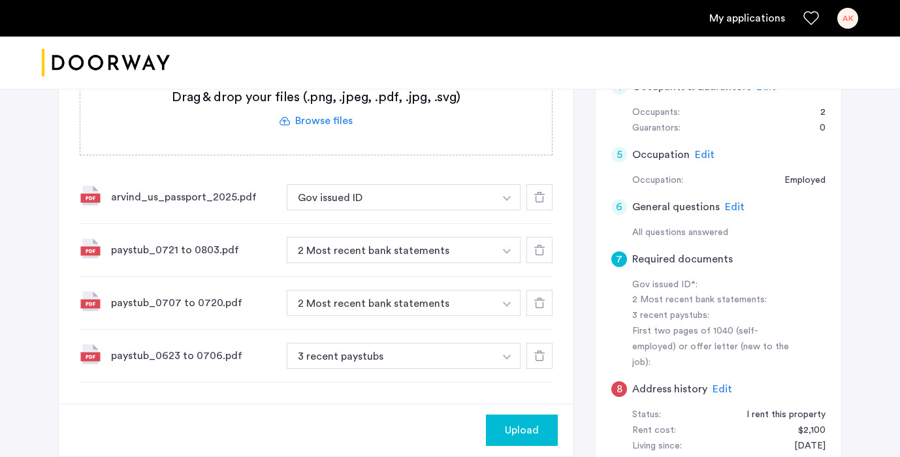
scroll to position [404, 0]
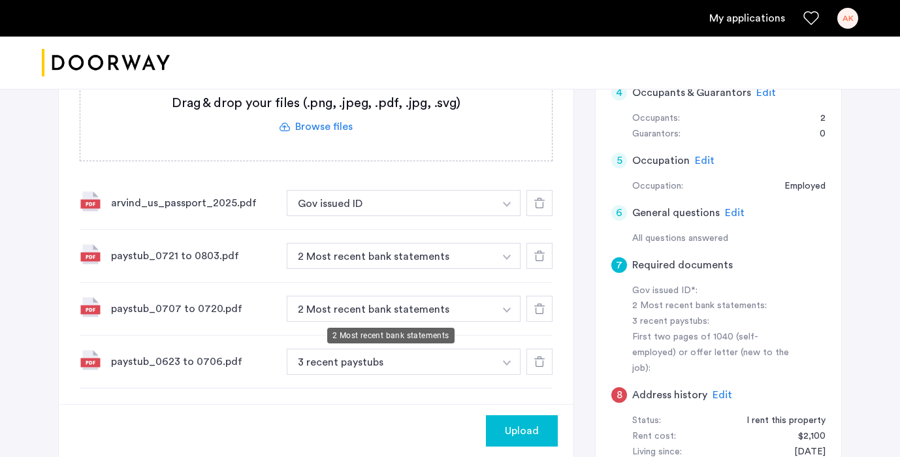
click at [379, 319] on button "2 Most recent bank statements" at bounding box center [391, 309] width 208 height 26
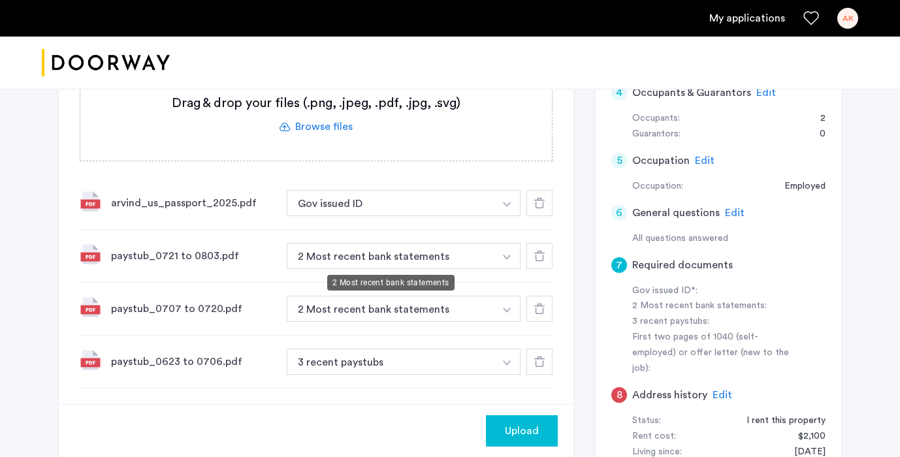
click at [362, 254] on button "2 Most recent bank statements" at bounding box center [391, 256] width 208 height 26
click at [505, 207] on img "button" at bounding box center [507, 204] width 8 height 5
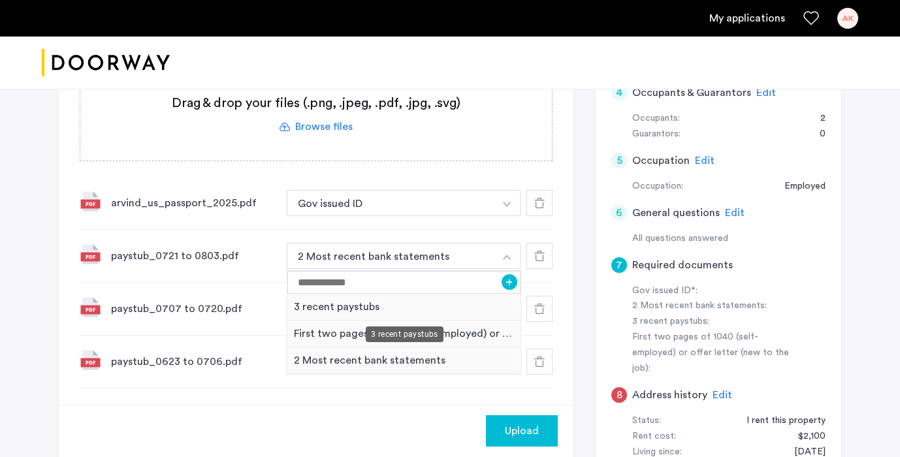
click at [409, 310] on div "3 recent paystubs" at bounding box center [403, 307] width 233 height 27
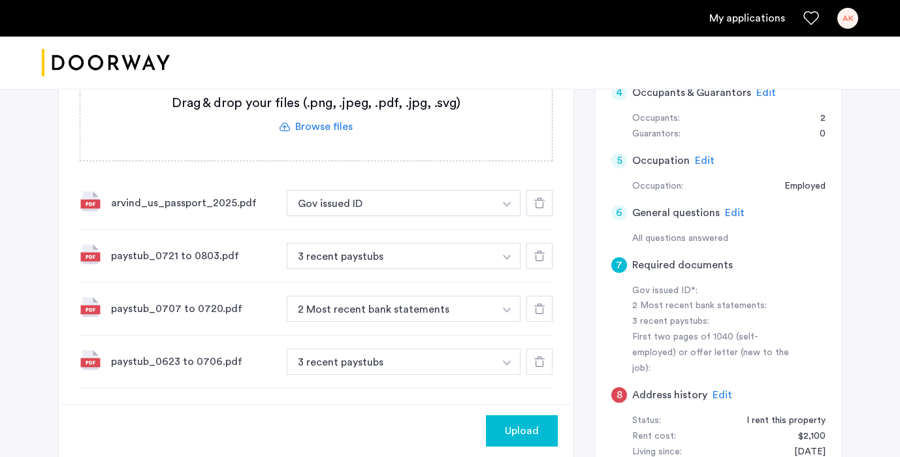
click at [511, 216] on button "button" at bounding box center [507, 203] width 27 height 26
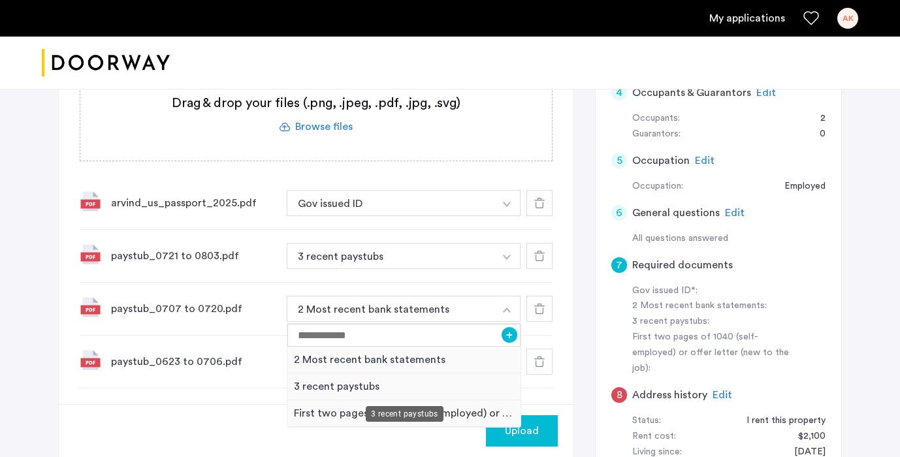
click at [358, 386] on div "3 recent paystubs" at bounding box center [403, 387] width 233 height 27
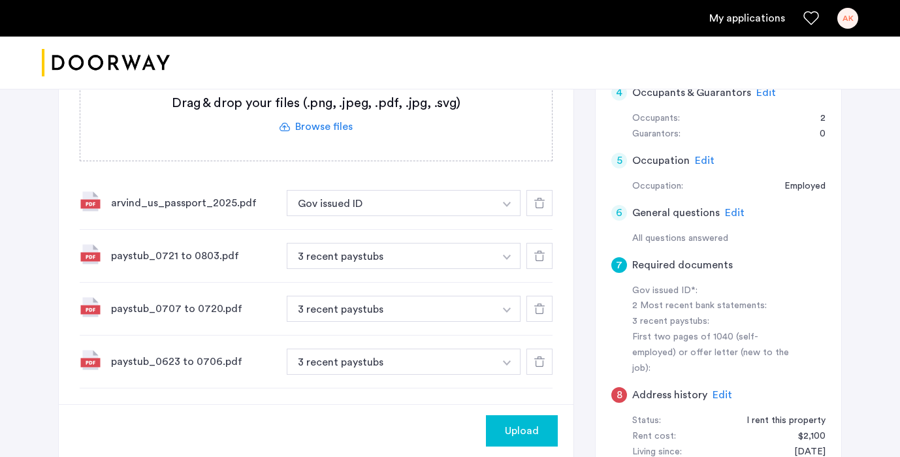
click at [323, 129] on label at bounding box center [315, 114] width 471 height 93
click at [0, 0] on input "file" at bounding box center [0, 0] width 0 height 0
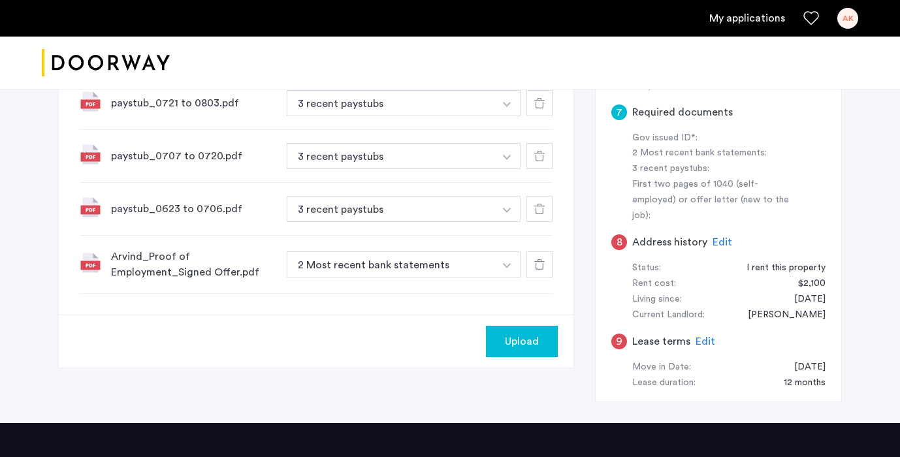
scroll to position [558, 0]
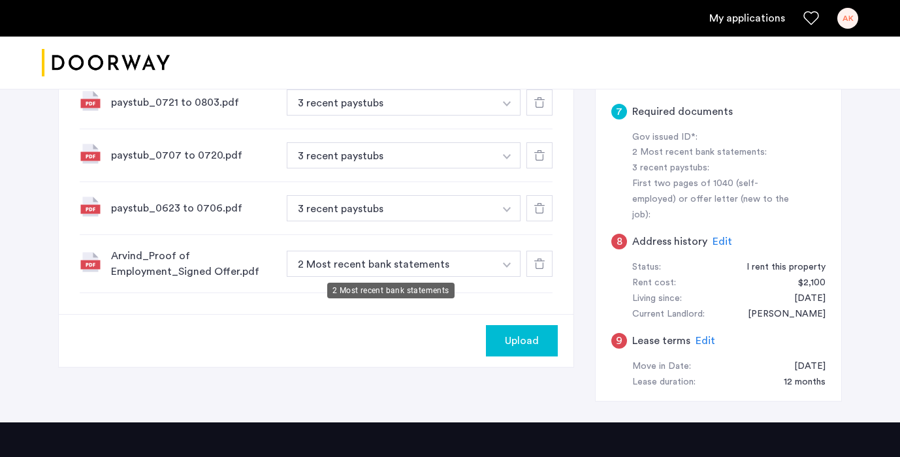
click at [432, 276] on button "2 Most recent bank statements" at bounding box center [391, 264] width 208 height 26
click at [372, 264] on button "2 Most recent bank statements" at bounding box center [391, 264] width 208 height 26
click at [509, 54] on img "button" at bounding box center [507, 50] width 8 height 5
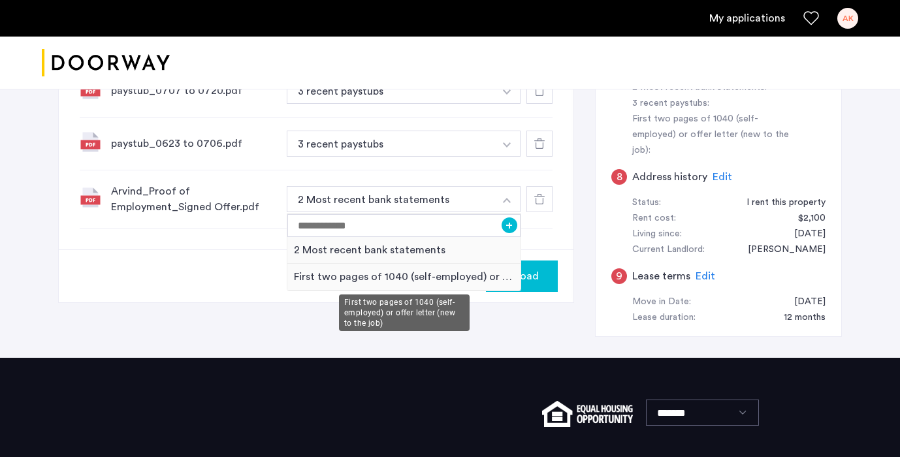
scroll to position [624, 0]
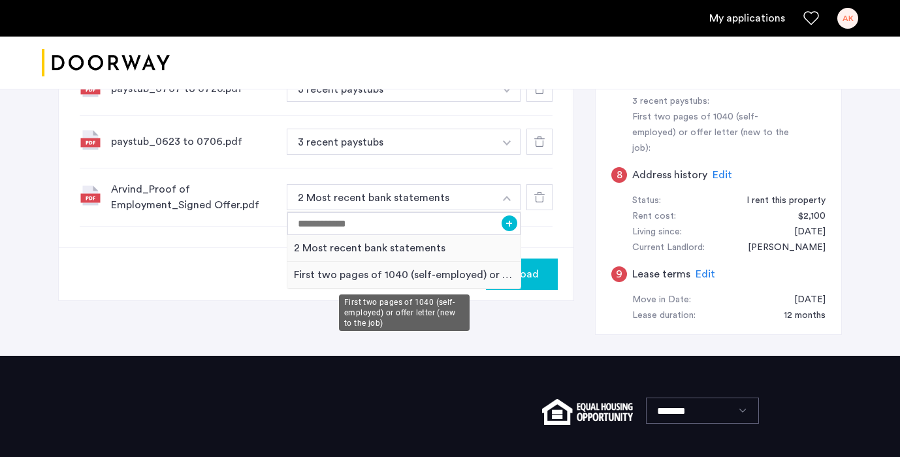
click at [390, 272] on div "First two pages of 1040 (self-employed) or offer letter (new to the job)" at bounding box center [403, 275] width 233 height 27
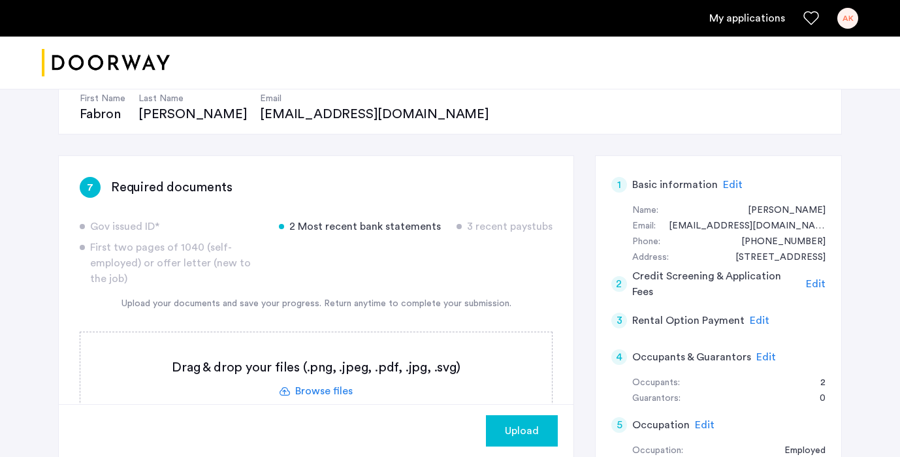
scroll to position [209, 0]
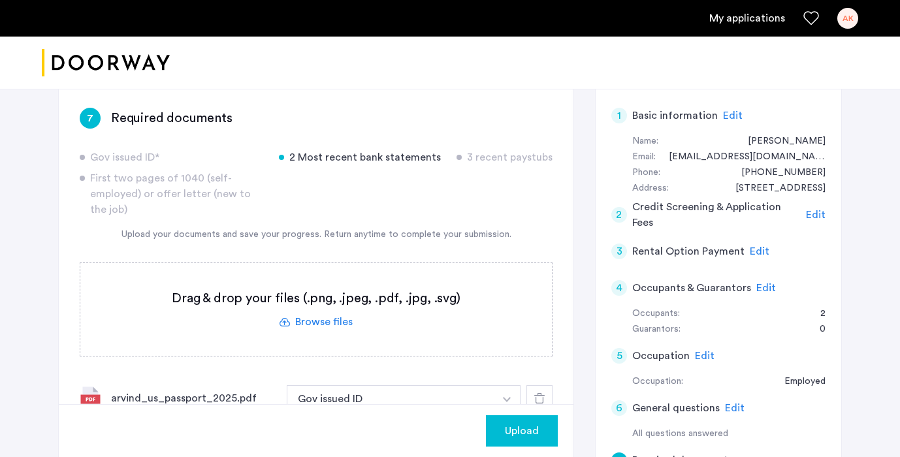
click at [333, 330] on label at bounding box center [315, 309] width 471 height 93
click at [0, 0] on input "file" at bounding box center [0, 0] width 0 height 0
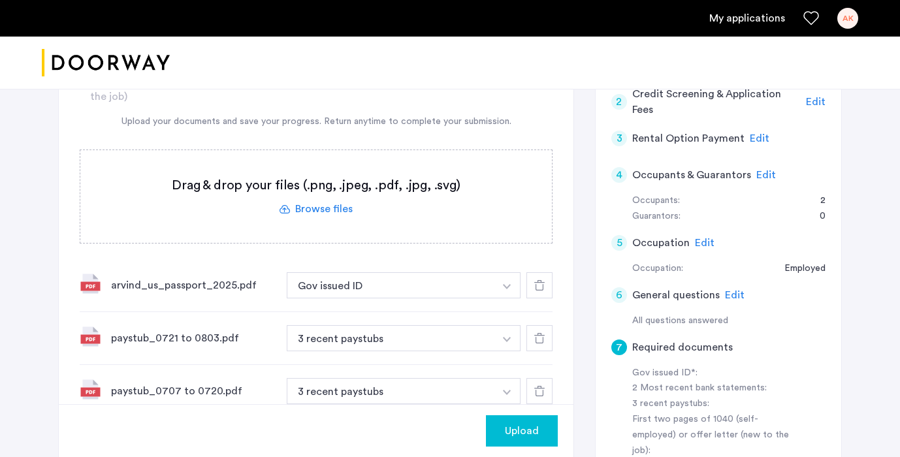
scroll to position [261, 0]
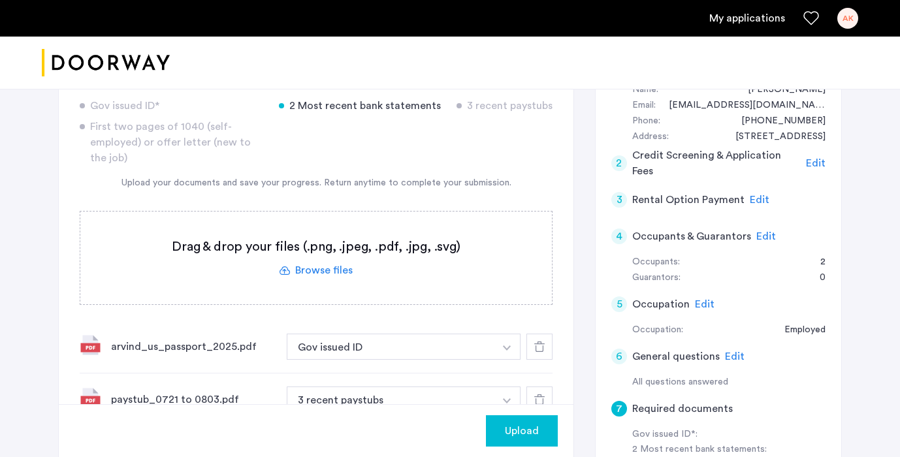
click at [325, 273] on label at bounding box center [315, 258] width 471 height 93
click at [0, 0] on input "file" at bounding box center [0, 0] width 0 height 0
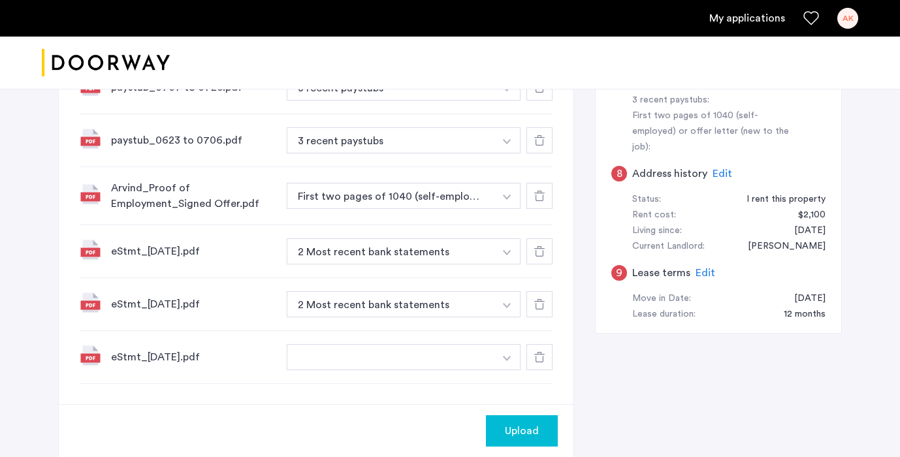
scroll to position [620, 0]
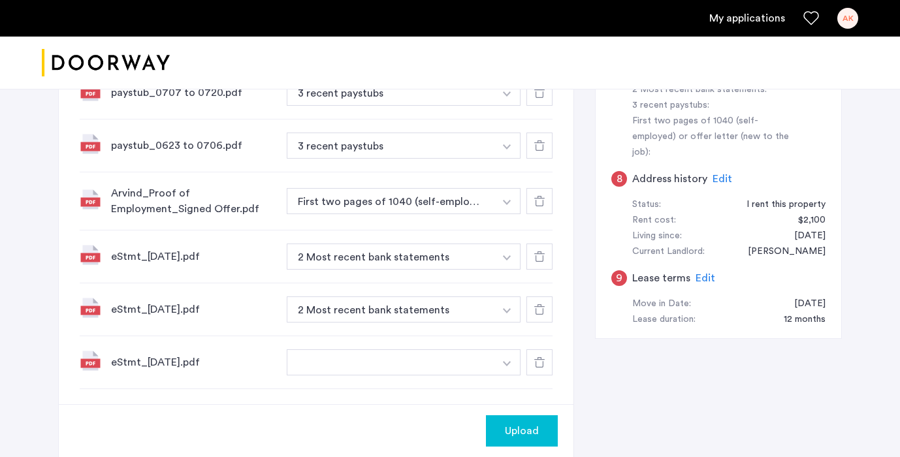
click at [537, 262] on div at bounding box center [539, 257] width 26 height 26
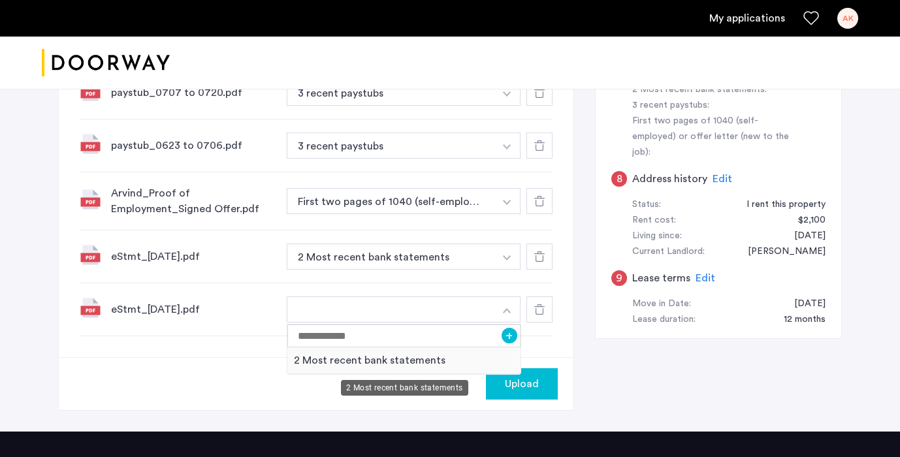
click at [413, 359] on div "2 Most recent bank statements" at bounding box center [403, 360] width 233 height 27
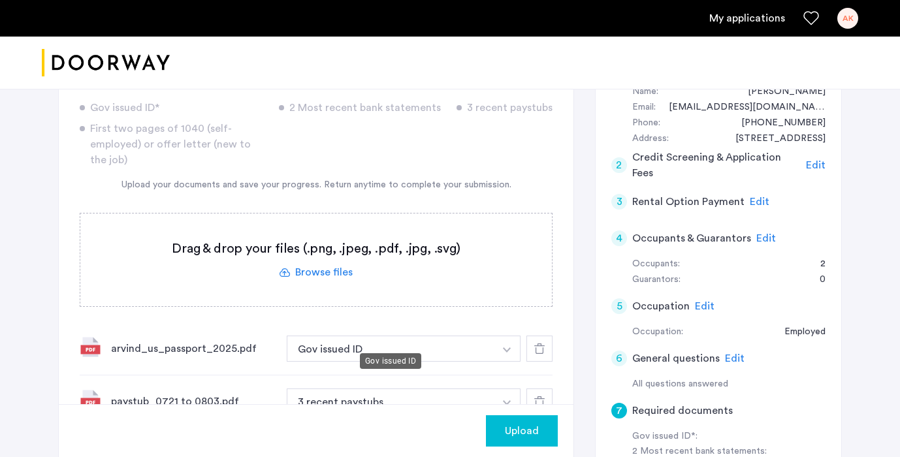
scroll to position [253, 0]
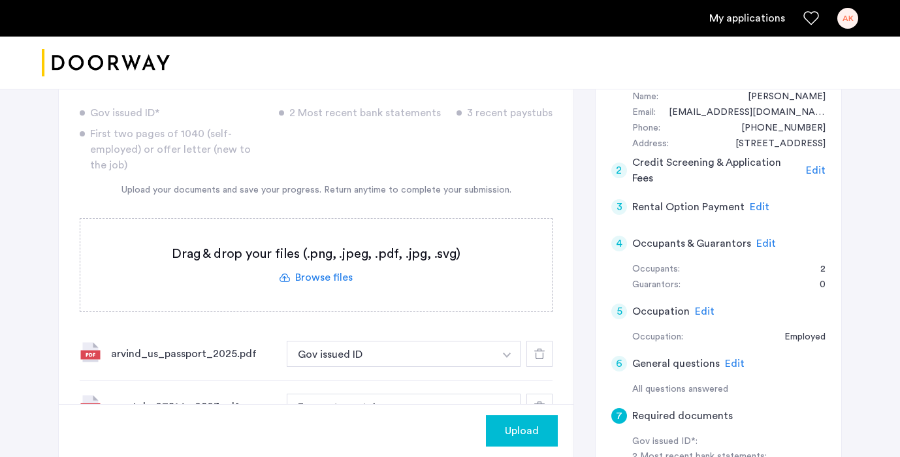
click at [319, 286] on label at bounding box center [315, 265] width 471 height 93
click at [0, 0] on input "file" at bounding box center [0, 0] width 0 height 0
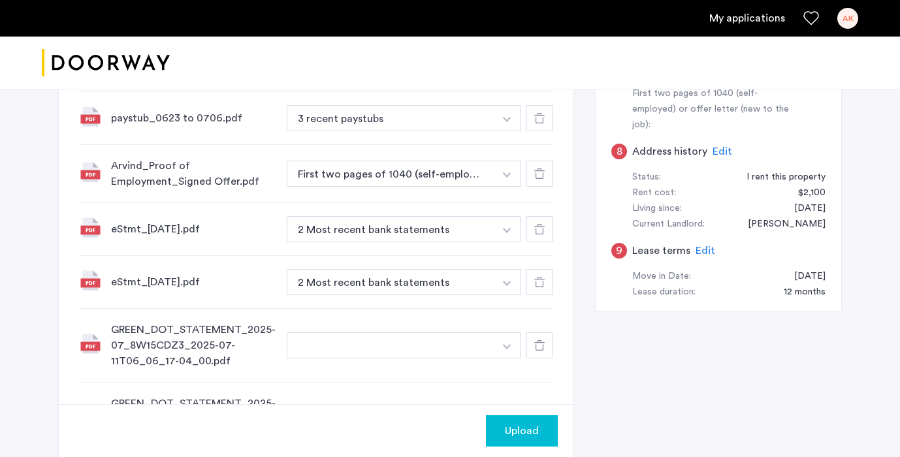
scroll to position [676, 0]
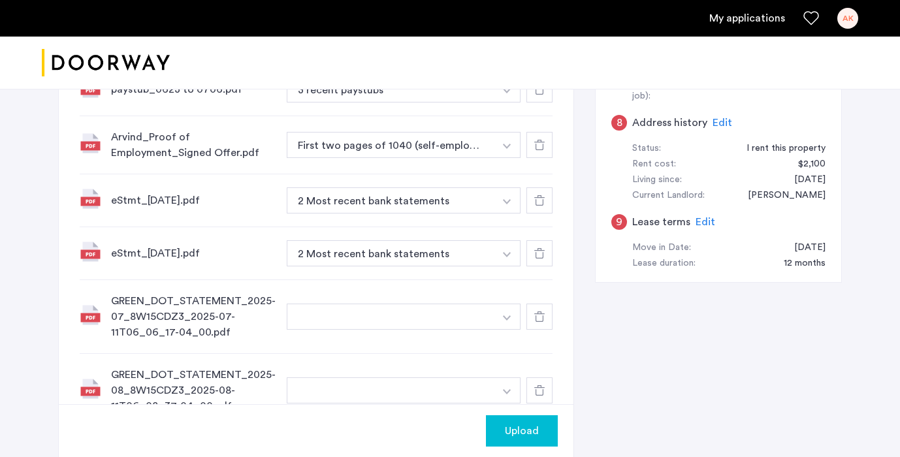
click at [427, 316] on button "button" at bounding box center [391, 317] width 208 height 26
click at [414, 341] on input at bounding box center [403, 343] width 233 height 23
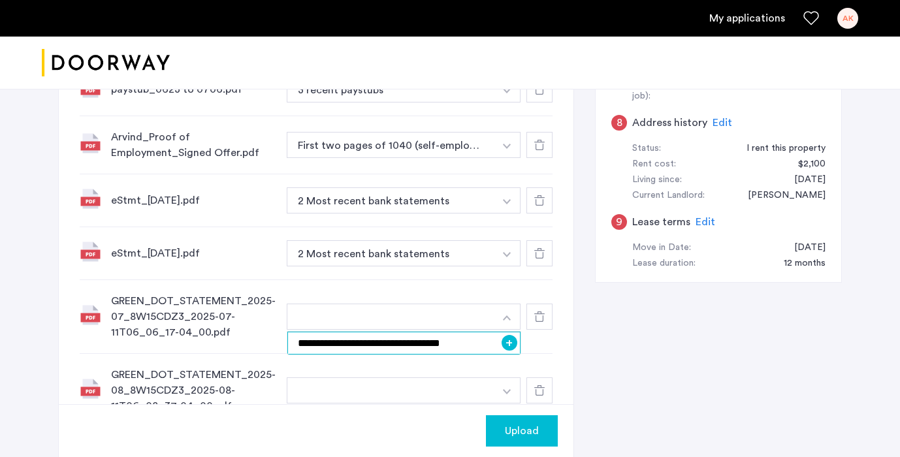
type input "**********"
click at [519, 343] on input "**********" at bounding box center [403, 343] width 233 height 23
click at [512, 343] on button "+" at bounding box center [509, 343] width 16 height 16
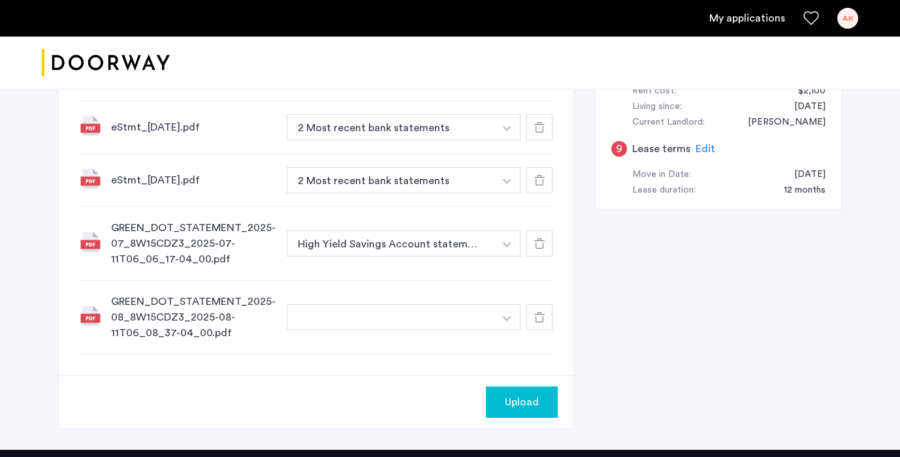
scroll to position [757, 0]
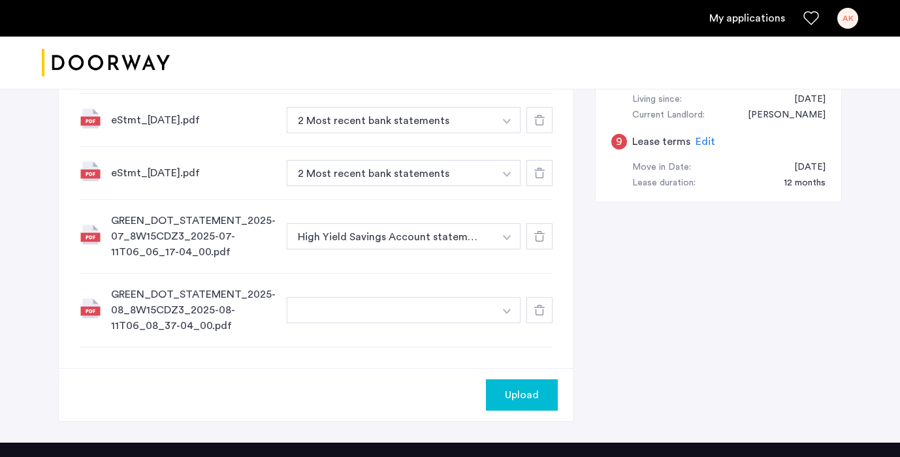
click at [492, 311] on button "button" at bounding box center [391, 310] width 208 height 26
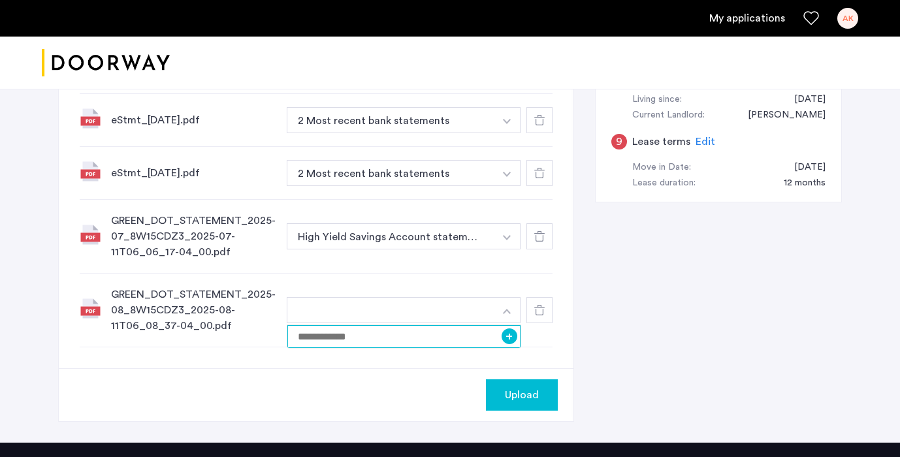
click at [409, 340] on input at bounding box center [403, 336] width 233 height 23
type input "**********"
click at [505, 388] on span "Upload" at bounding box center [522, 395] width 34 height 16
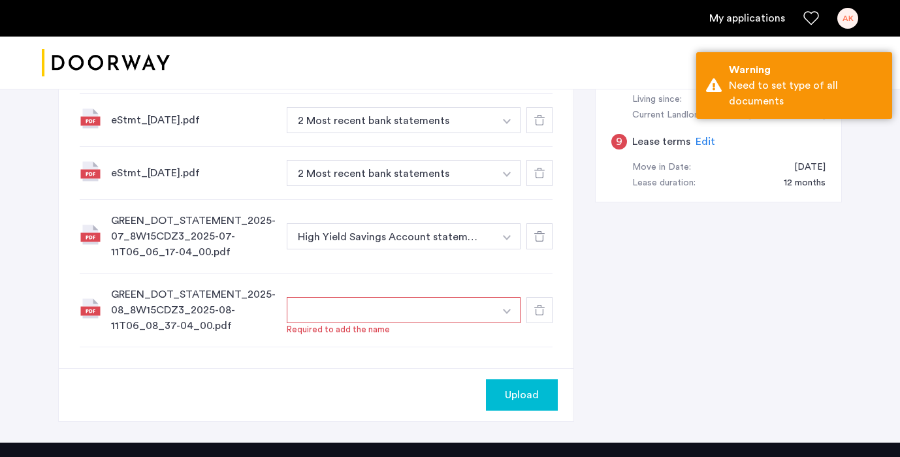
click at [452, 308] on button "button" at bounding box center [391, 310] width 208 height 26
click at [507, 313] on img "button" at bounding box center [507, 311] width 8 height 5
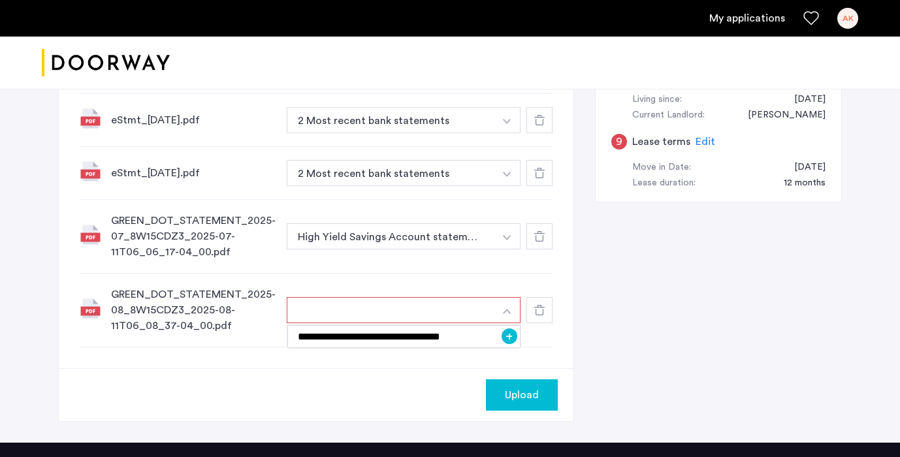
click at [512, 338] on button "+" at bounding box center [509, 336] width 16 height 16
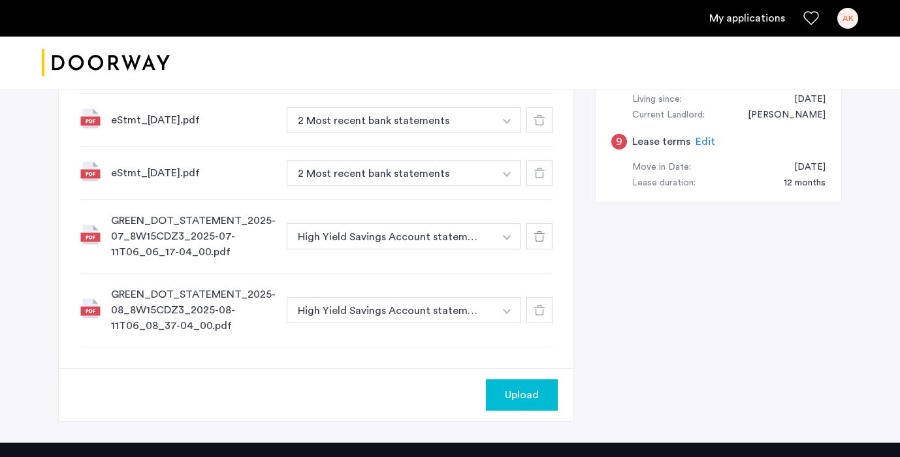
click at [545, 243] on div at bounding box center [539, 236] width 26 height 26
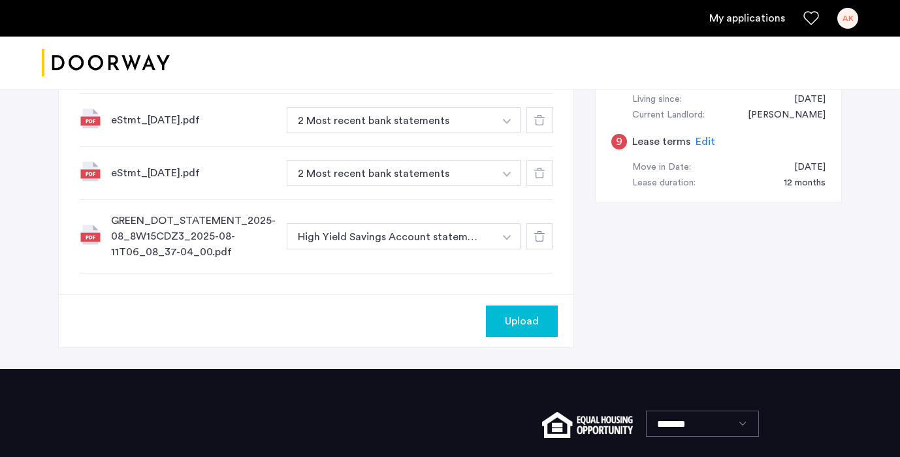
click at [543, 236] on use at bounding box center [539, 236] width 10 height 10
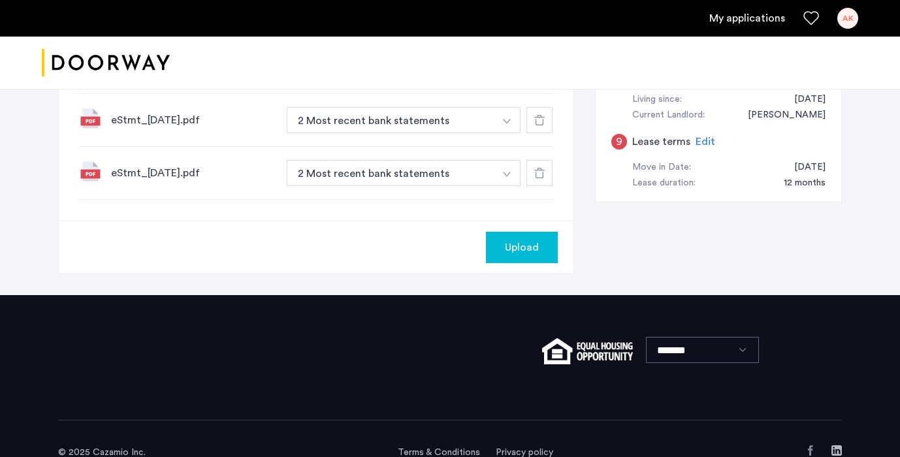
click at [509, 246] on span "Upload" at bounding box center [522, 248] width 34 height 16
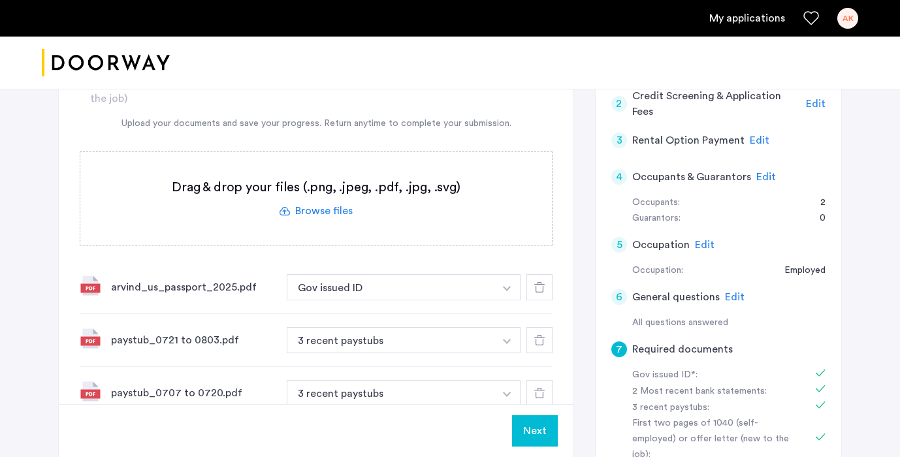
scroll to position [313, 0]
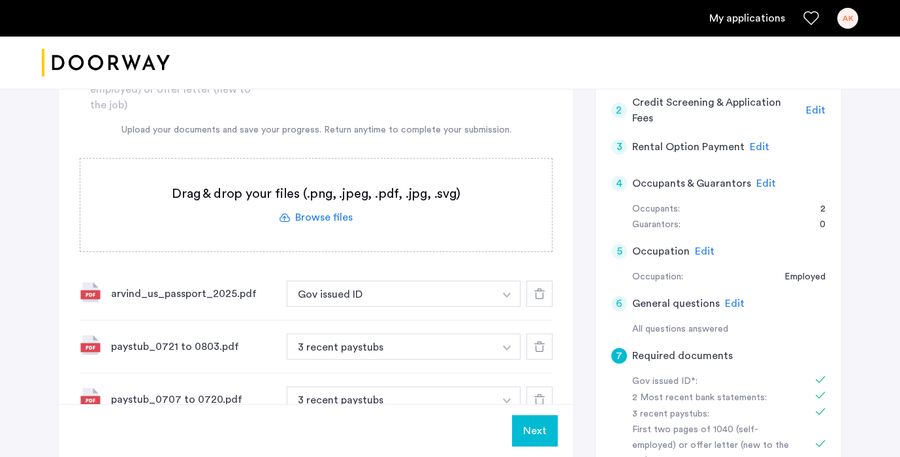
click at [332, 231] on label at bounding box center [315, 205] width 471 height 93
click at [0, 0] on input "file" at bounding box center [0, 0] width 0 height 0
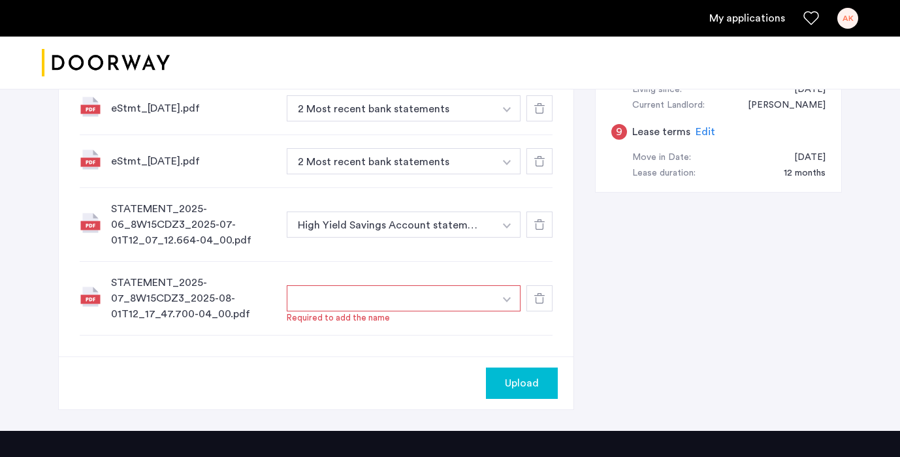
scroll to position [769, 0]
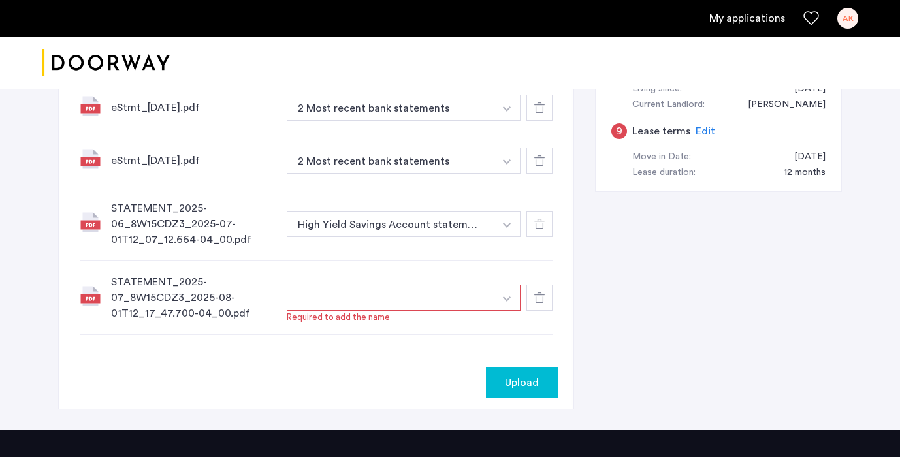
click at [515, 302] on button "button" at bounding box center [507, 298] width 27 height 26
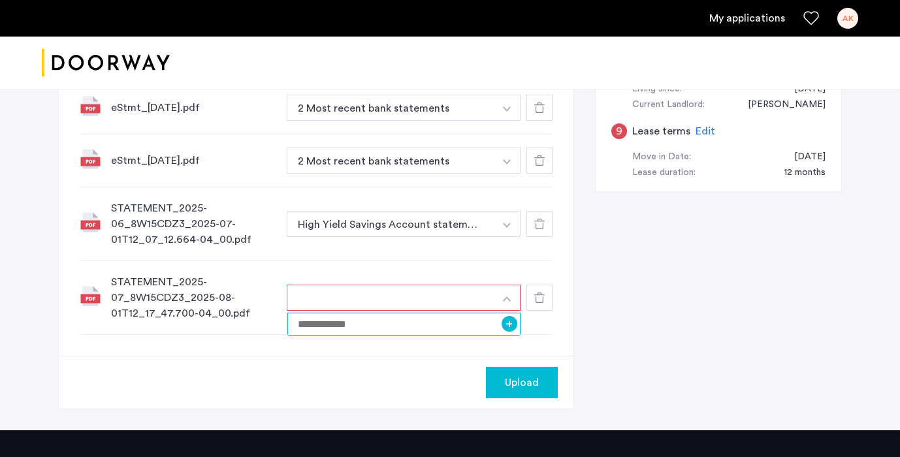
click at [484, 323] on input at bounding box center [403, 324] width 233 height 23
click at [501, 328] on input "**********" at bounding box center [403, 324] width 233 height 23
type input "**********"
click at [505, 328] on button "+" at bounding box center [509, 324] width 16 height 16
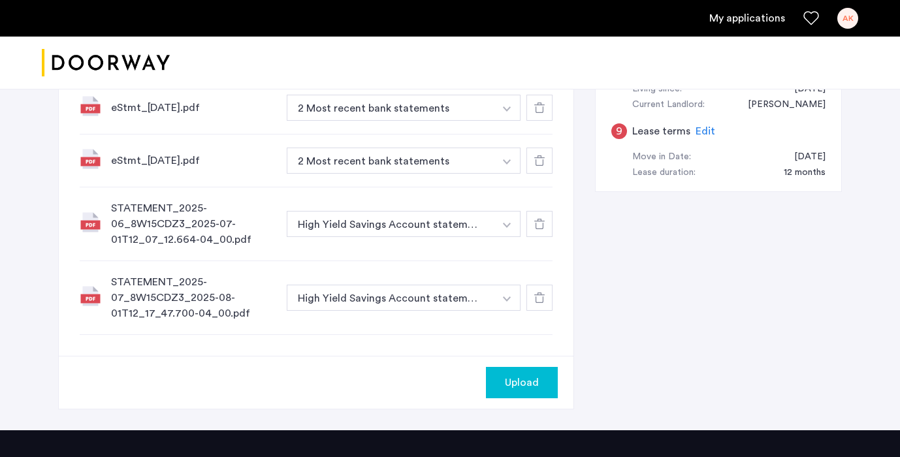
click at [522, 380] on span "Upload" at bounding box center [522, 383] width 34 height 16
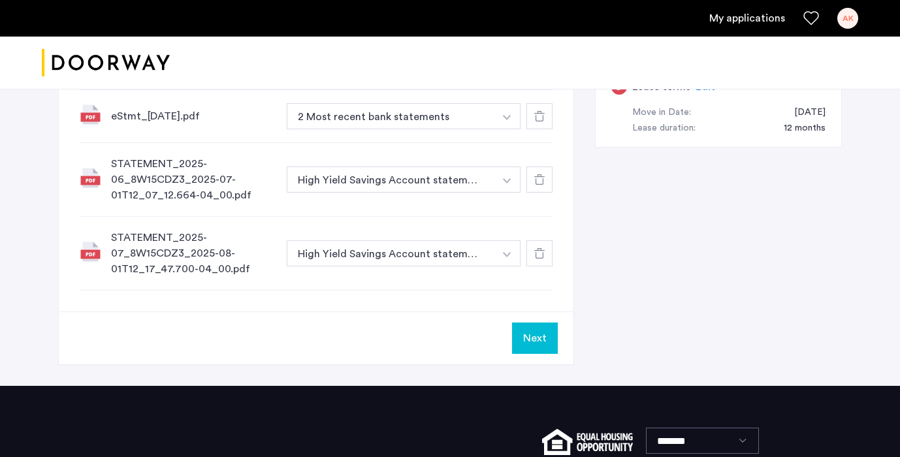
scroll to position [948, 0]
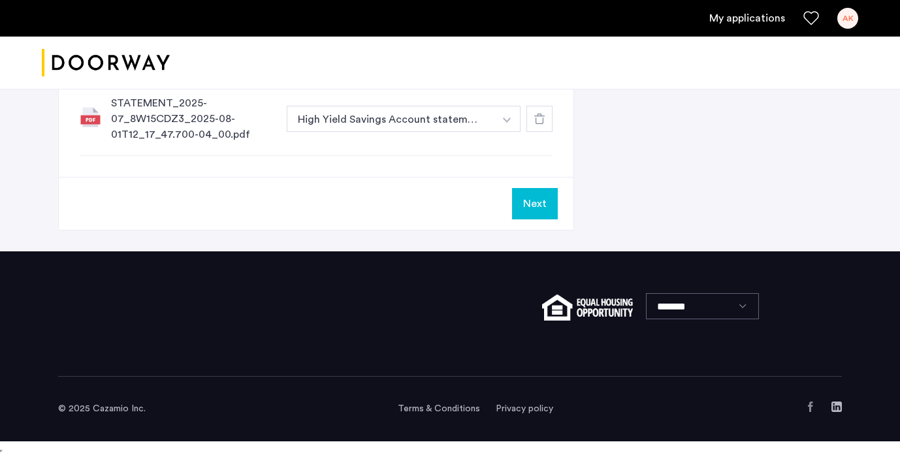
click at [535, 214] on button "Next" at bounding box center [535, 203] width 46 height 31
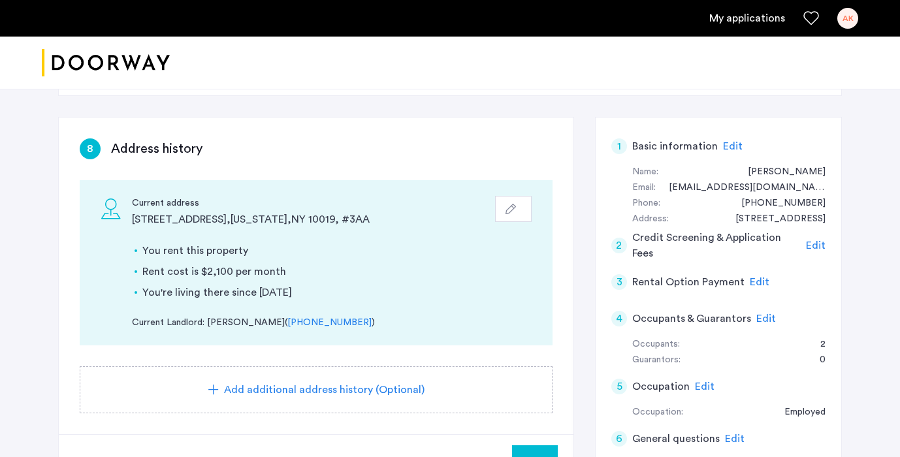
scroll to position [189, 0]
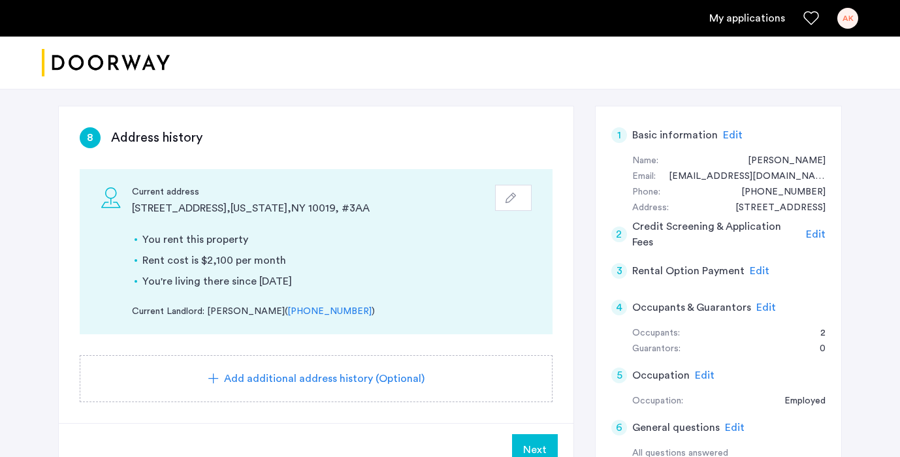
click at [56, 304] on div "[STREET_ADDRESS] | Application Id: #8580 $6350 /month Agent Select agent × [PER…" at bounding box center [450, 345] width 823 height 893
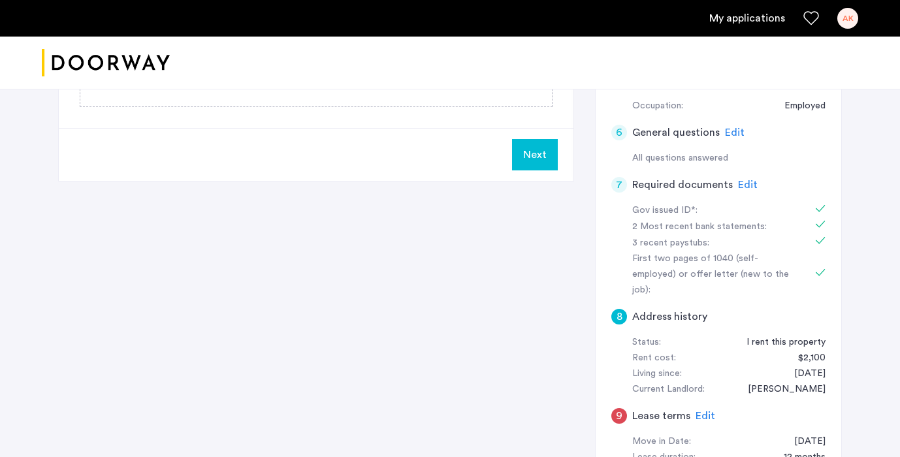
scroll to position [433, 0]
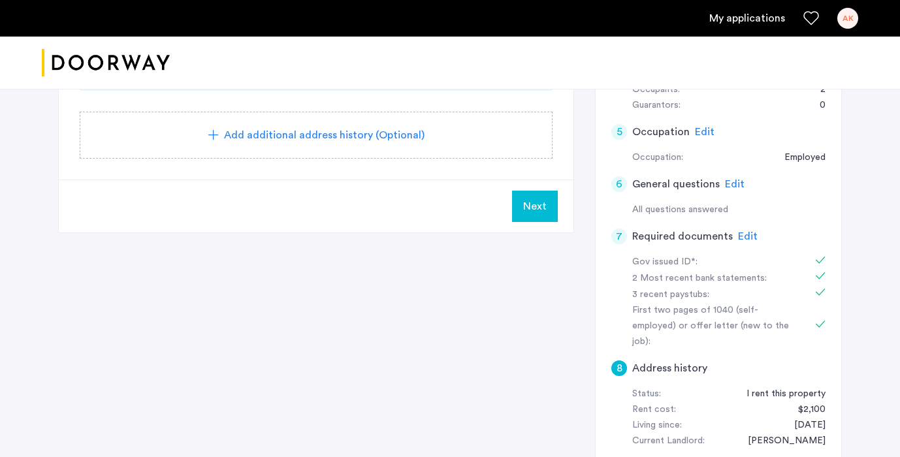
click at [530, 208] on span "Next" at bounding box center [535, 207] width 24 height 16
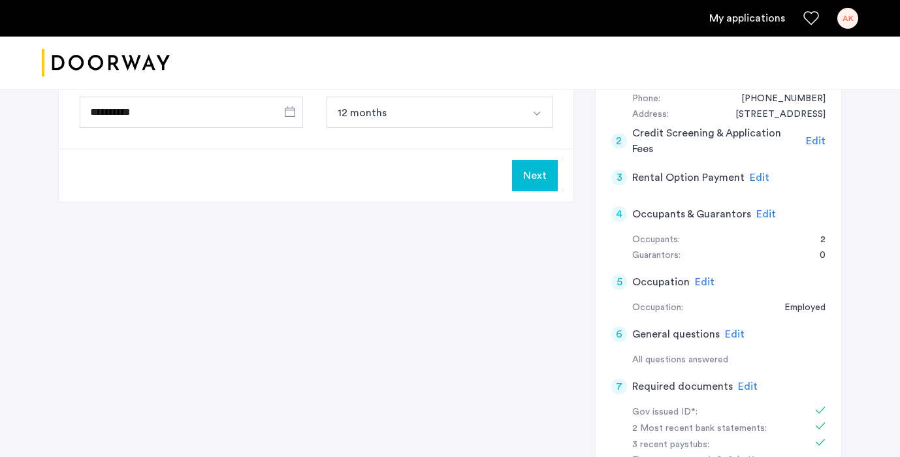
scroll to position [295, 0]
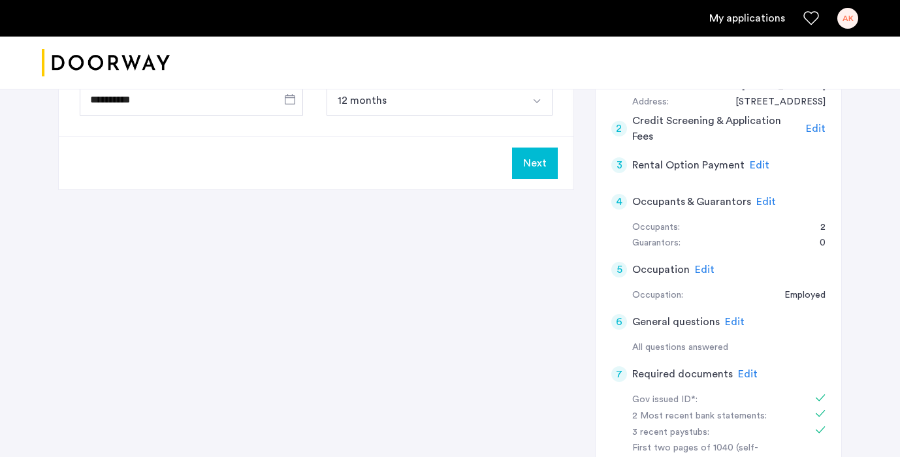
click at [537, 165] on button "Next" at bounding box center [535, 163] width 46 height 31
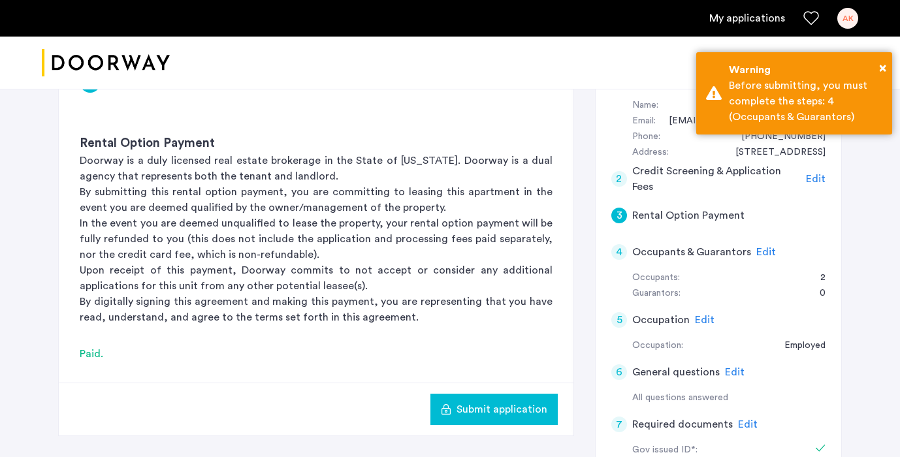
scroll to position [242, 0]
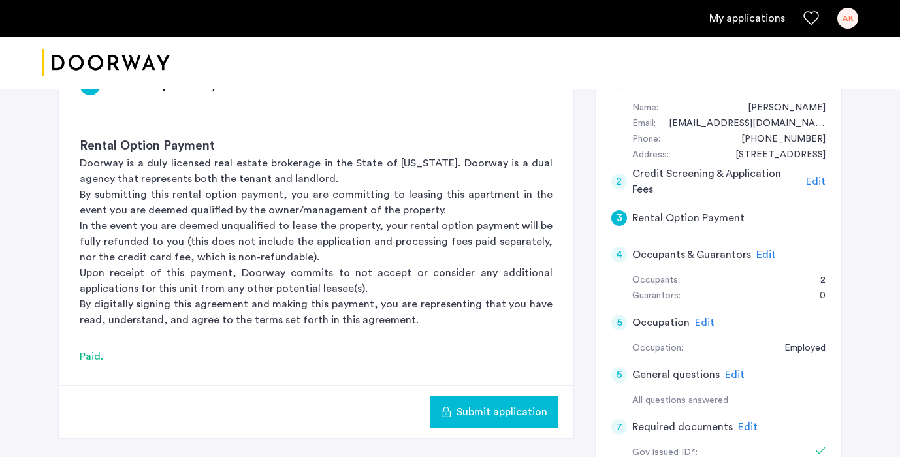
click at [765, 255] on span "Edit" at bounding box center [766, 254] width 20 height 10
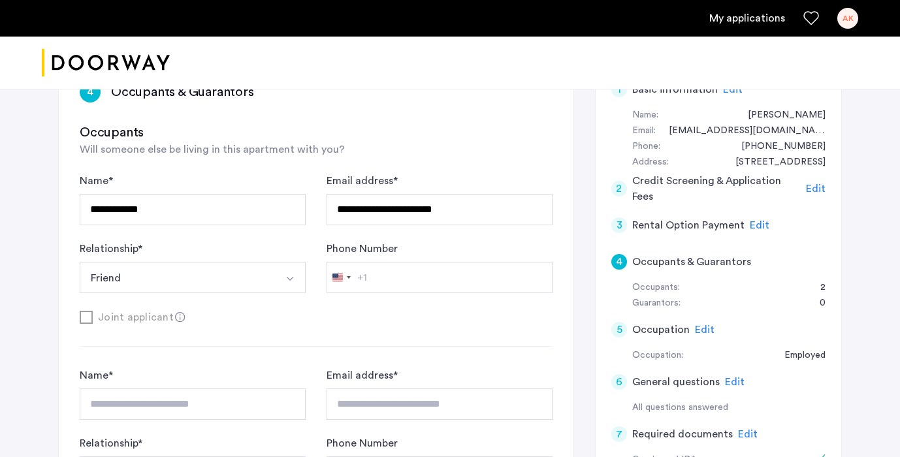
scroll to position [233, 0]
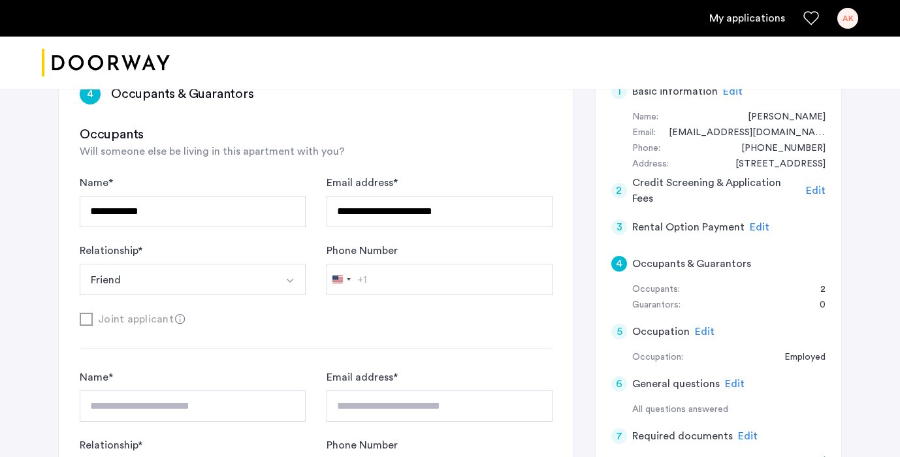
click at [404, 297] on form "**********" at bounding box center [316, 251] width 473 height 152
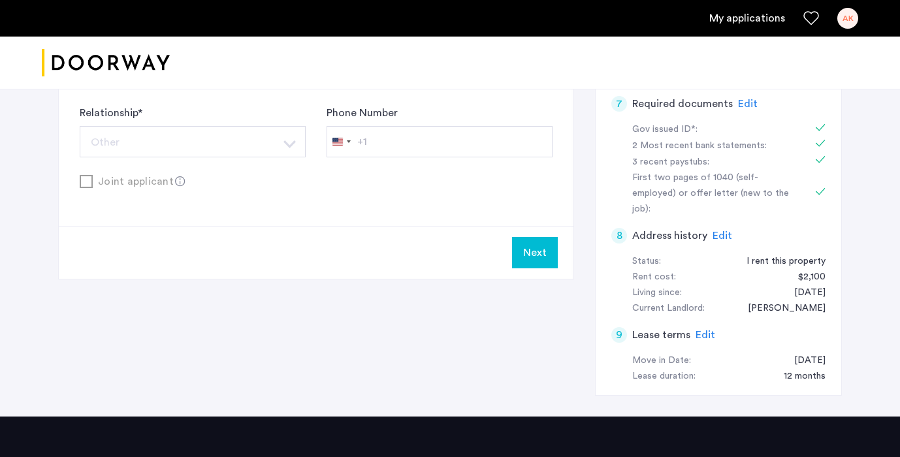
scroll to position [570, 0]
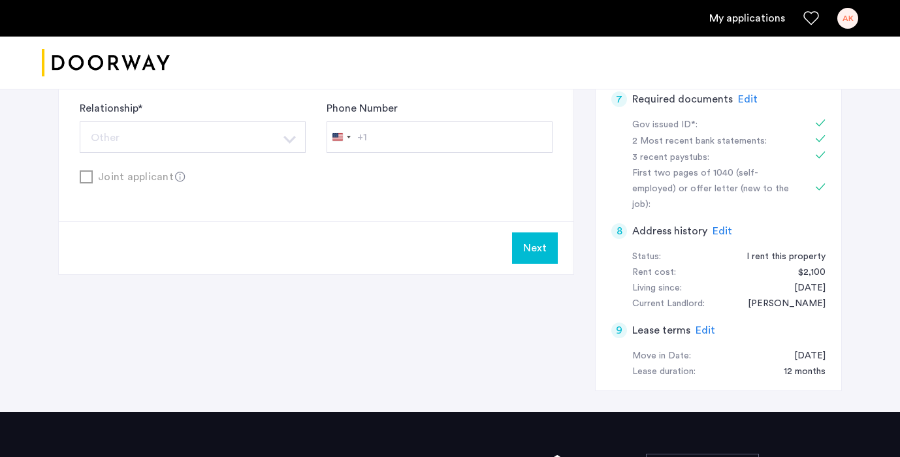
click at [552, 242] on button "Next" at bounding box center [535, 247] width 46 height 31
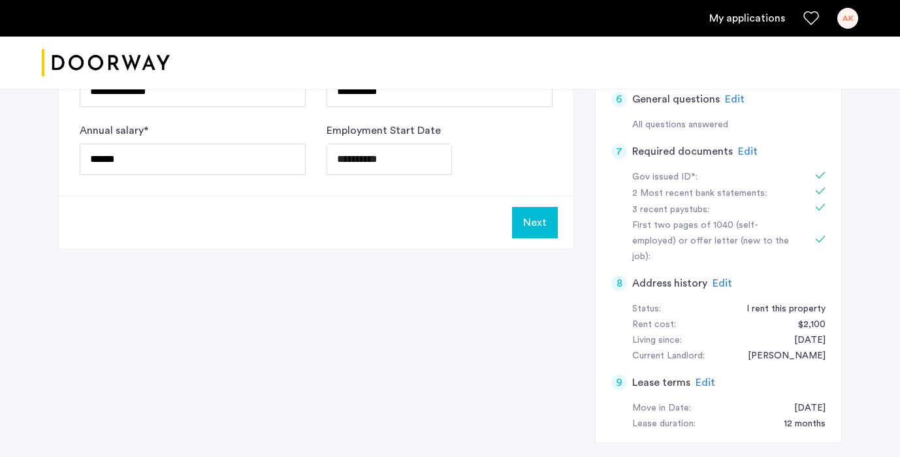
scroll to position [524, 0]
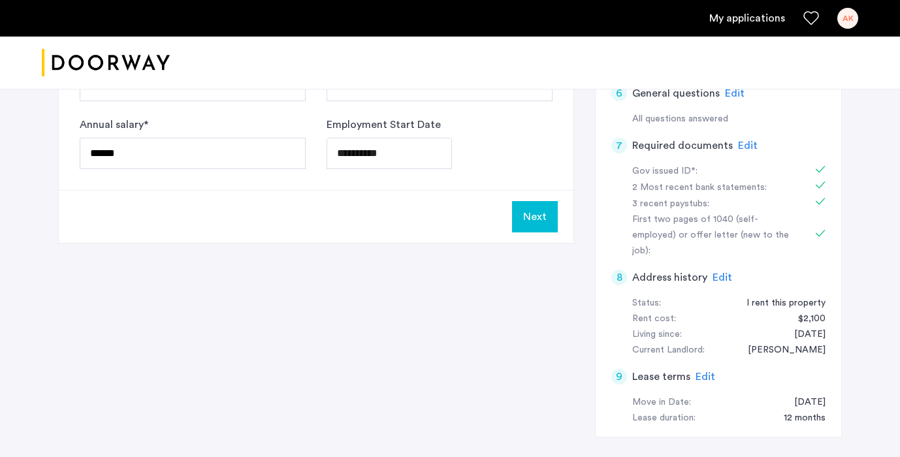
click at [550, 214] on button "Next" at bounding box center [535, 216] width 46 height 31
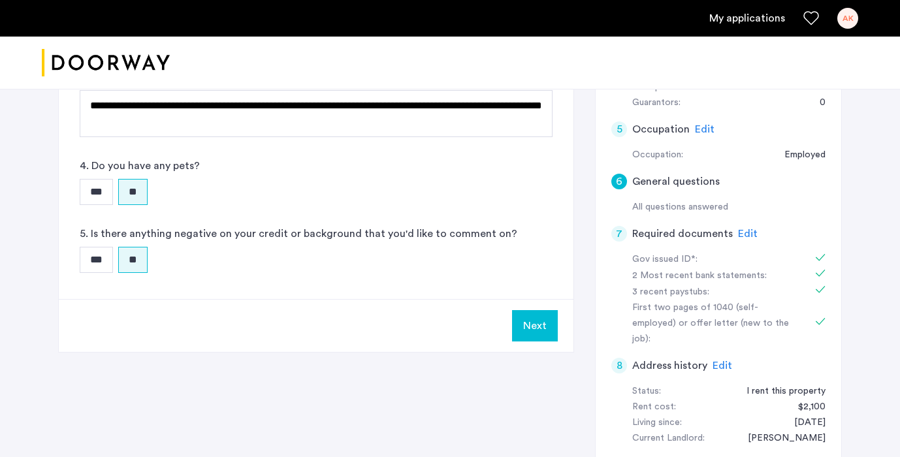
scroll to position [454, 0]
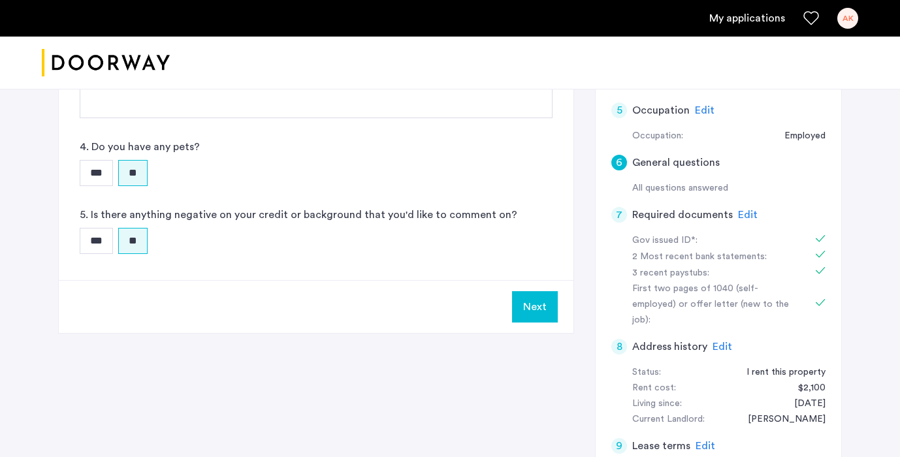
click at [515, 306] on button "Next" at bounding box center [535, 306] width 46 height 31
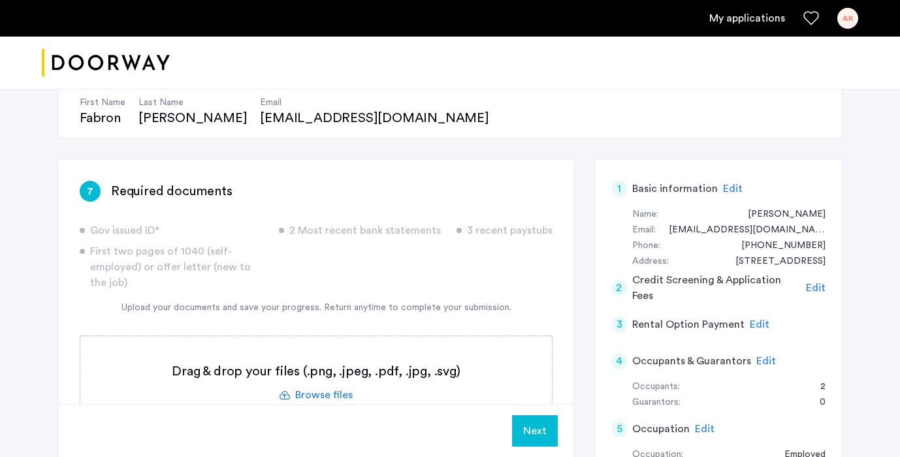
scroll to position [161, 0]
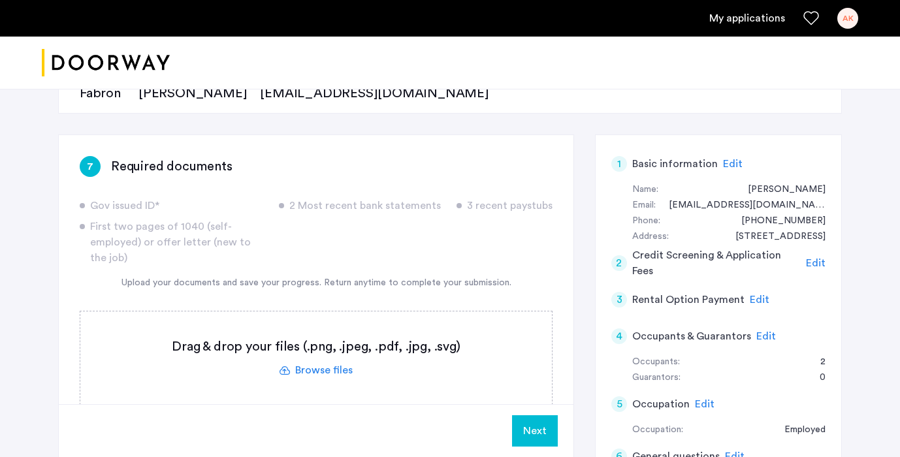
click at [762, 338] on span "Edit" at bounding box center [766, 336] width 20 height 10
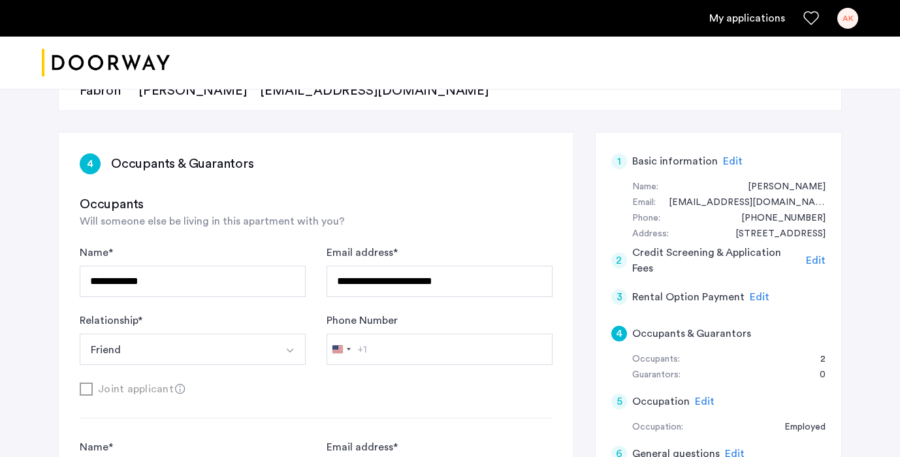
scroll to position [162, 0]
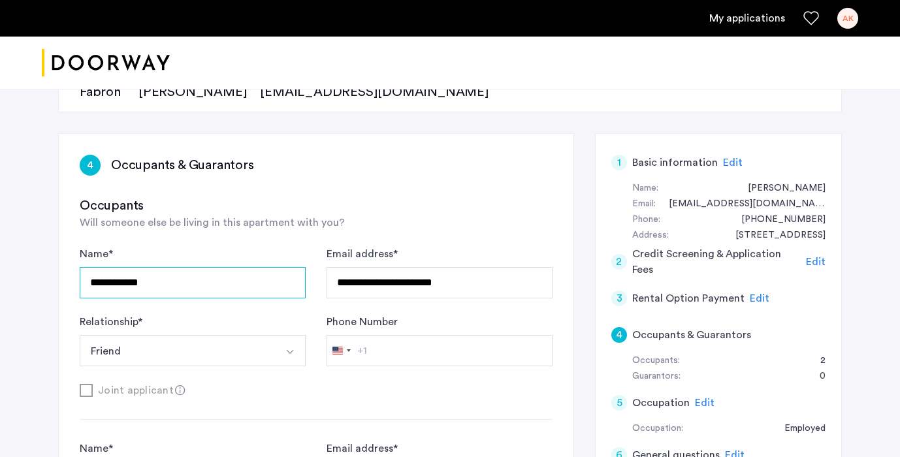
click at [172, 285] on input "**********" at bounding box center [193, 282] width 226 height 31
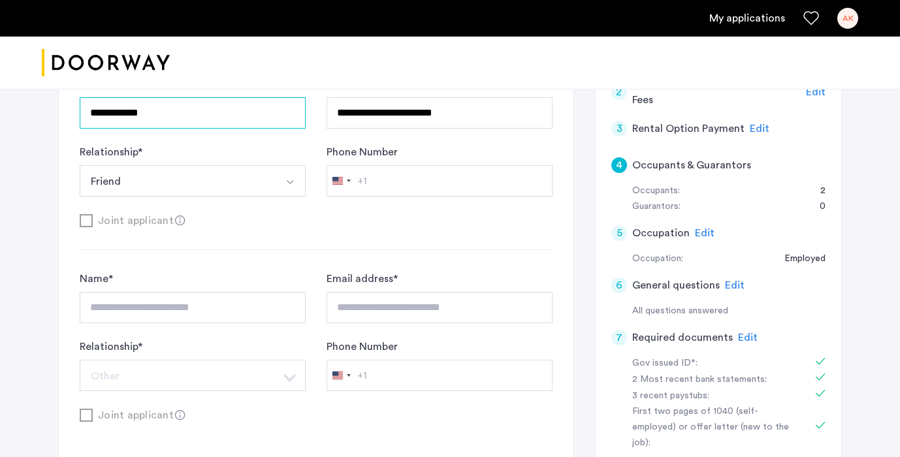
scroll to position [342, 0]
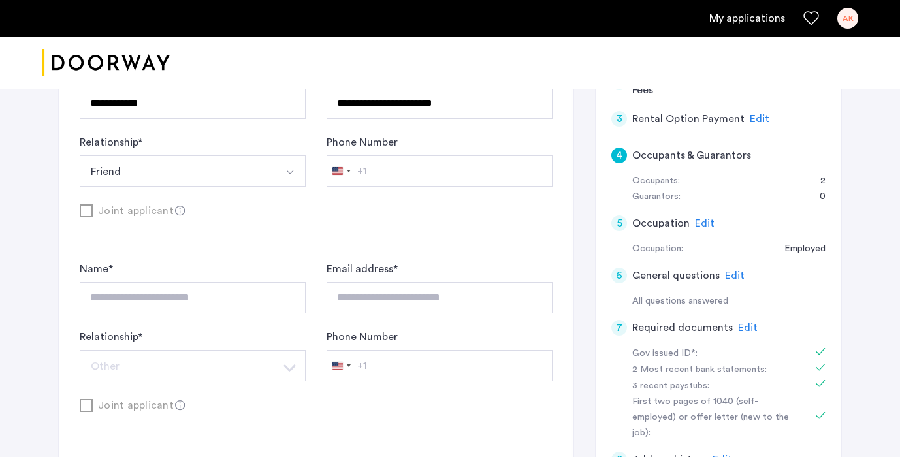
click at [52, 252] on div "**********" at bounding box center [450, 193] width 823 height 893
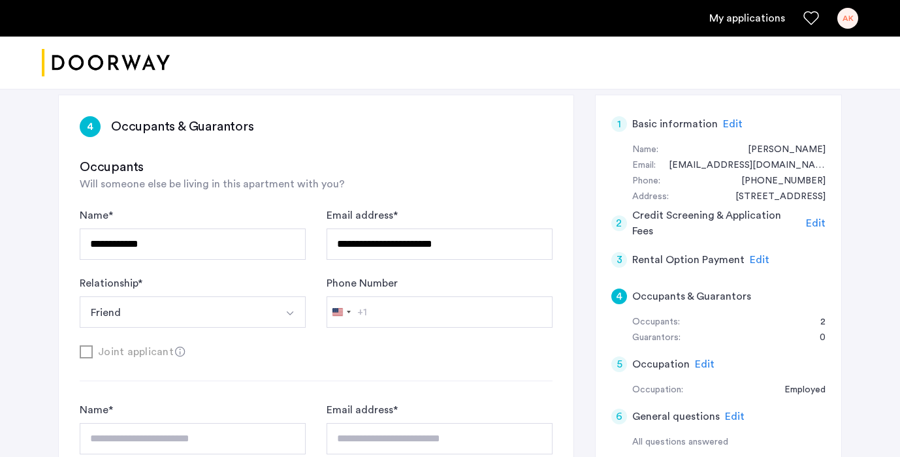
scroll to position [195, 0]
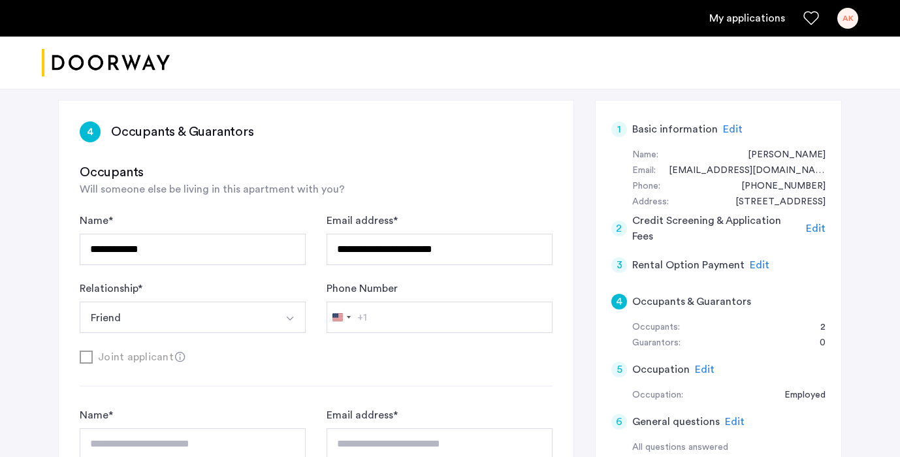
click at [136, 319] on button "Friend" at bounding box center [177, 317] width 195 height 31
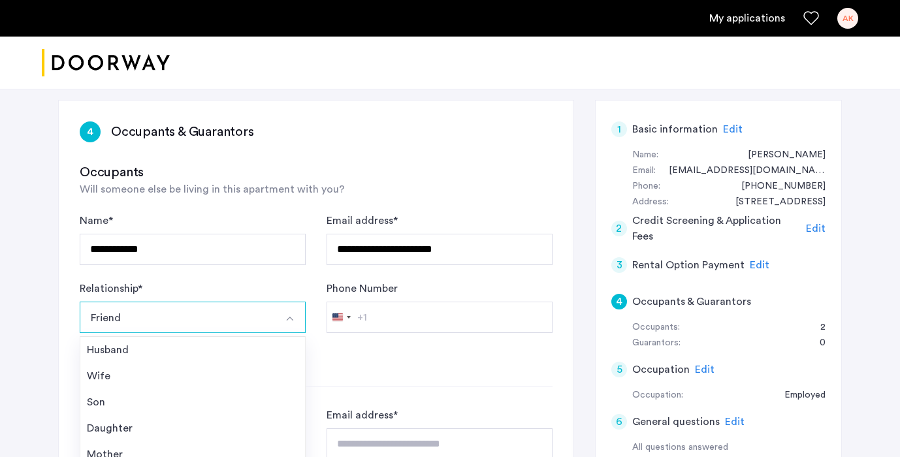
click at [137, 319] on button "Friend" at bounding box center [177, 317] width 195 height 31
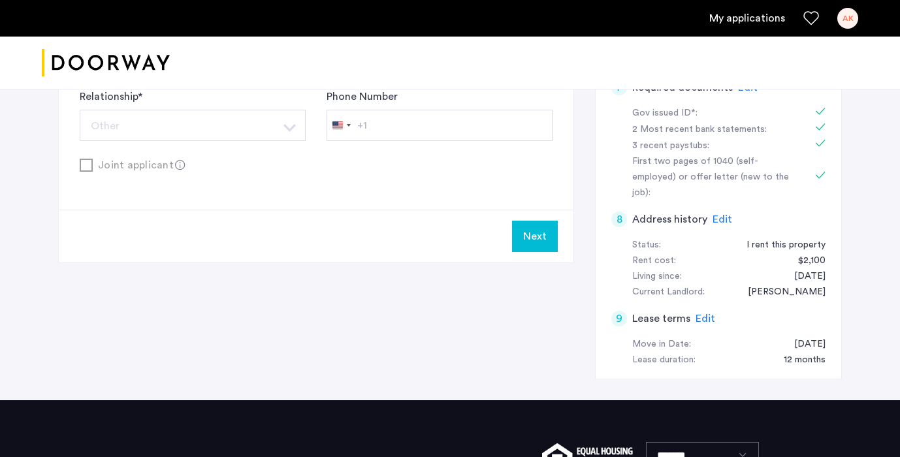
scroll to position [579, 0]
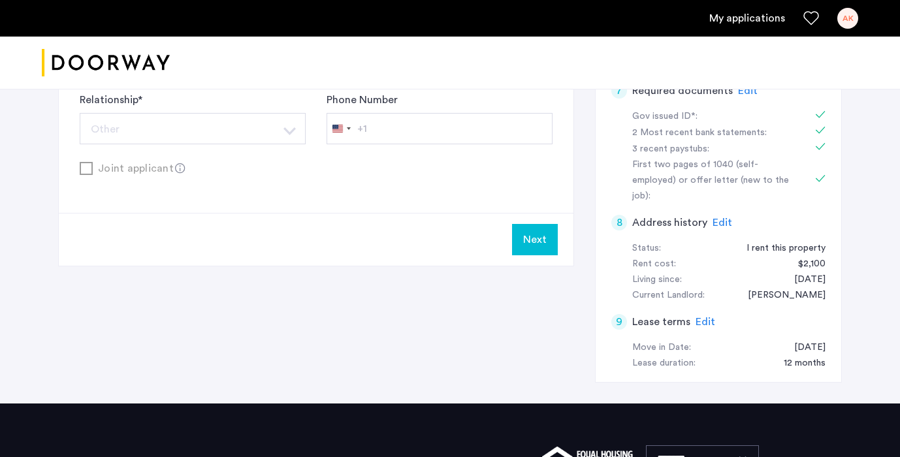
click at [539, 237] on button "Next" at bounding box center [535, 239] width 46 height 31
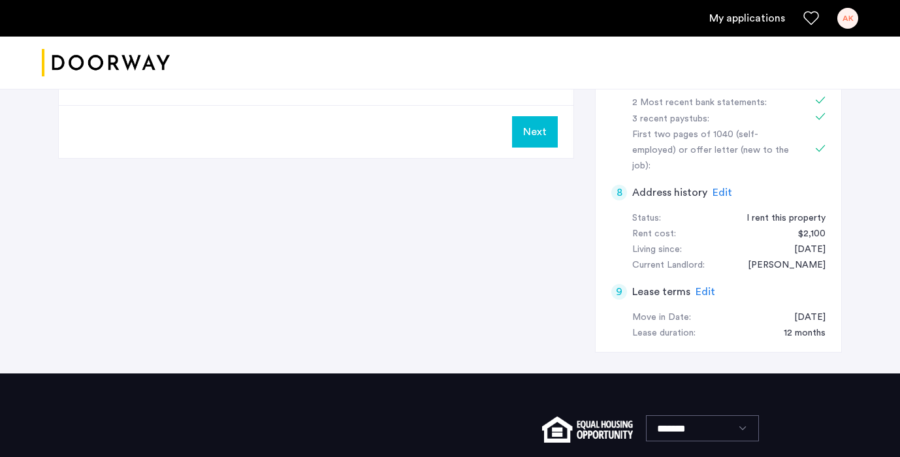
scroll to position [601, 0]
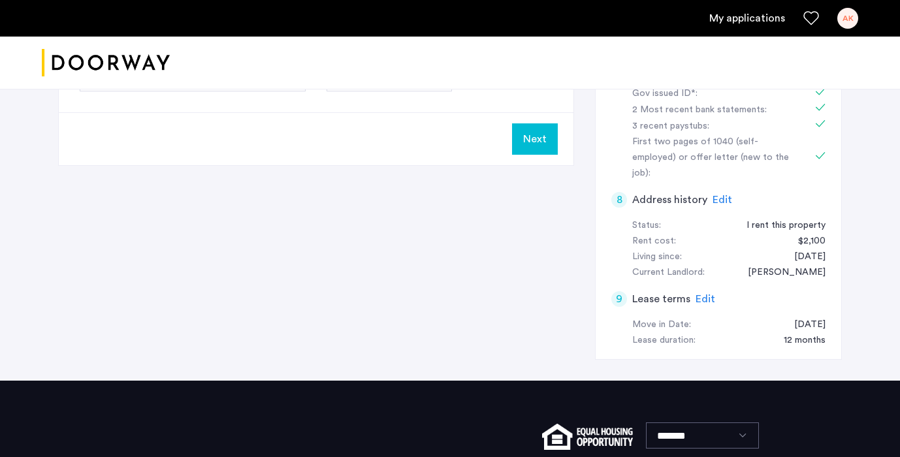
click at [539, 148] on button "Next" at bounding box center [535, 138] width 46 height 31
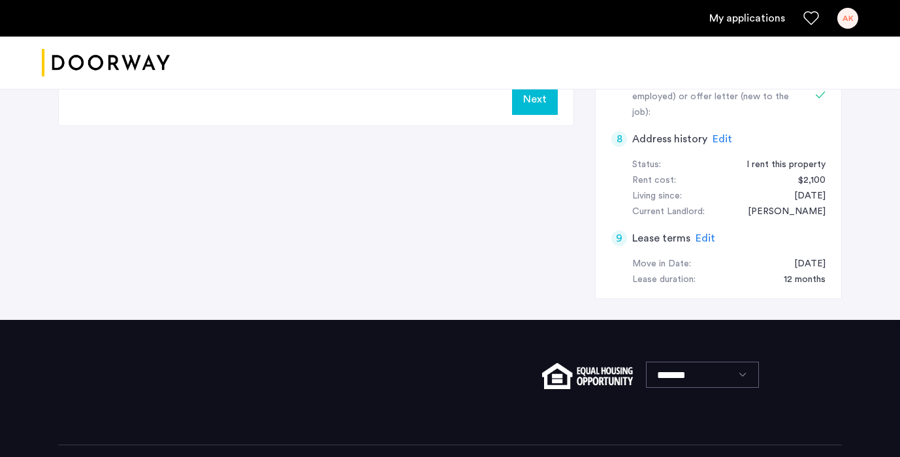
scroll to position [611, 0]
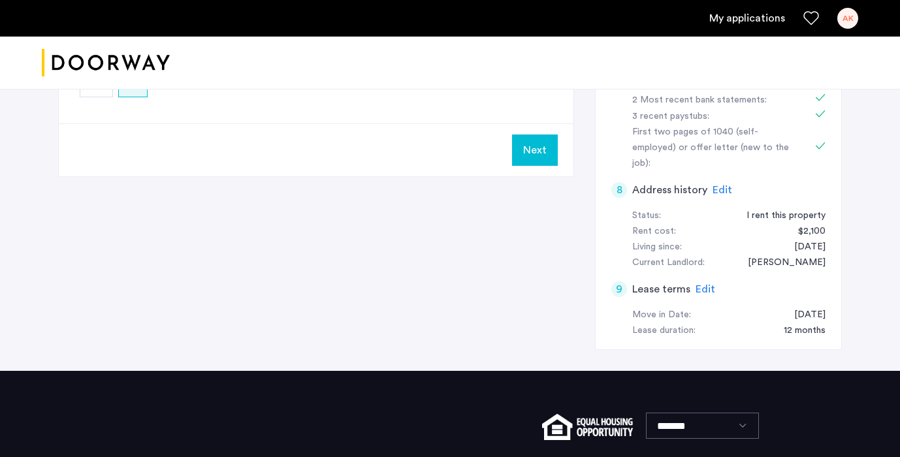
click at [532, 156] on button "Next" at bounding box center [535, 150] width 46 height 31
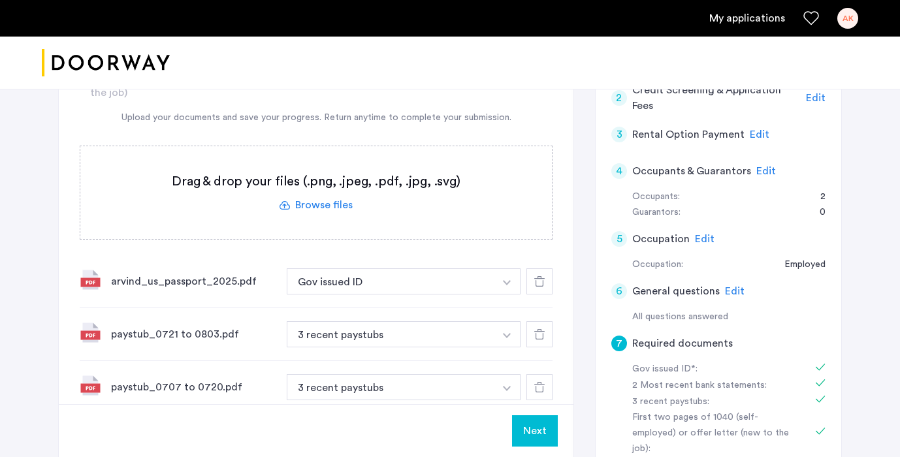
scroll to position [341, 0]
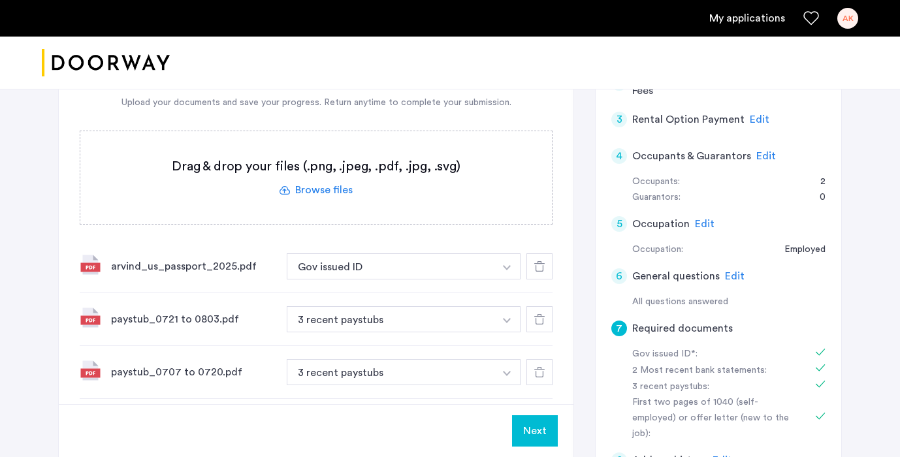
click at [526, 432] on button "Next" at bounding box center [535, 430] width 46 height 31
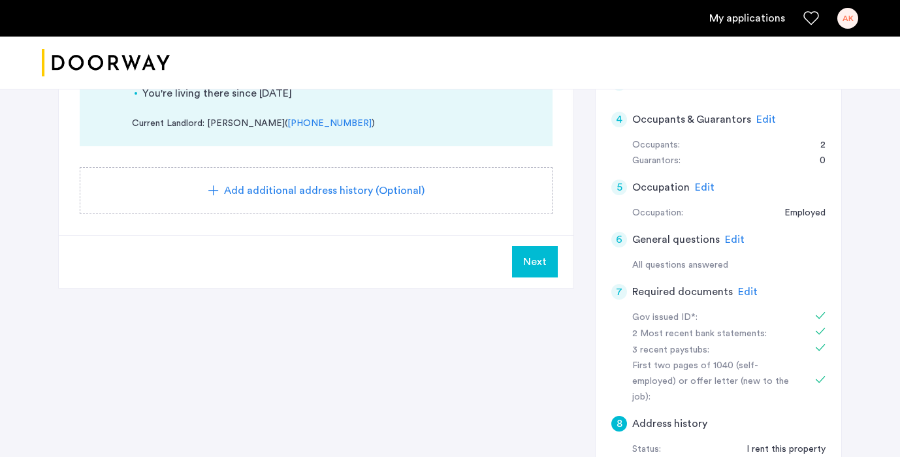
scroll to position [388, 0]
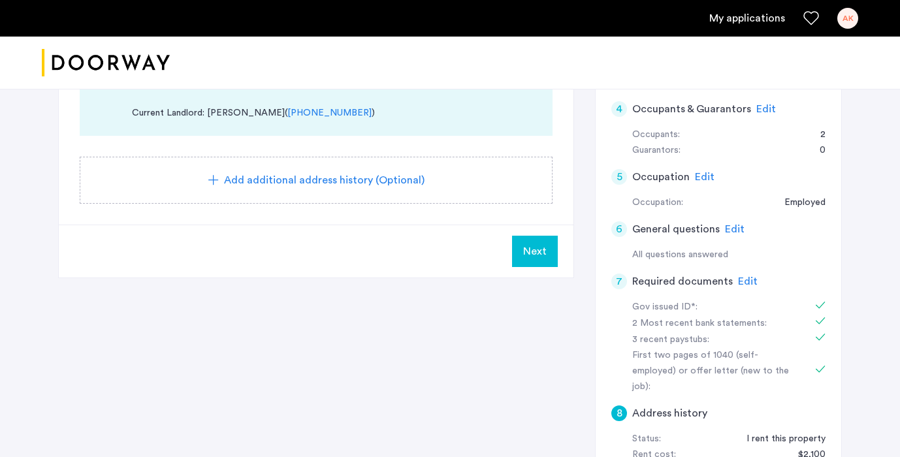
click at [538, 244] on span "Next" at bounding box center [535, 252] width 24 height 16
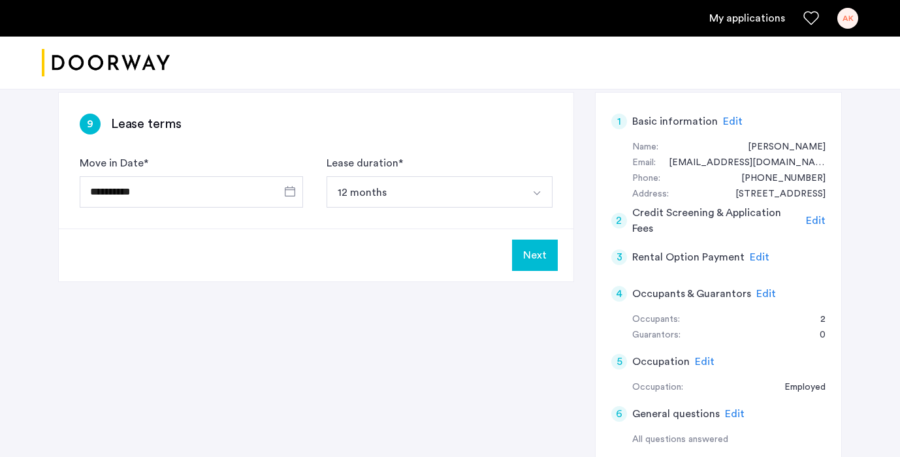
scroll to position [205, 0]
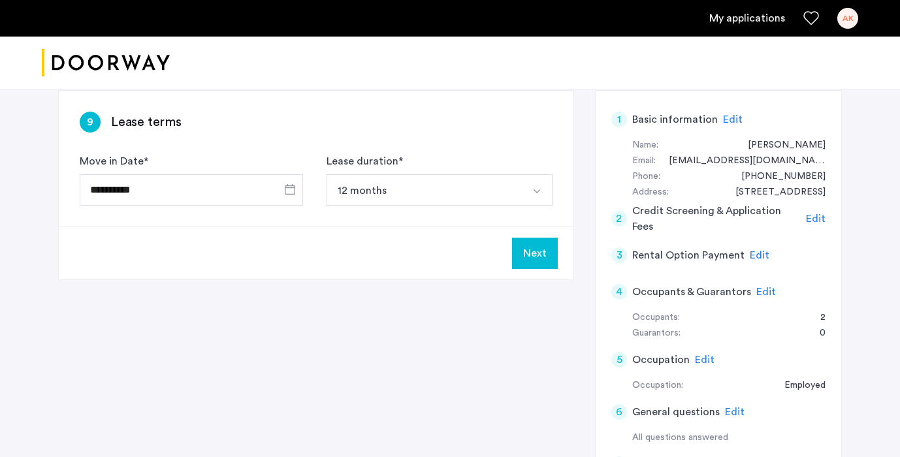
click at [518, 253] on button "Next" at bounding box center [535, 253] width 46 height 31
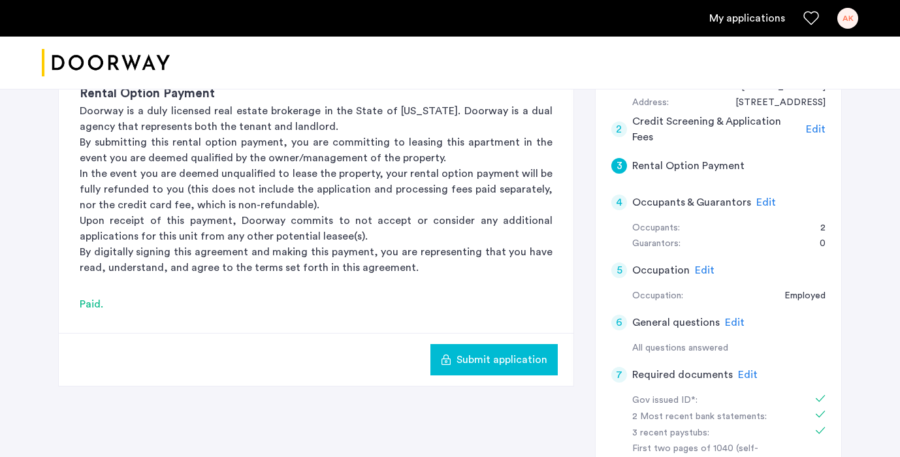
scroll to position [296, 0]
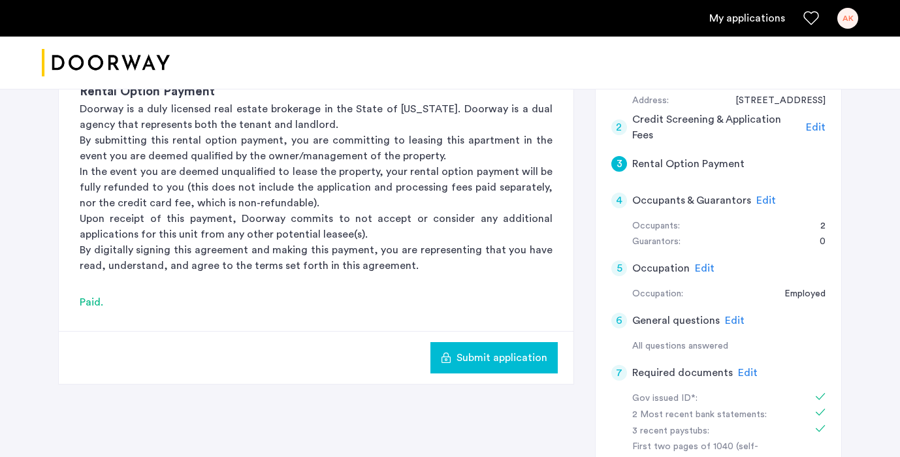
click at [471, 349] on button "Submit application" at bounding box center [493, 357] width 127 height 31
